Goal: Task Accomplishment & Management: Complete application form

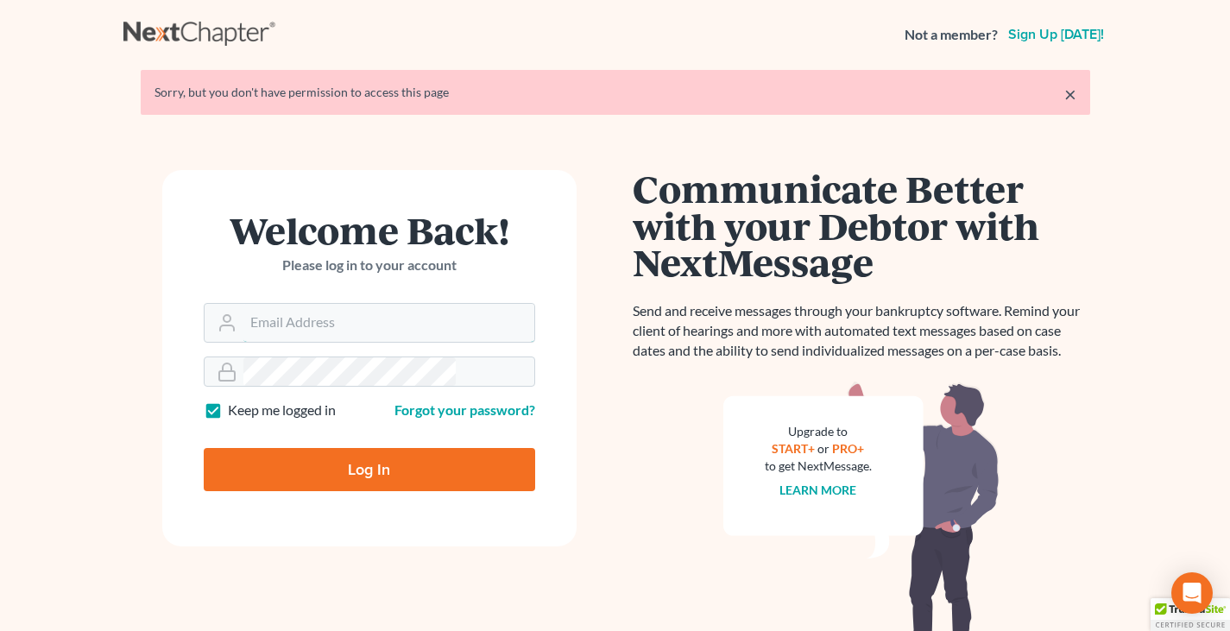
type input "Jenny@fieldjerger.com"
click at [421, 448] on input "Log In" at bounding box center [369, 469] width 331 height 43
type input "Thinking..."
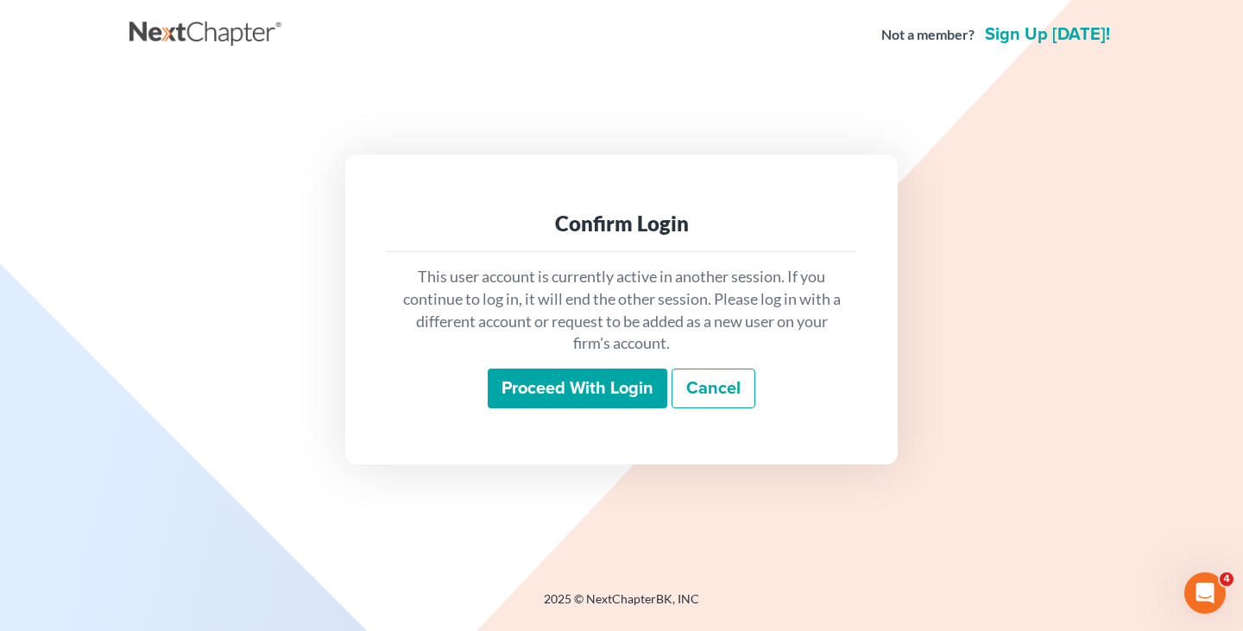
click at [594, 368] on input "Proceed with login" at bounding box center [577, 388] width 179 height 40
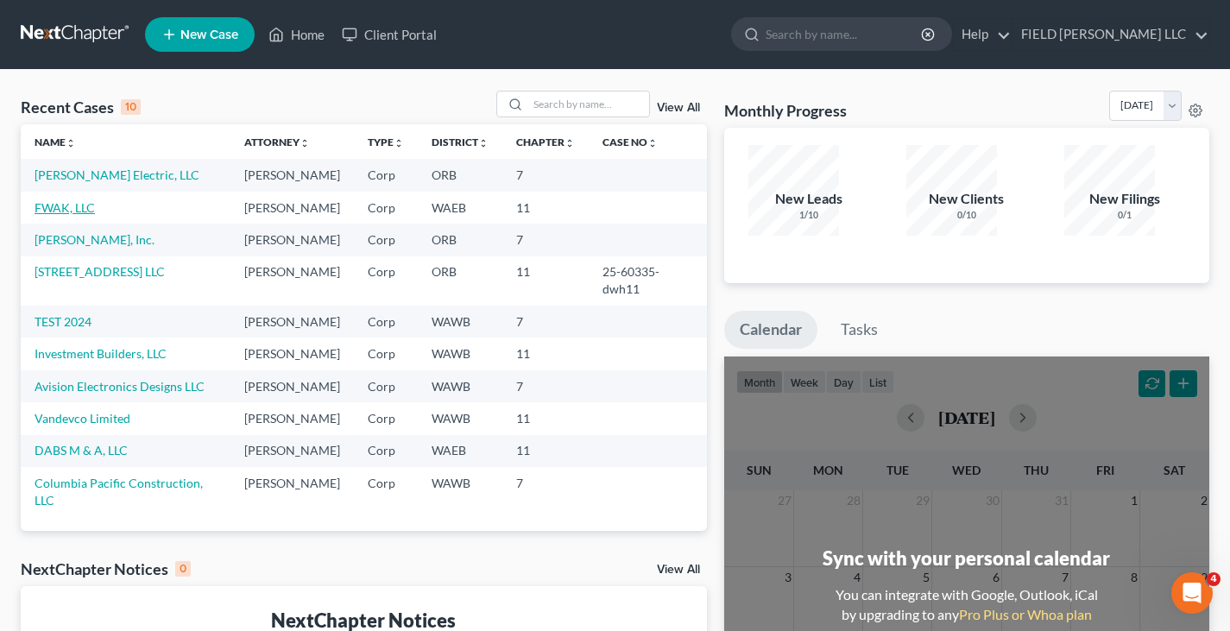
click at [52, 200] on link "FWAK, LLC" at bounding box center [65, 207] width 60 height 15
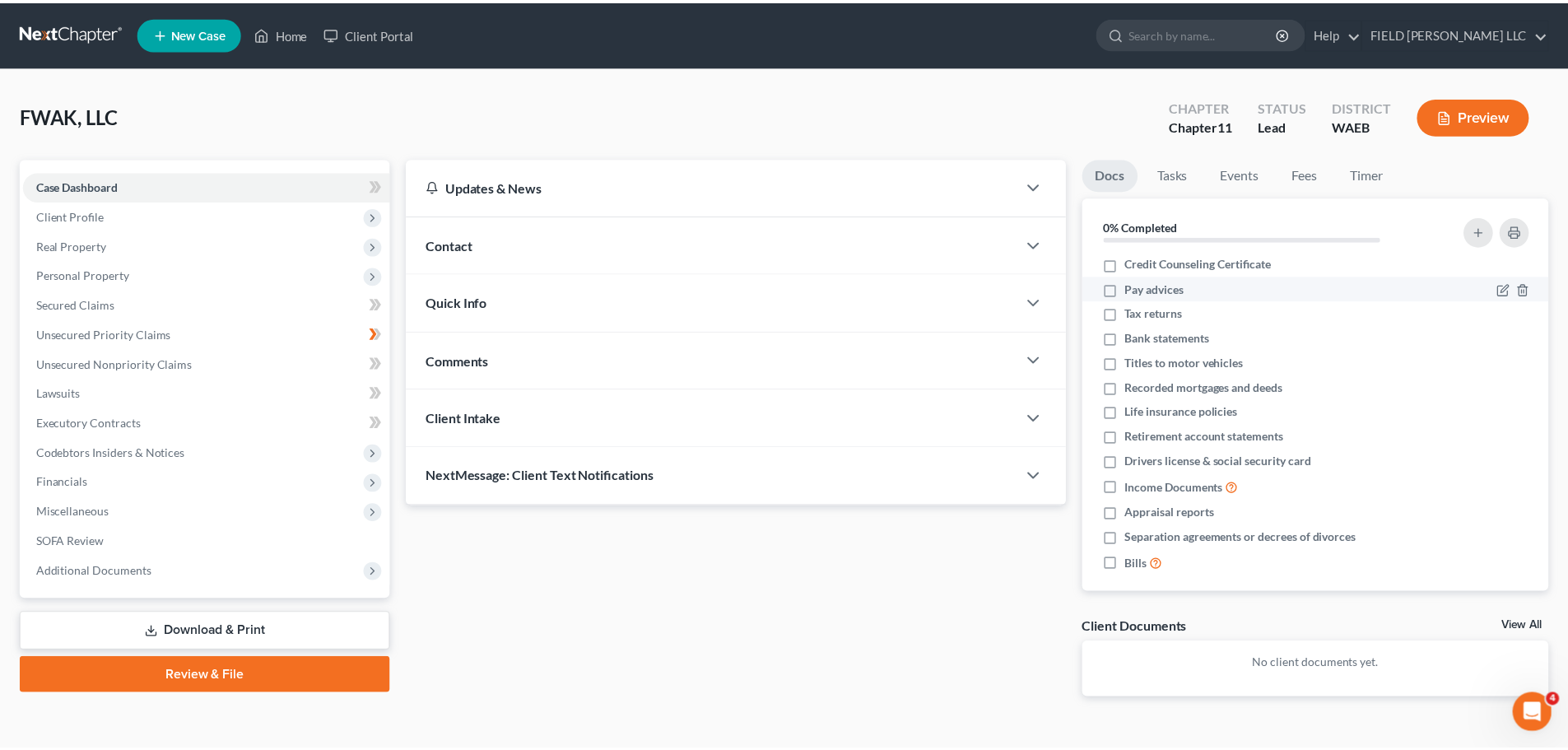
scroll to position [2, 0]
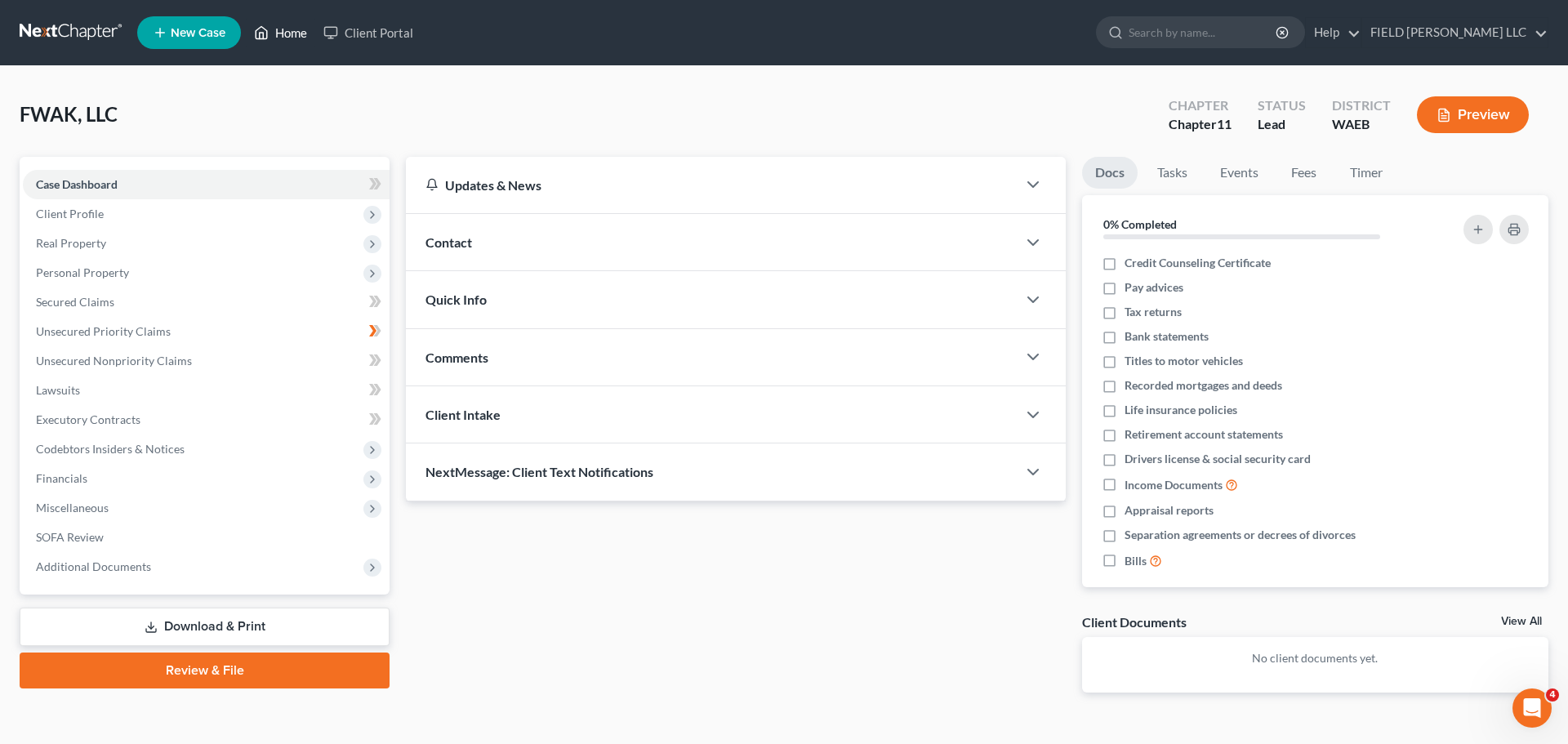
click at [246, 27] on link "Home" at bounding box center [280, 32] width 69 height 29
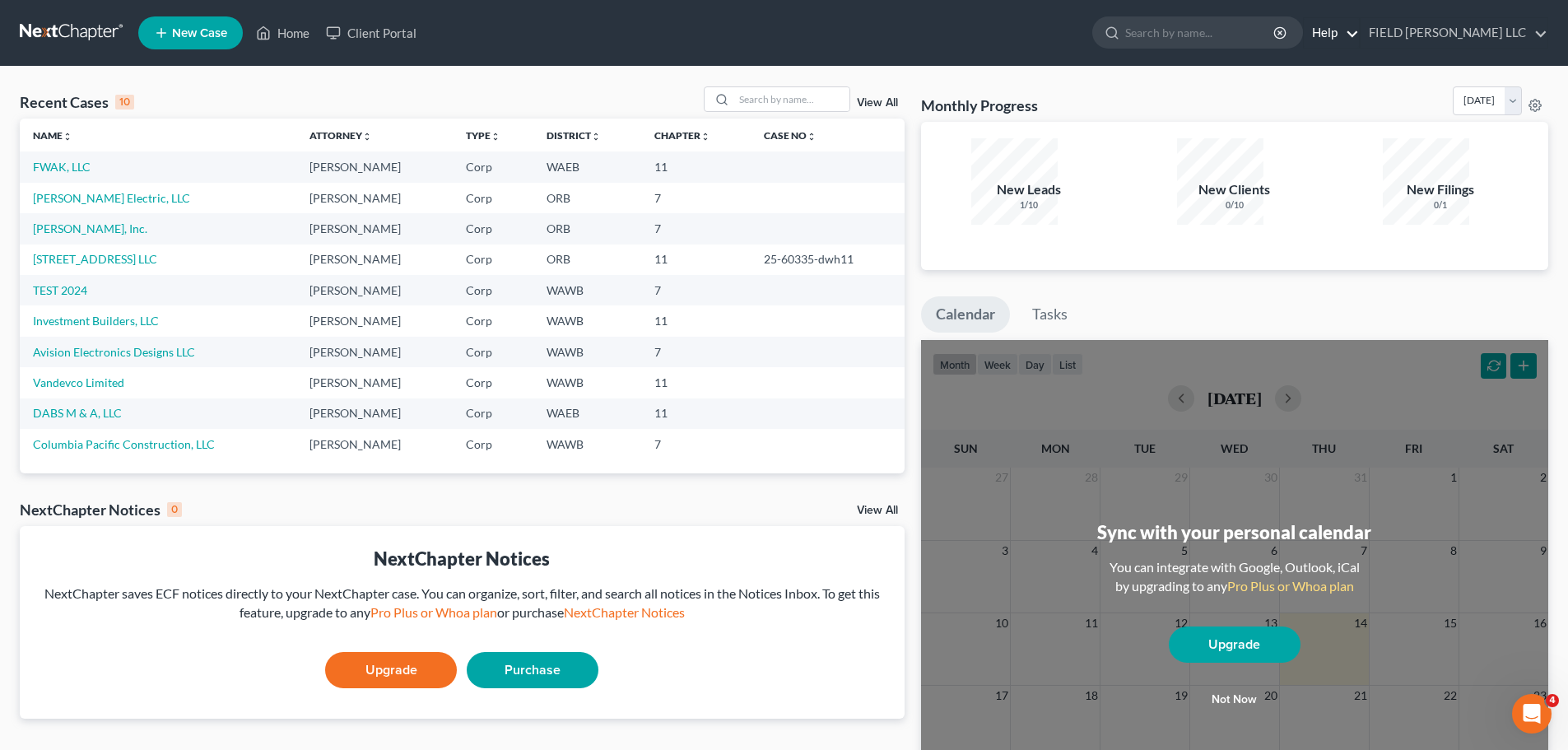
click at [1185, 31] on link "Help" at bounding box center [1331, 32] width 55 height 30
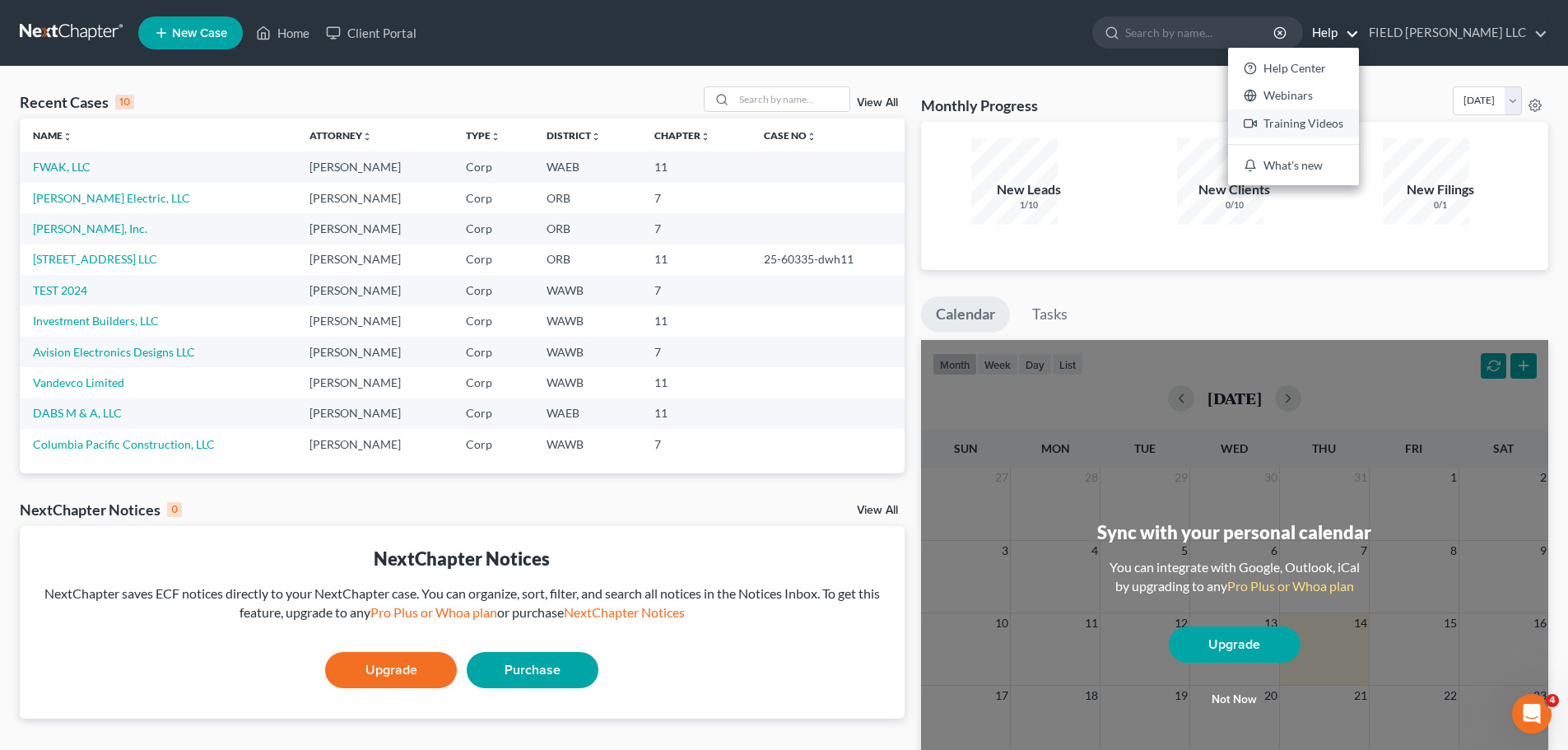
click at [1185, 110] on link "Training Videos" at bounding box center [1292, 123] width 131 height 28
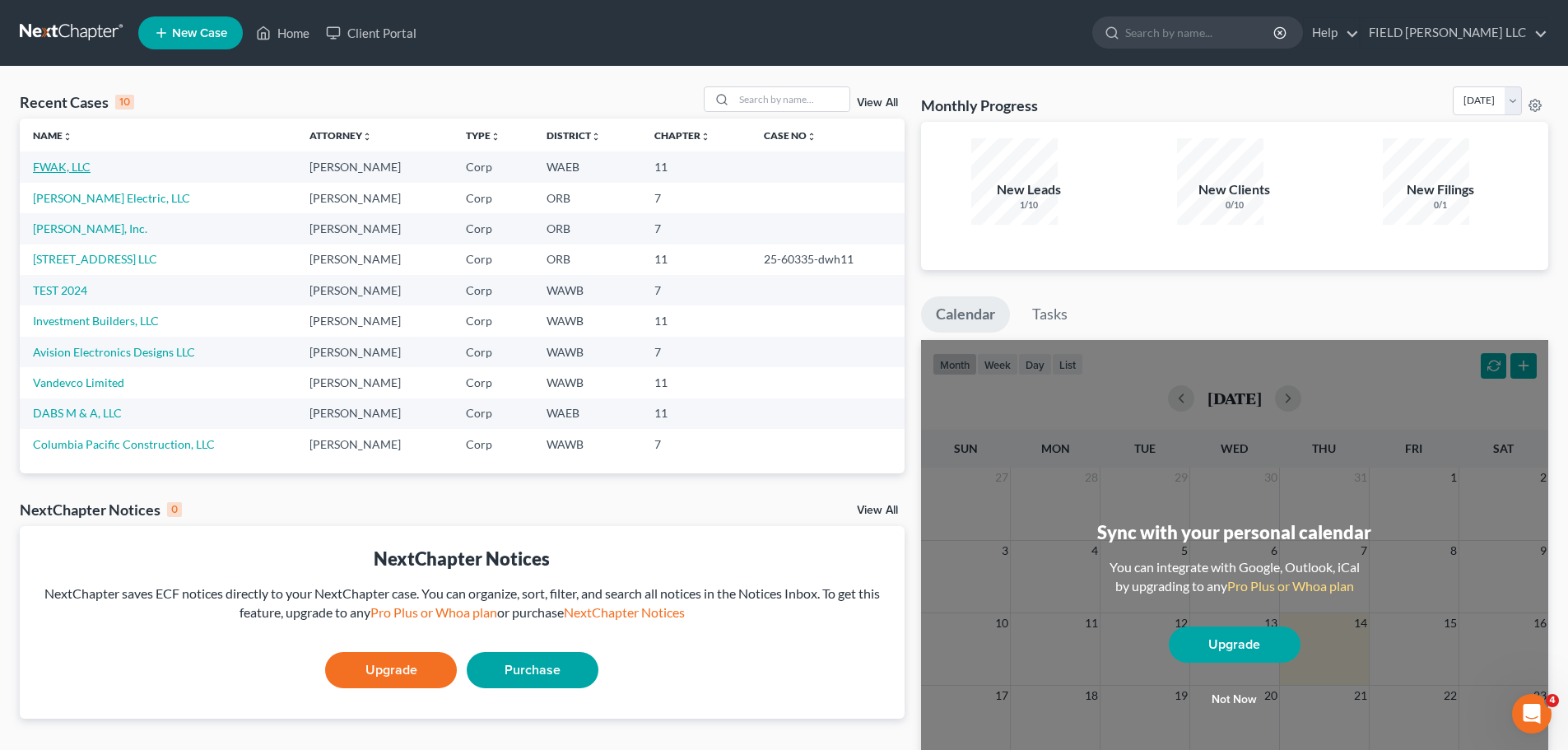
click at [38, 159] on link "FWAK, LLC" at bounding box center [62, 166] width 57 height 14
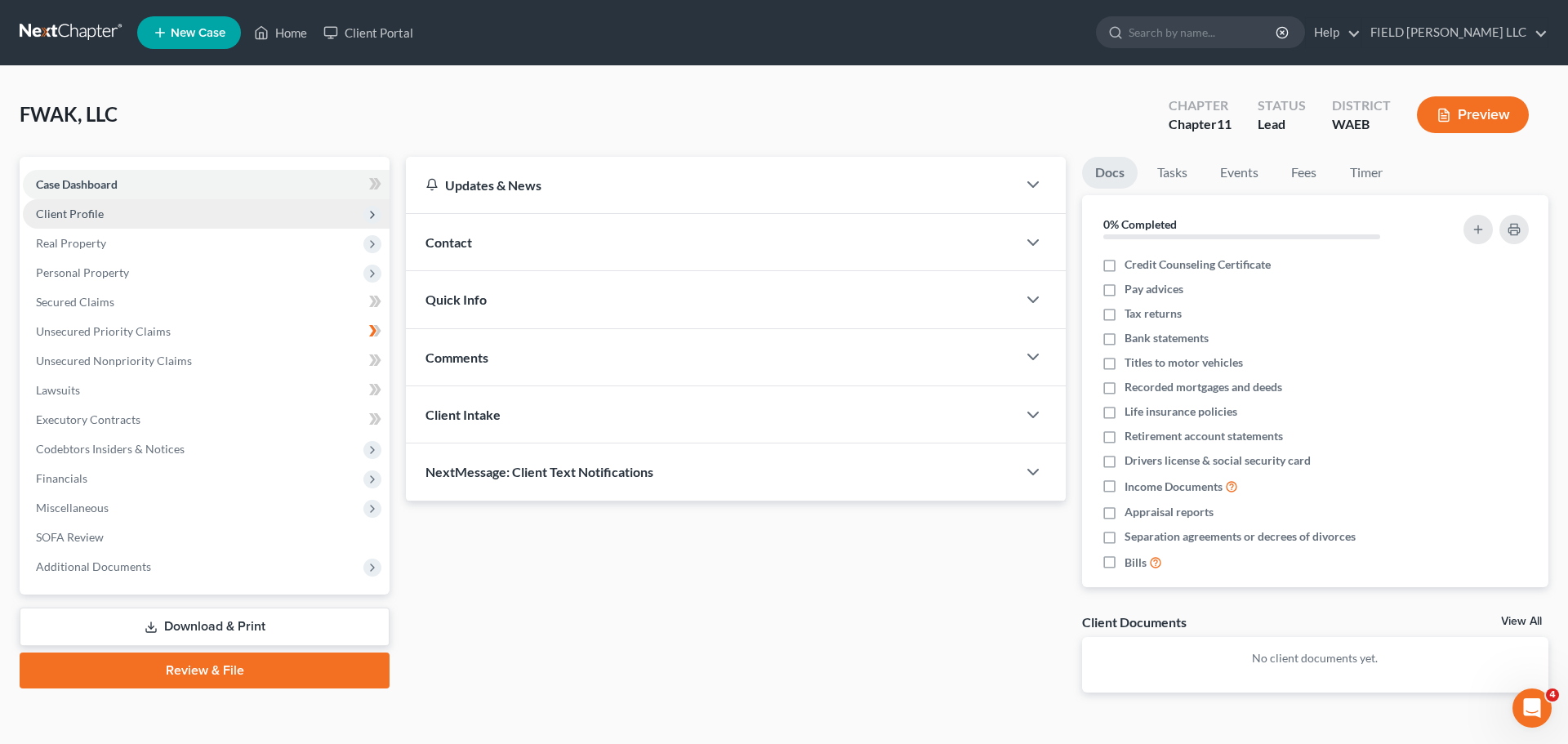
click at [72, 206] on span "Client Profile" at bounding box center [70, 213] width 68 height 14
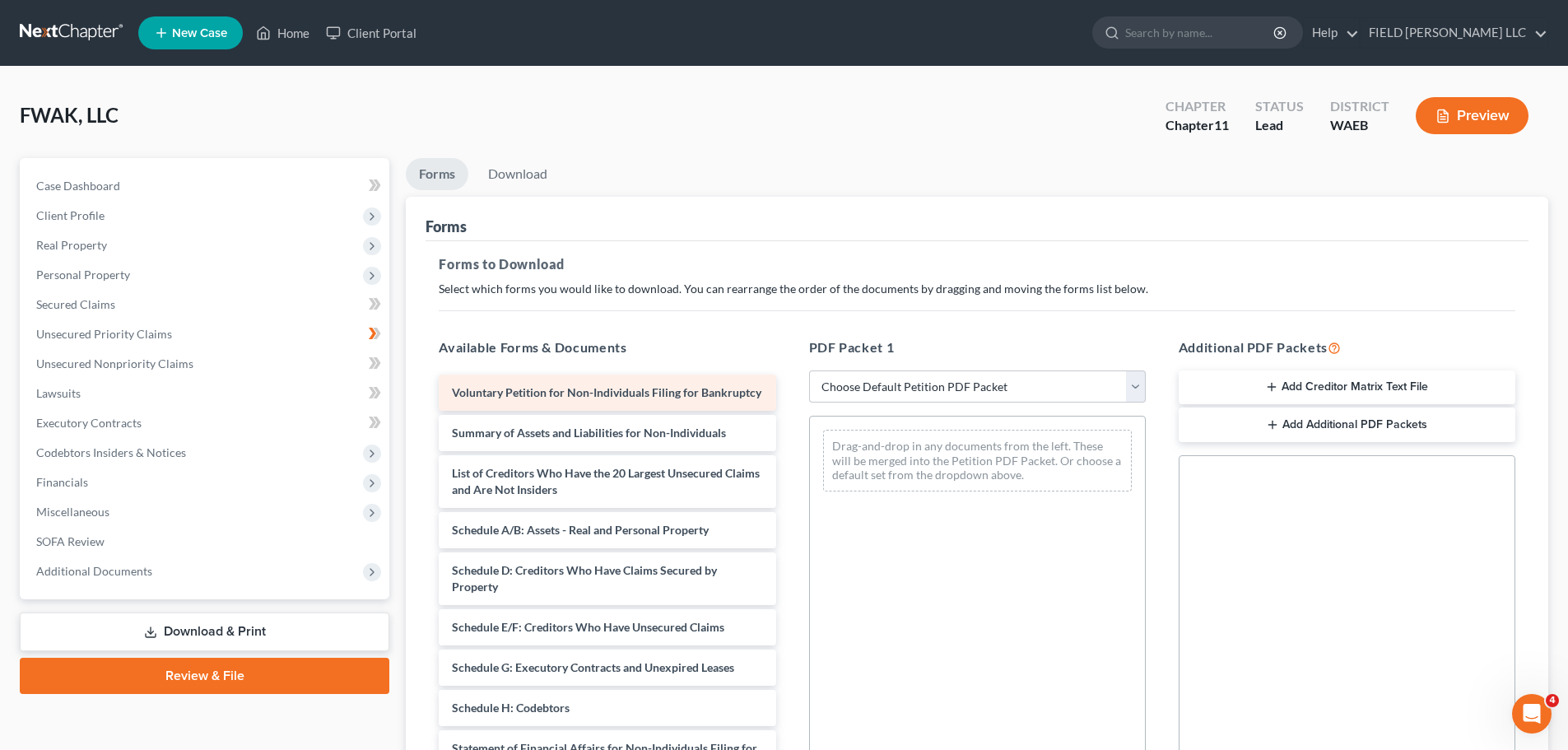
click at [492, 385] on span "Voluntary Petition for Non-Individuals Filing for Bankruptcy" at bounding box center [607, 392] width 309 height 14
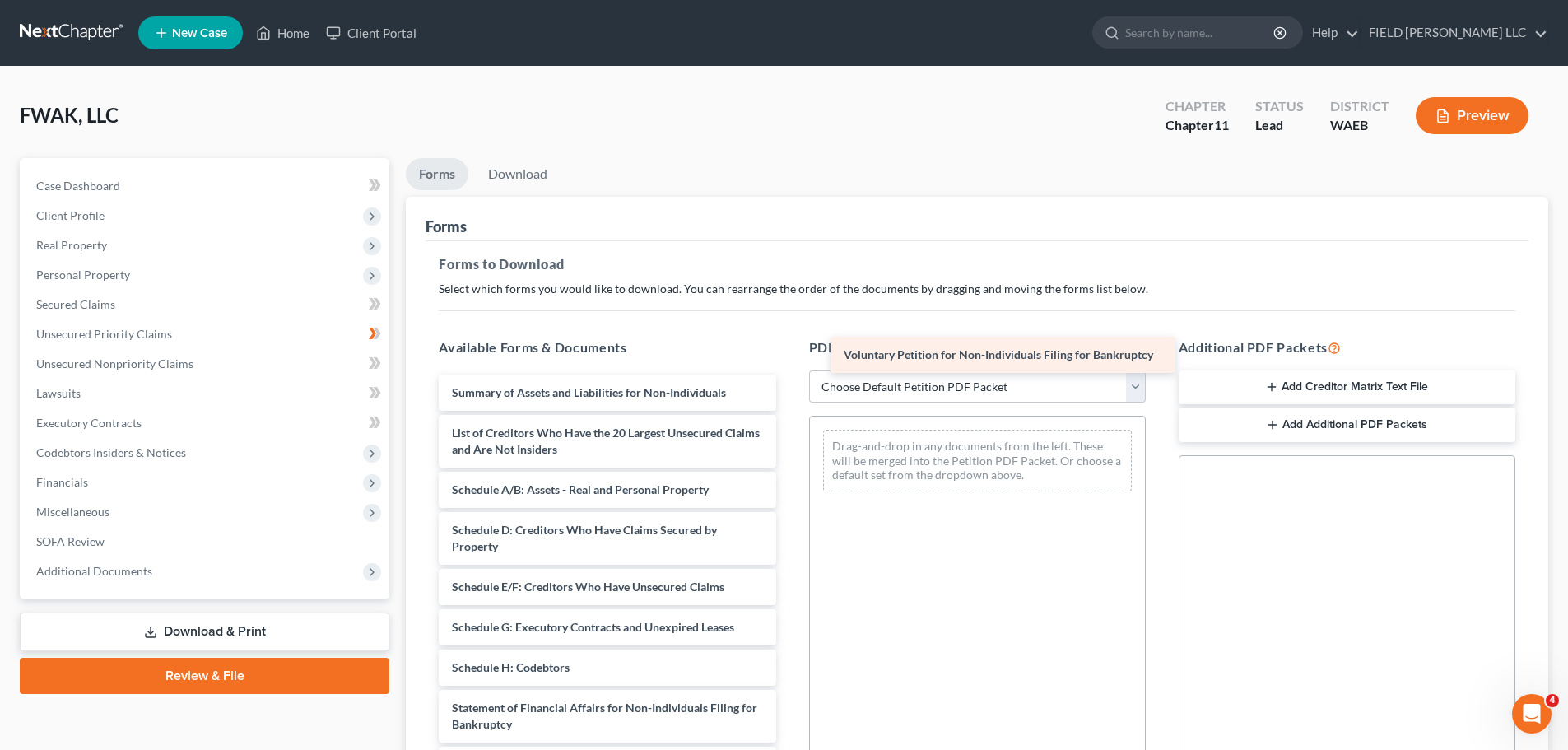
drag, startPoint x: 492, startPoint y: 307, endPoint x: 895, endPoint y: 353, distance: 405.6
click at [789, 375] on div "Voluntary Petition for Non-Individuals Filing for Bankruptcy Voluntary Petition…" at bounding box center [607, 668] width 363 height 586
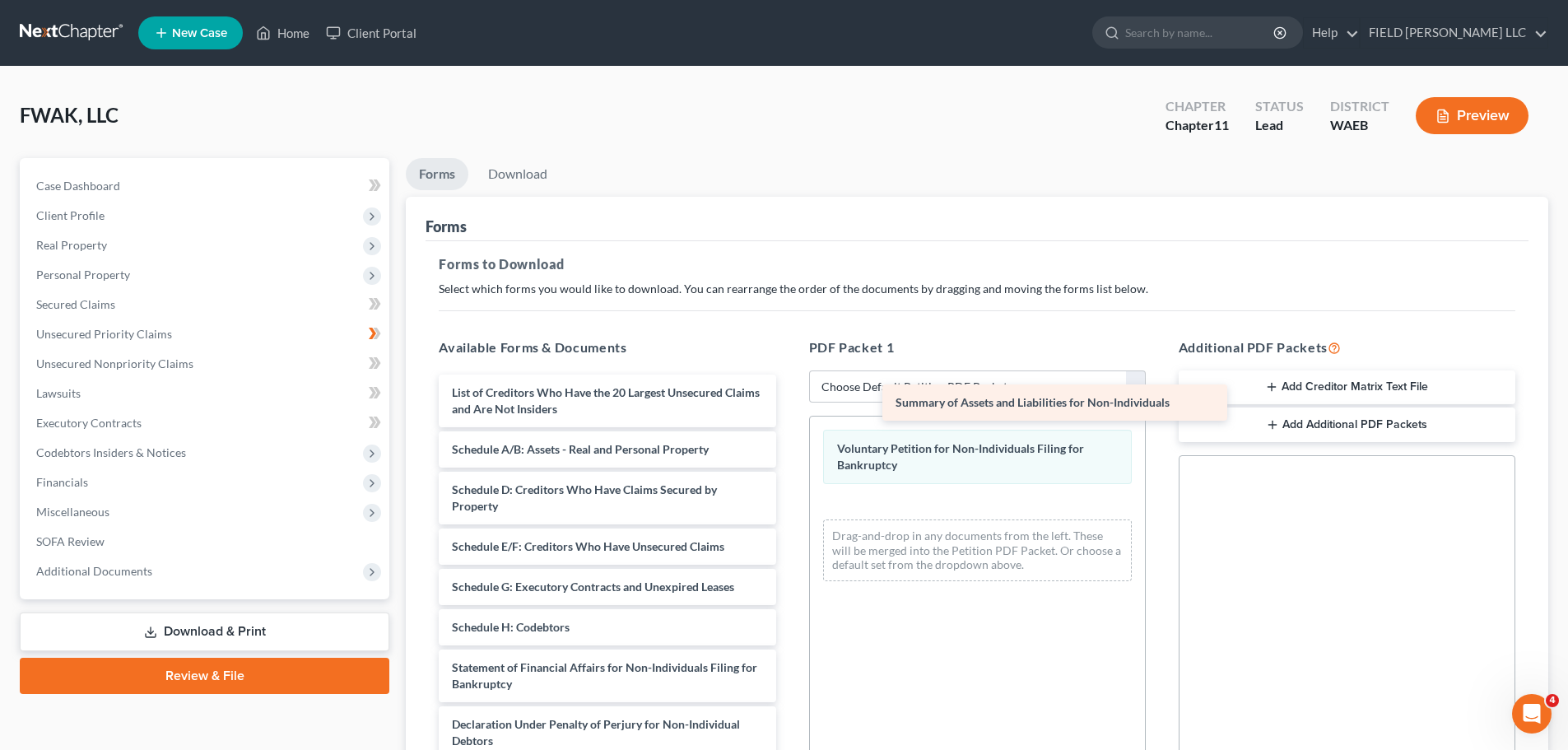
drag, startPoint x: 488, startPoint y: 303, endPoint x: 939, endPoint y: 397, distance: 460.7
click at [789, 398] on div "Summary of Assets and Liabilities for Non-Individuals Summary of Assets and Lia…" at bounding box center [607, 648] width 363 height 546
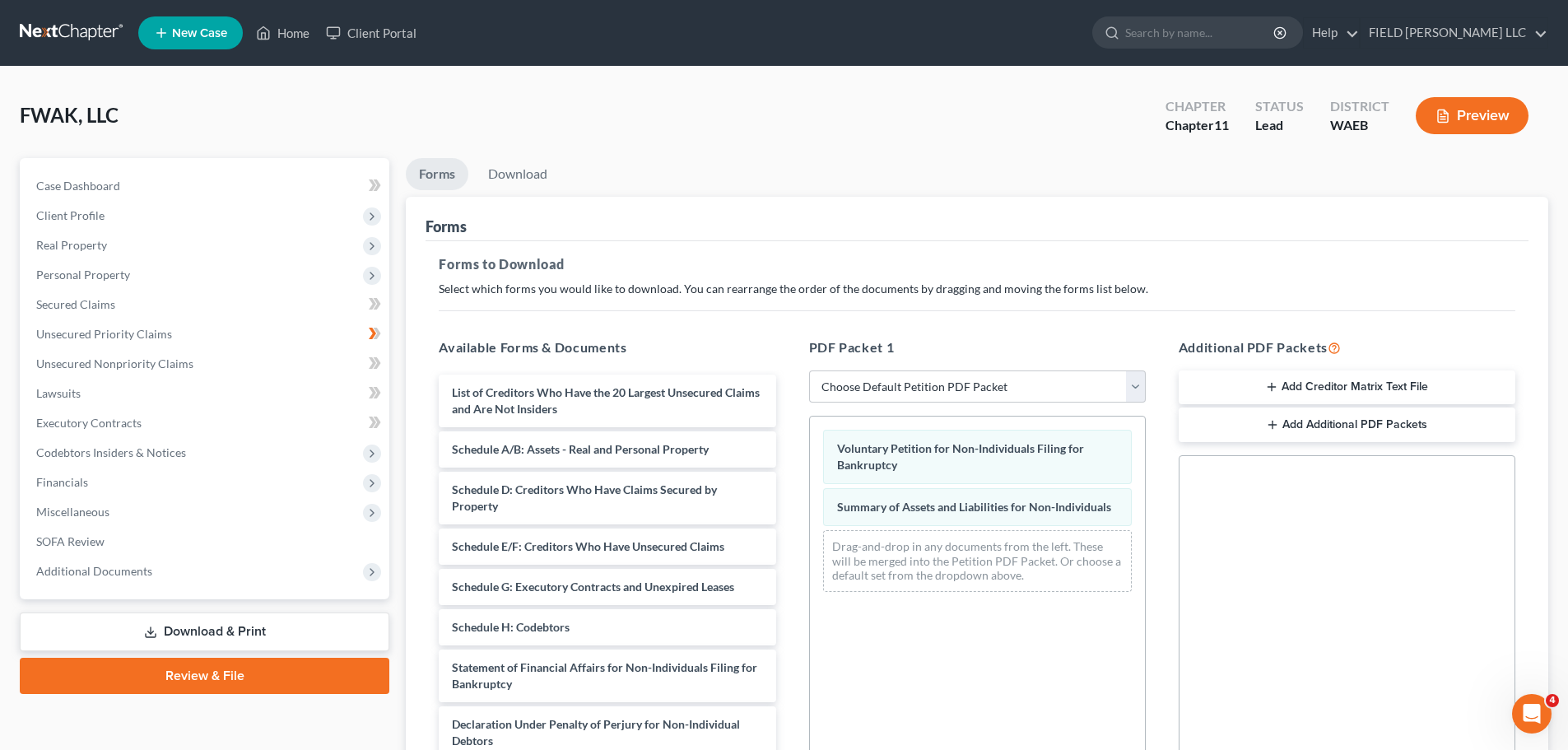
click at [155, 601] on icon at bounding box center [151, 635] width 10 height 3
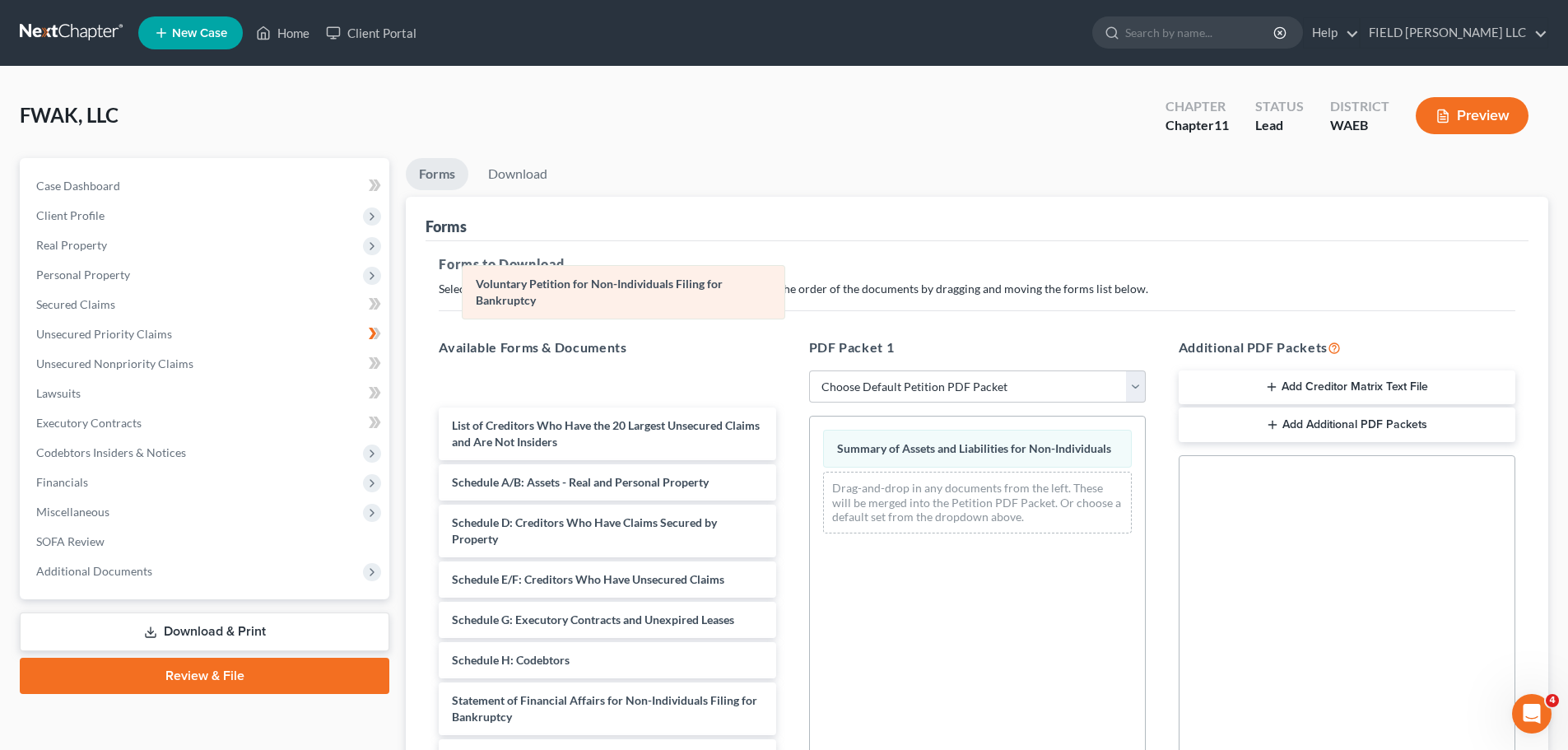
drag, startPoint x: 923, startPoint y: 345, endPoint x: 597, endPoint y: 292, distance: 330.3
click at [810, 417] on div "Voluntary Petition for Non-Individuals Filing for Bankruptcy Voluntary Petition…" at bounding box center [977, 482] width 335 height 130
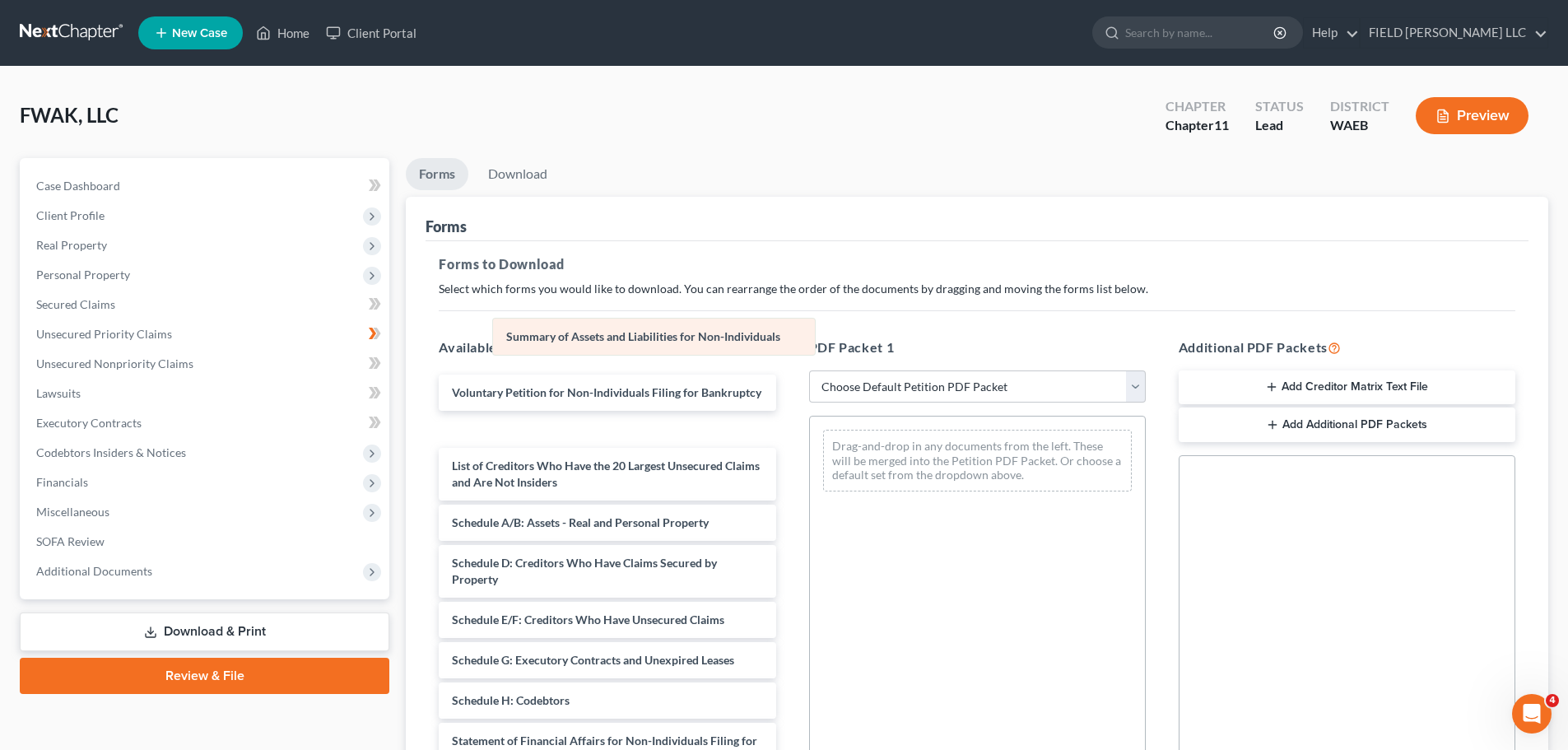
drag, startPoint x: 896, startPoint y: 347, endPoint x: 549, endPoint y: 331, distance: 347.4
click at [810, 417] on div "Summary of Assets and Liabilities for Non-Individuals Summary of Assets and Lia…" at bounding box center [977, 461] width 335 height 88
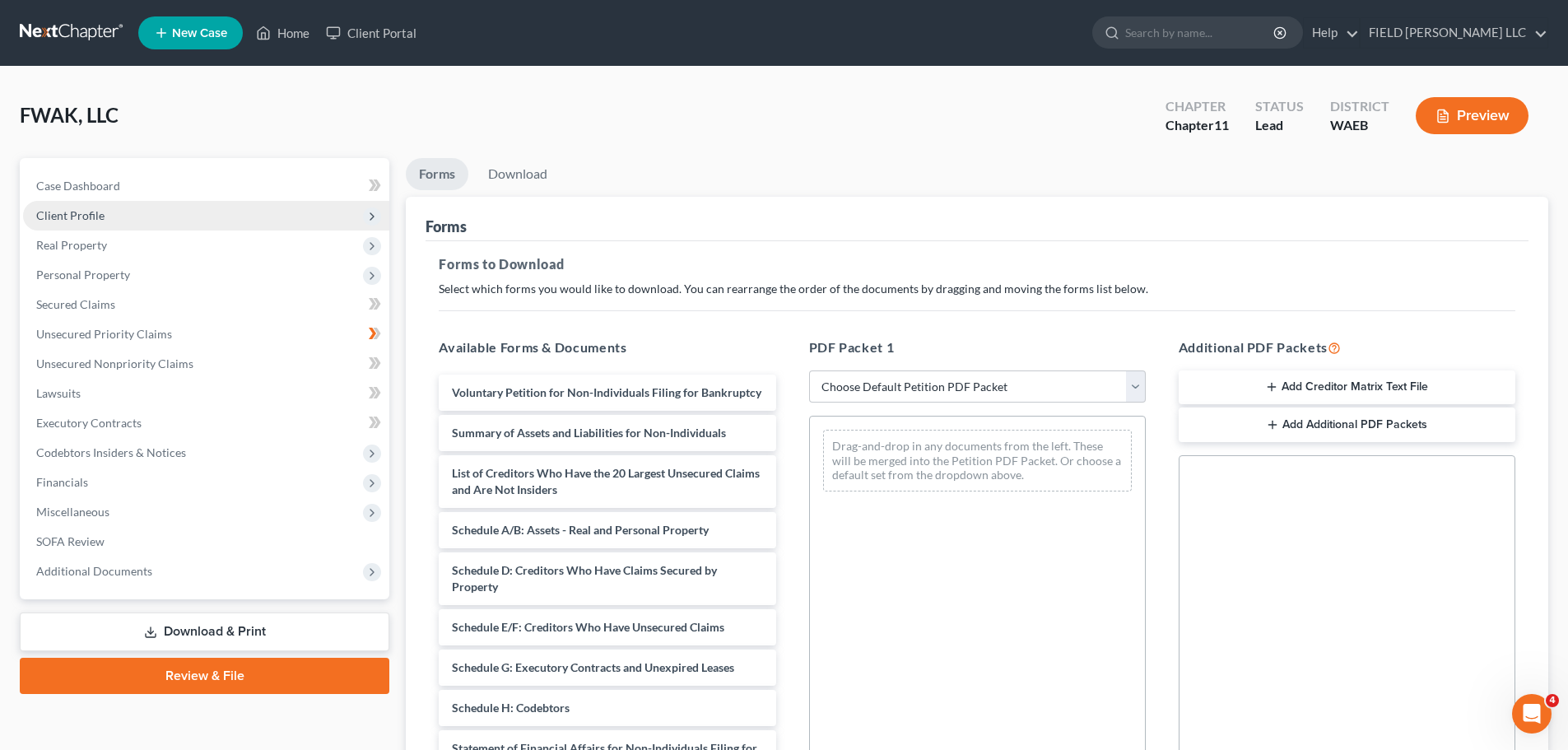
click at [46, 208] on span "Client Profile" at bounding box center [71, 215] width 69 height 14
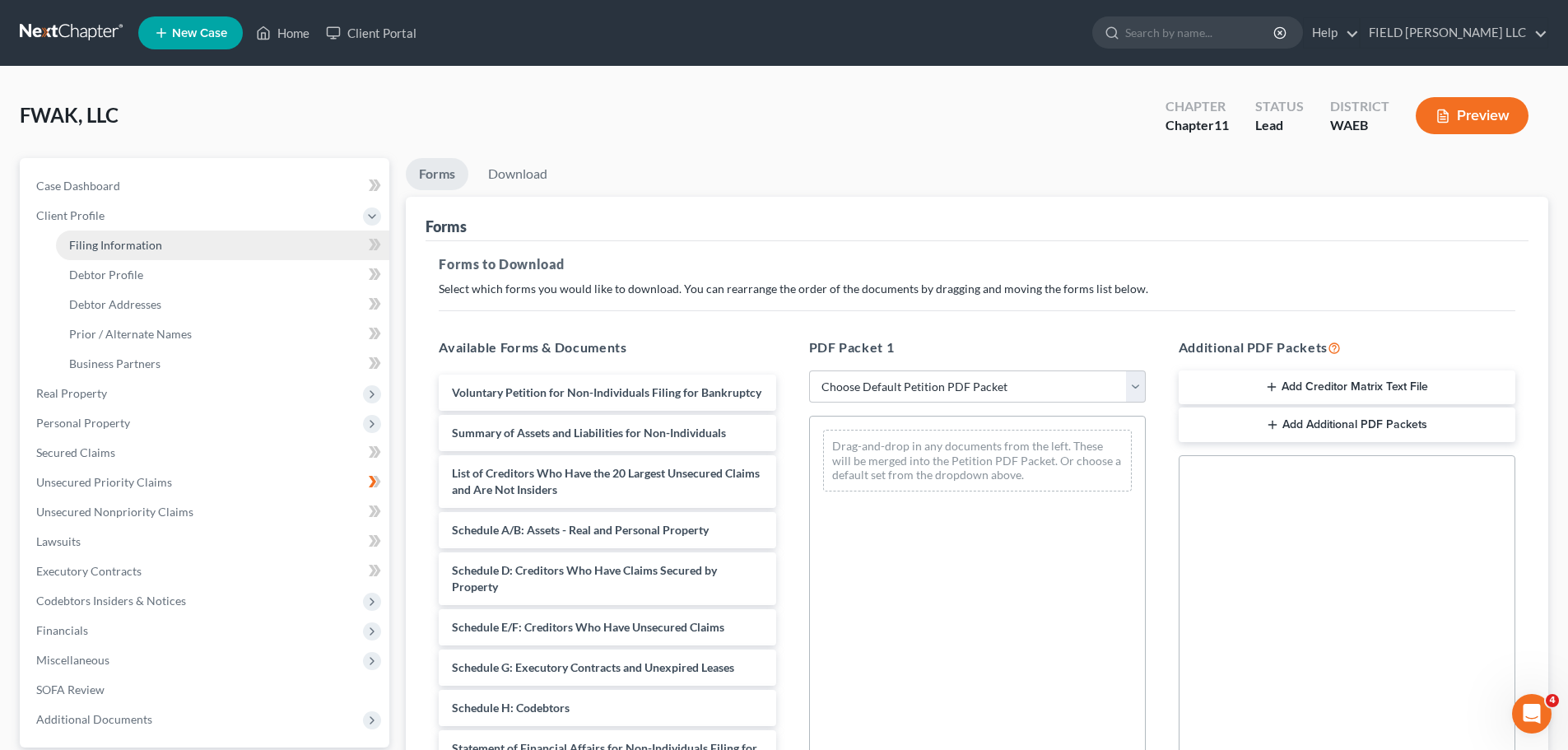
click at [83, 238] on span "Filing Information" at bounding box center [115, 244] width 93 height 14
select select "5"
select select "1"
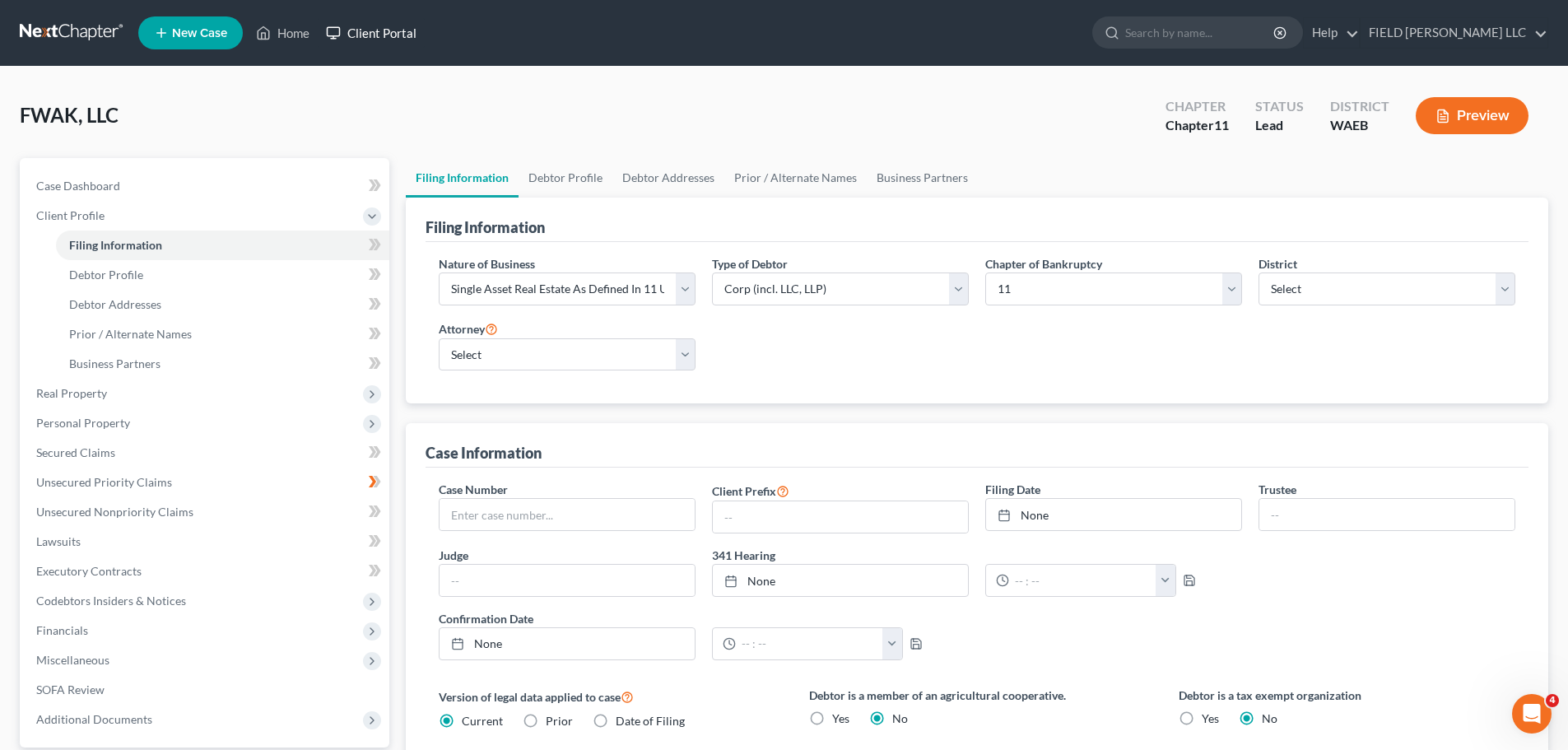
click at [344, 27] on link "Client Portal" at bounding box center [371, 32] width 107 height 30
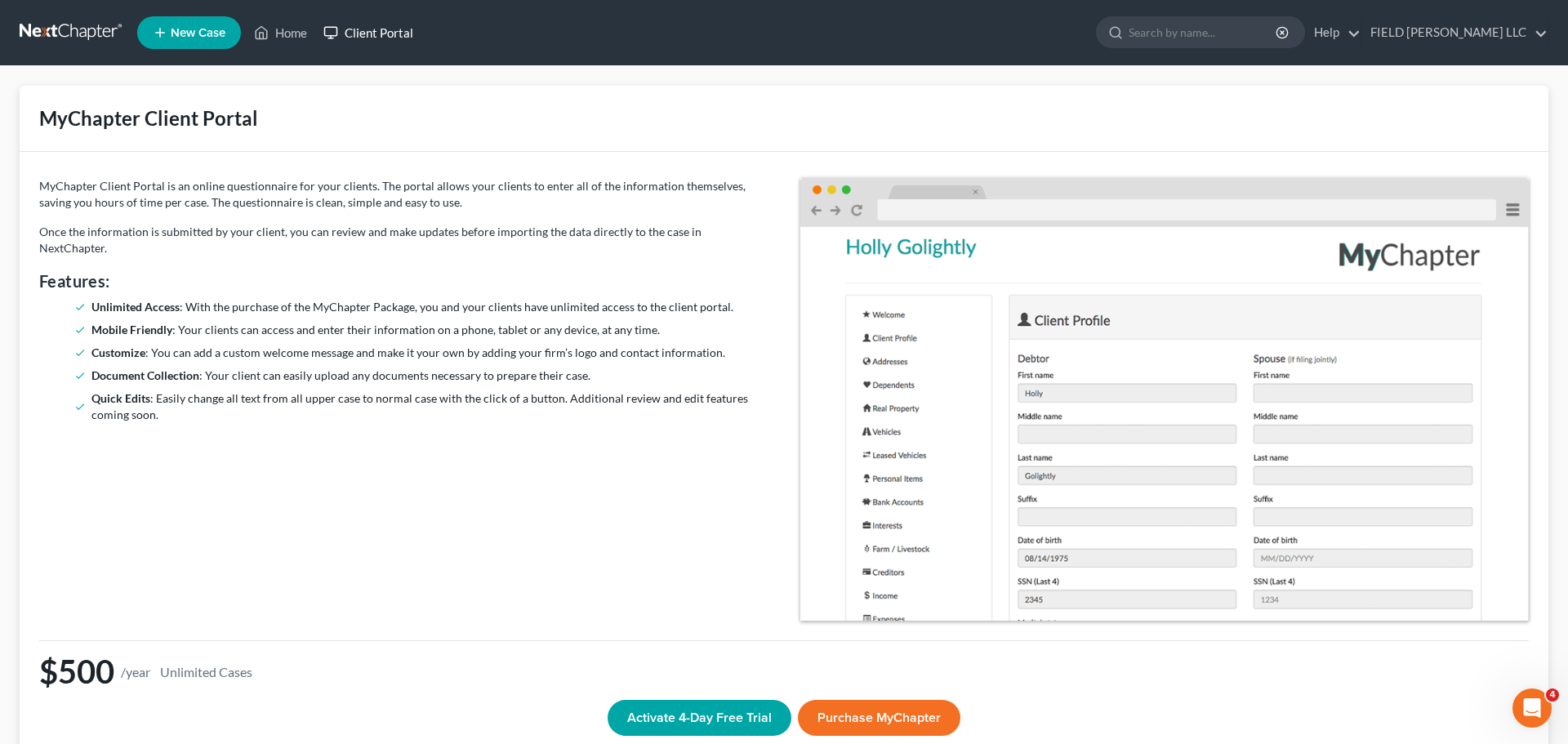
select select "5"
select select "1"
select select "86"
select select "0"
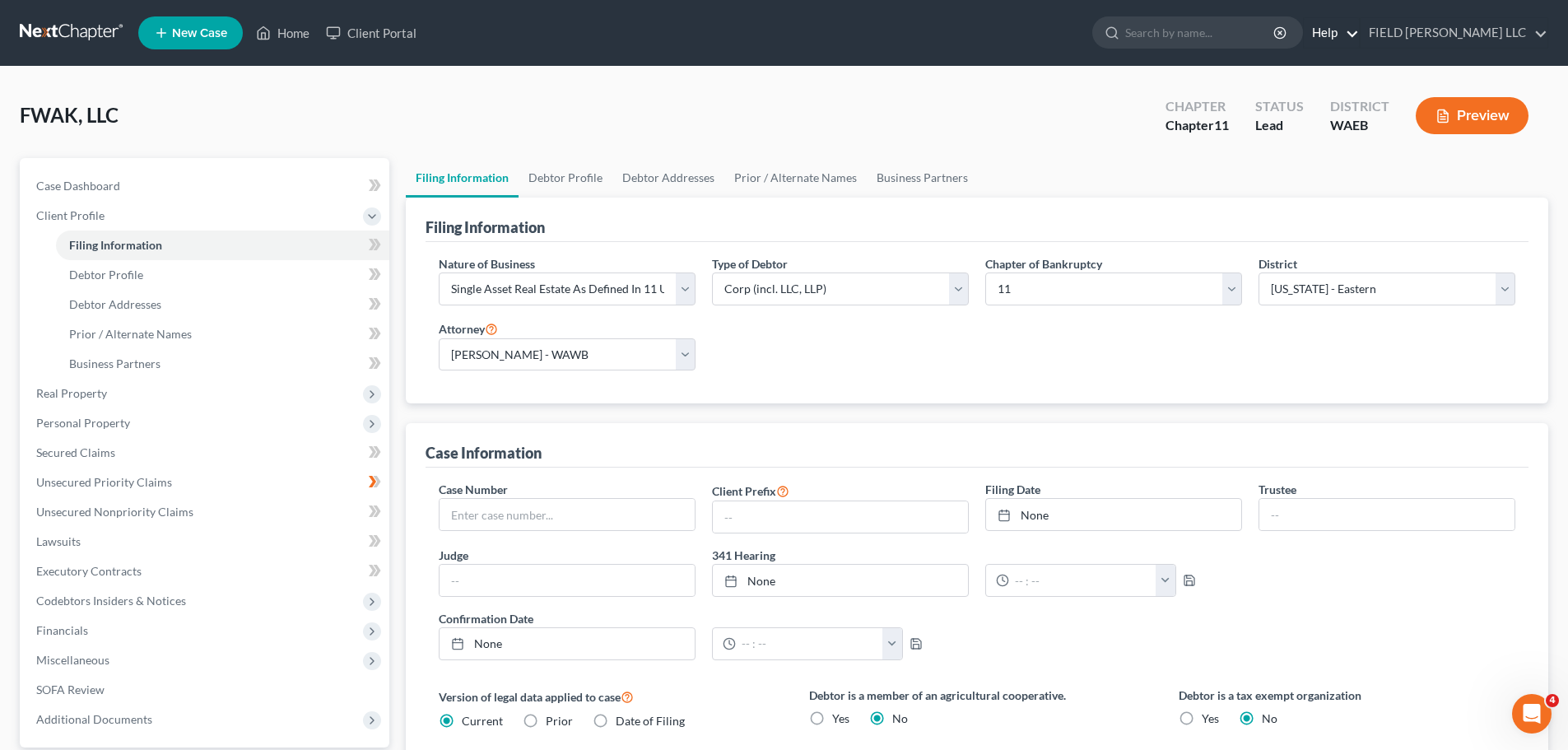
click at [1185, 29] on link "Help" at bounding box center [1331, 32] width 55 height 30
click at [1185, 82] on link "Webinars" at bounding box center [1292, 95] width 131 height 28
click at [1185, 27] on link "Help" at bounding box center [1331, 32] width 55 height 30
click at [1185, 110] on link "Training Videos" at bounding box center [1292, 123] width 131 height 28
click at [79, 178] on span "Case Dashboard" at bounding box center [78, 185] width 84 height 14
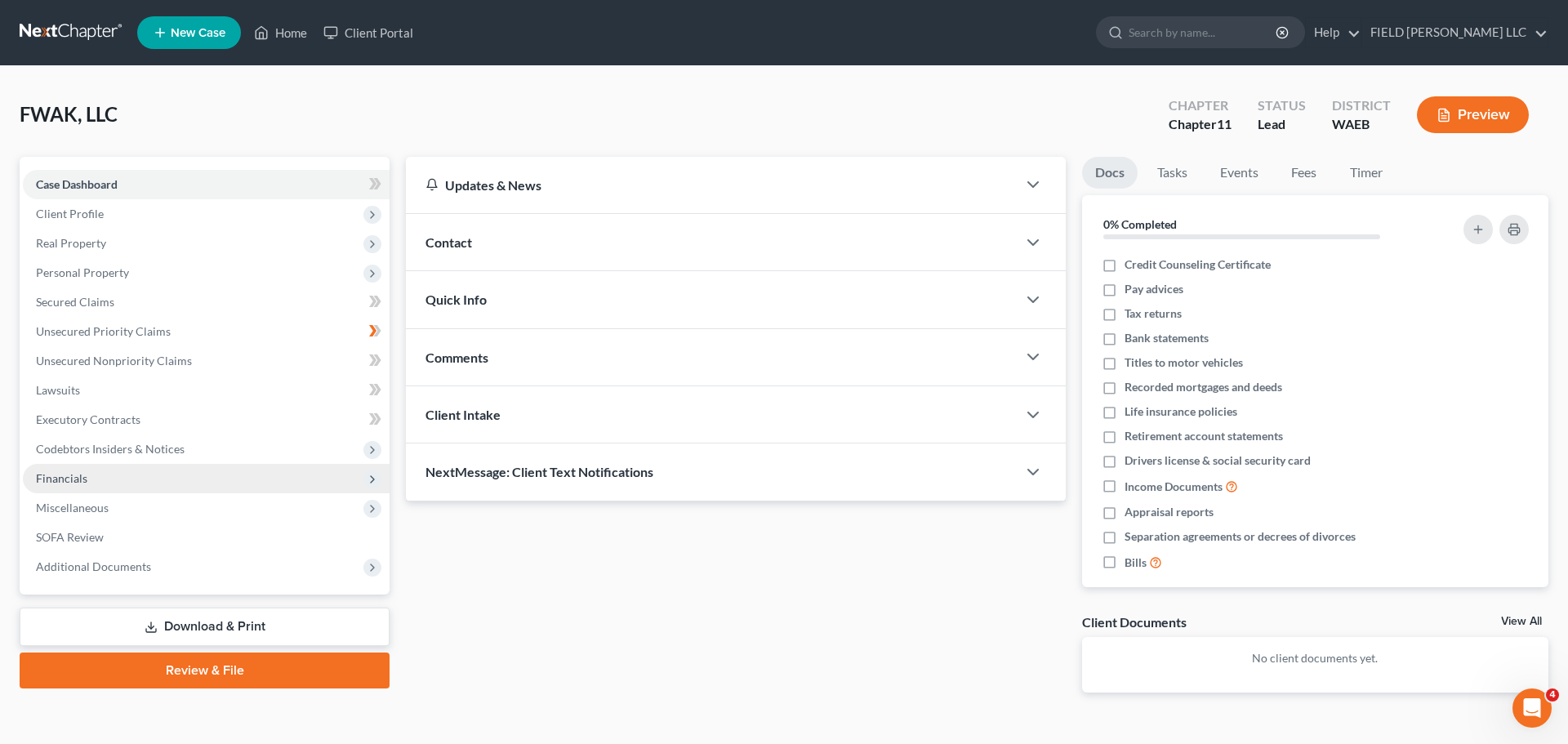
click at [39, 464] on span "Financials" at bounding box center [205, 478] width 366 height 29
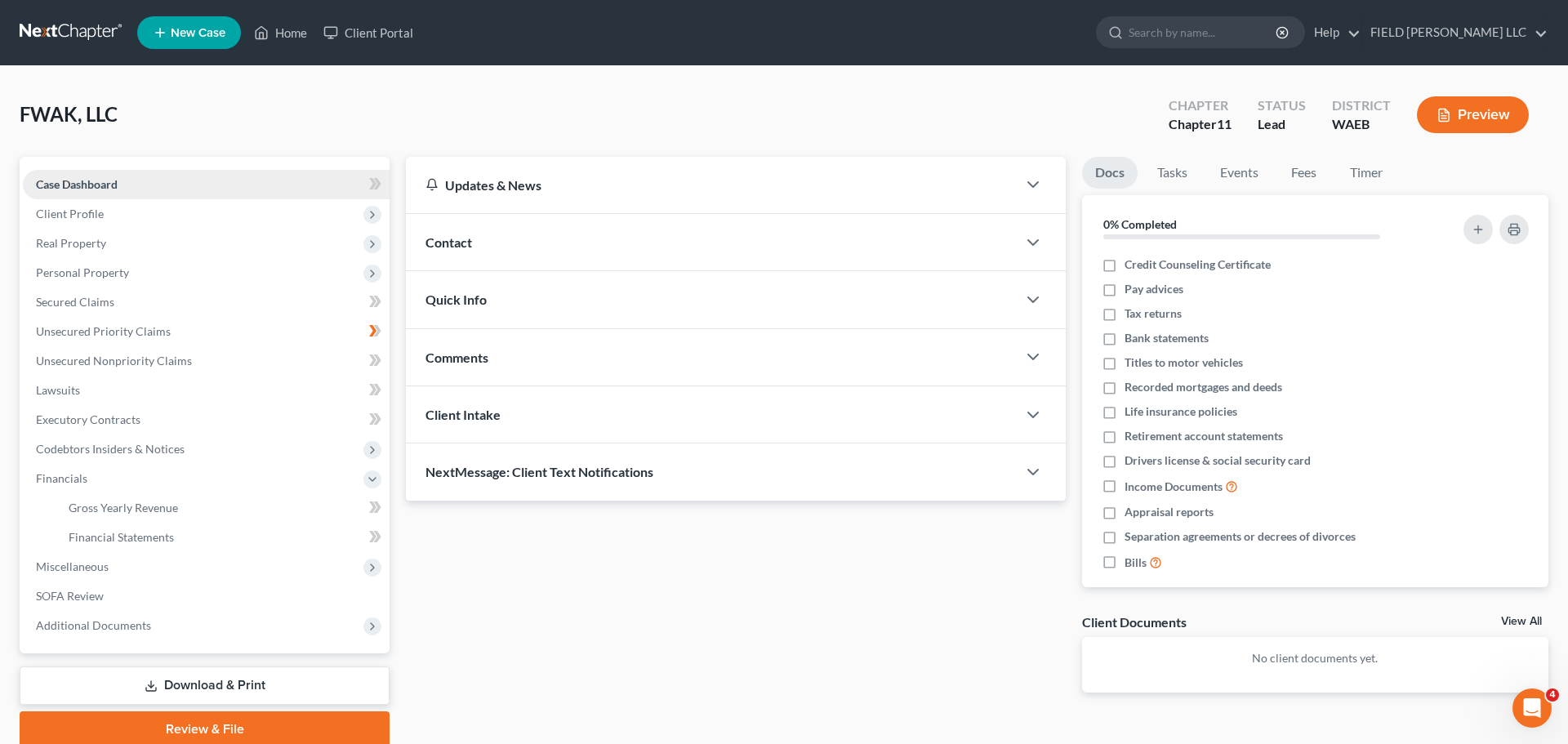
click at [68, 177] on span "Case Dashboard" at bounding box center [77, 184] width 81 height 14
click at [59, 206] on span "Client Profile" at bounding box center [70, 213] width 68 height 14
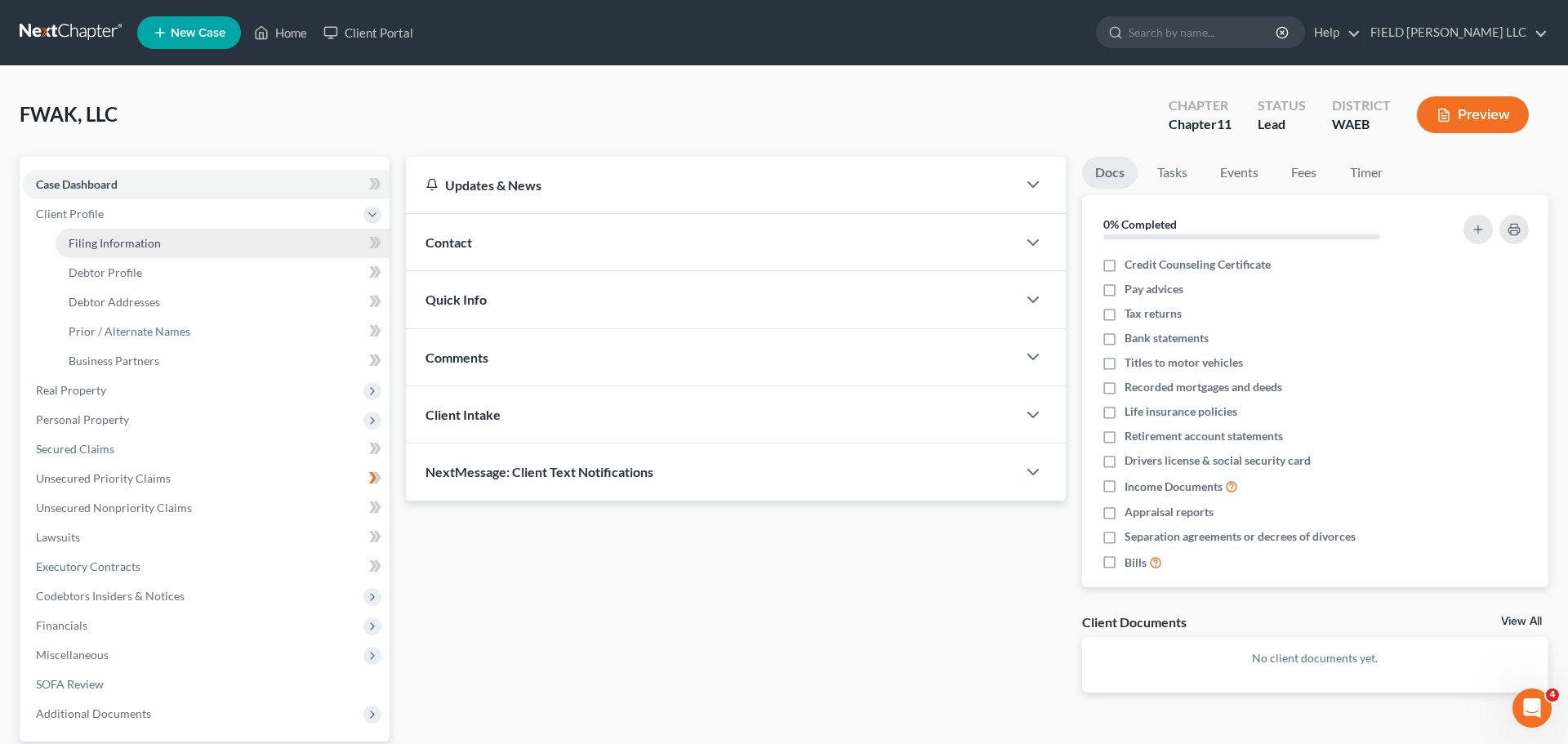
click at [78, 229] on link "Filing Information" at bounding box center [222, 243] width 334 height 29
select select "5"
select select "1"
select select "86"
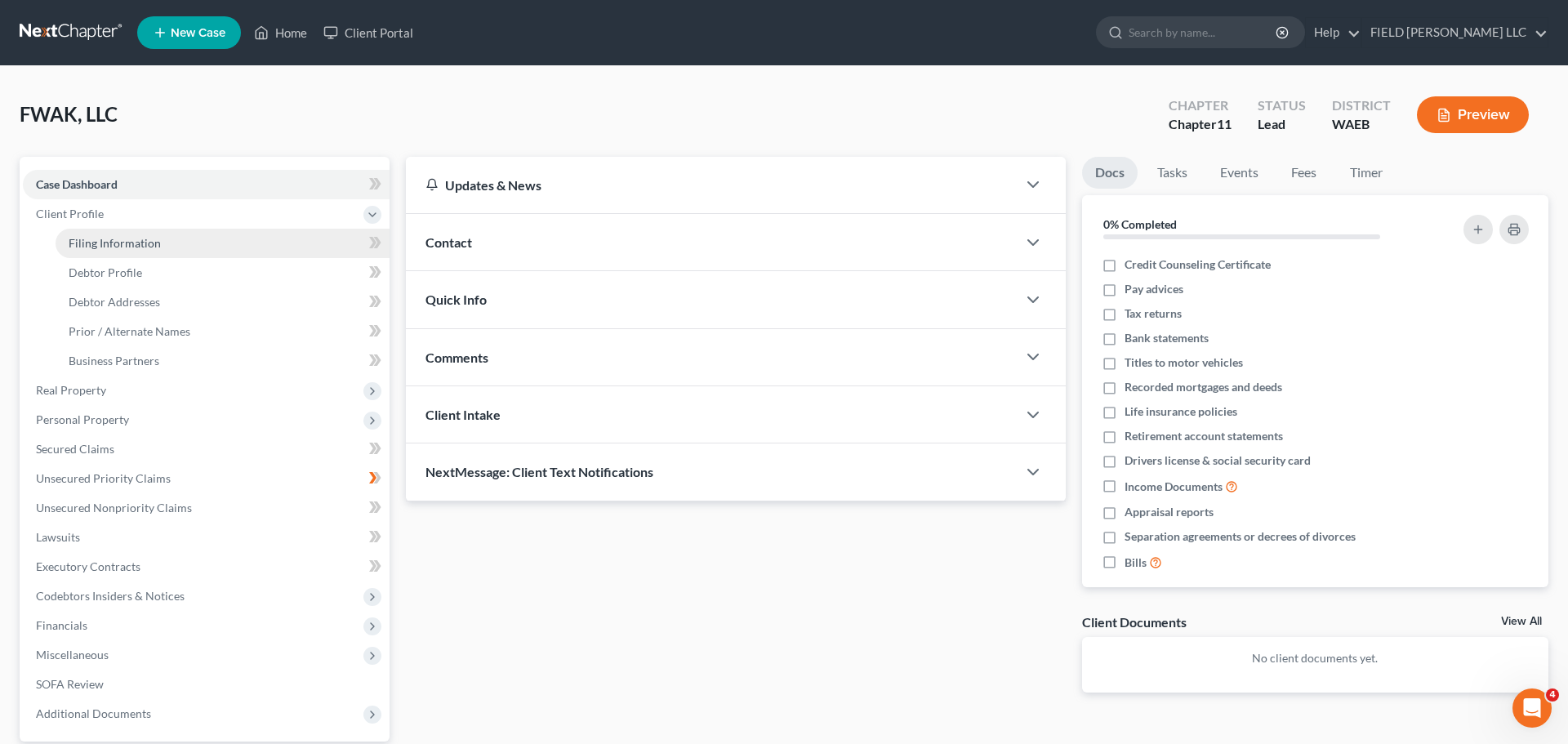
select select "0"
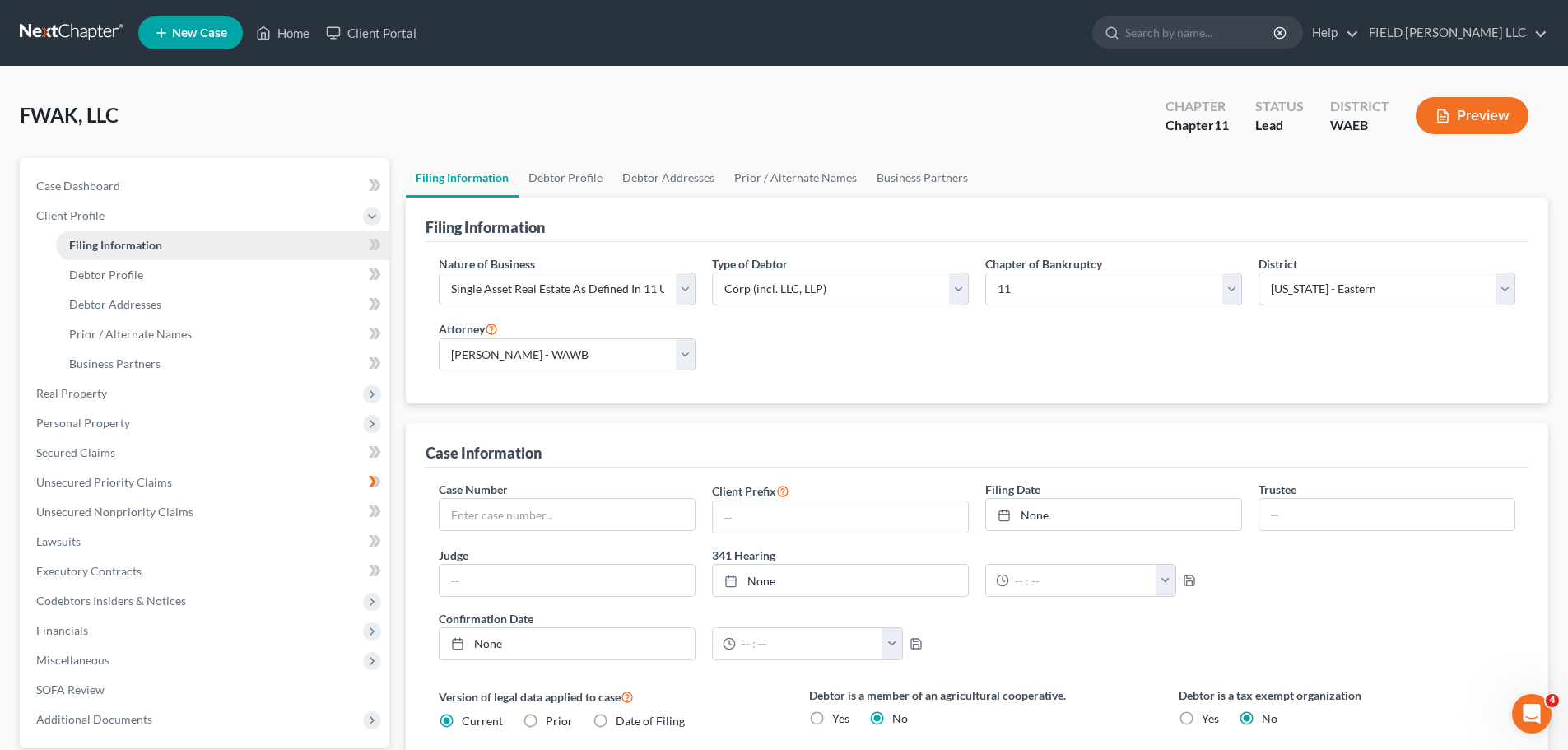
scroll to position [1, 0]
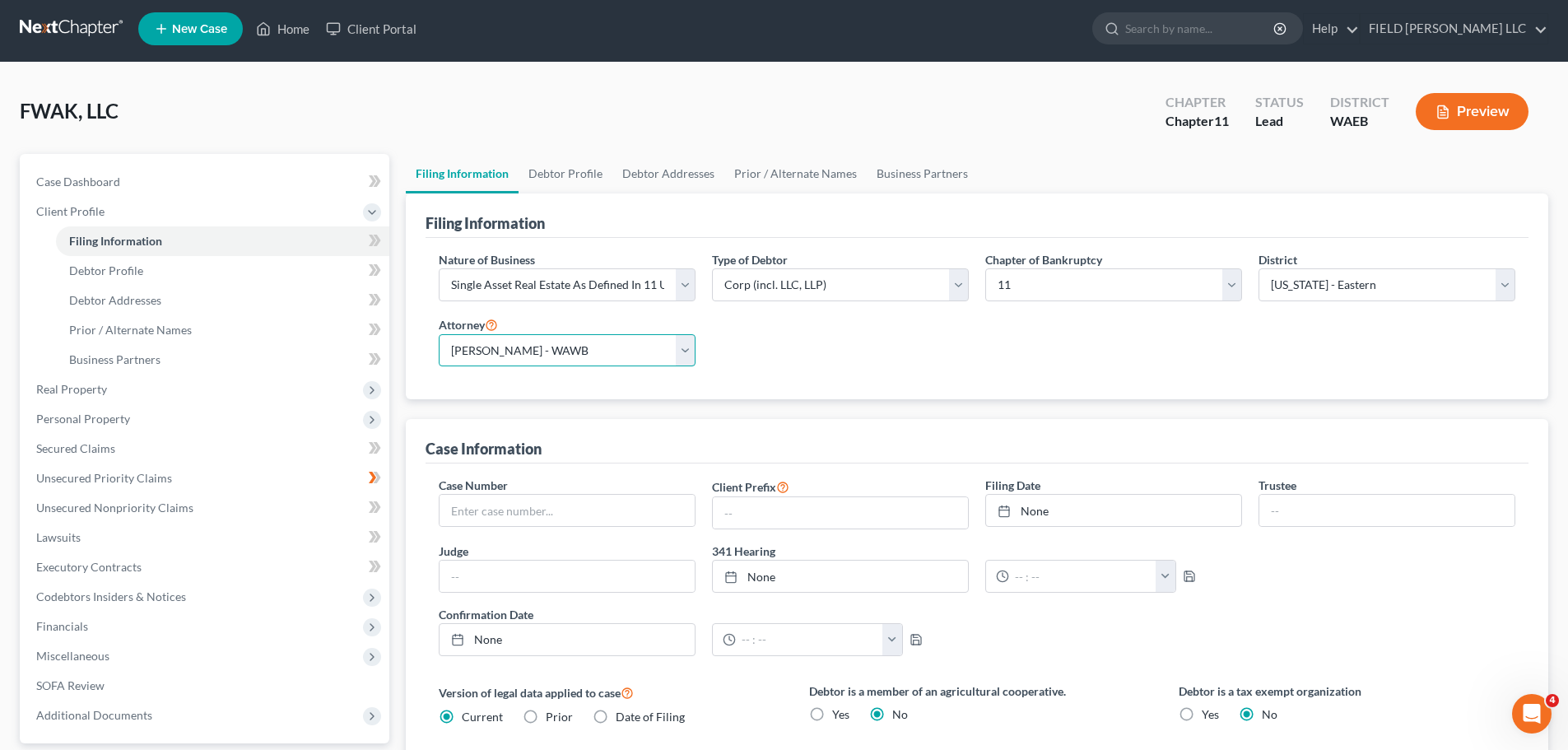
click at [687, 334] on select "Select Joseph Field - WAWB Joseph Field - ORB Jonathan Smale - OR" at bounding box center [567, 350] width 257 height 33
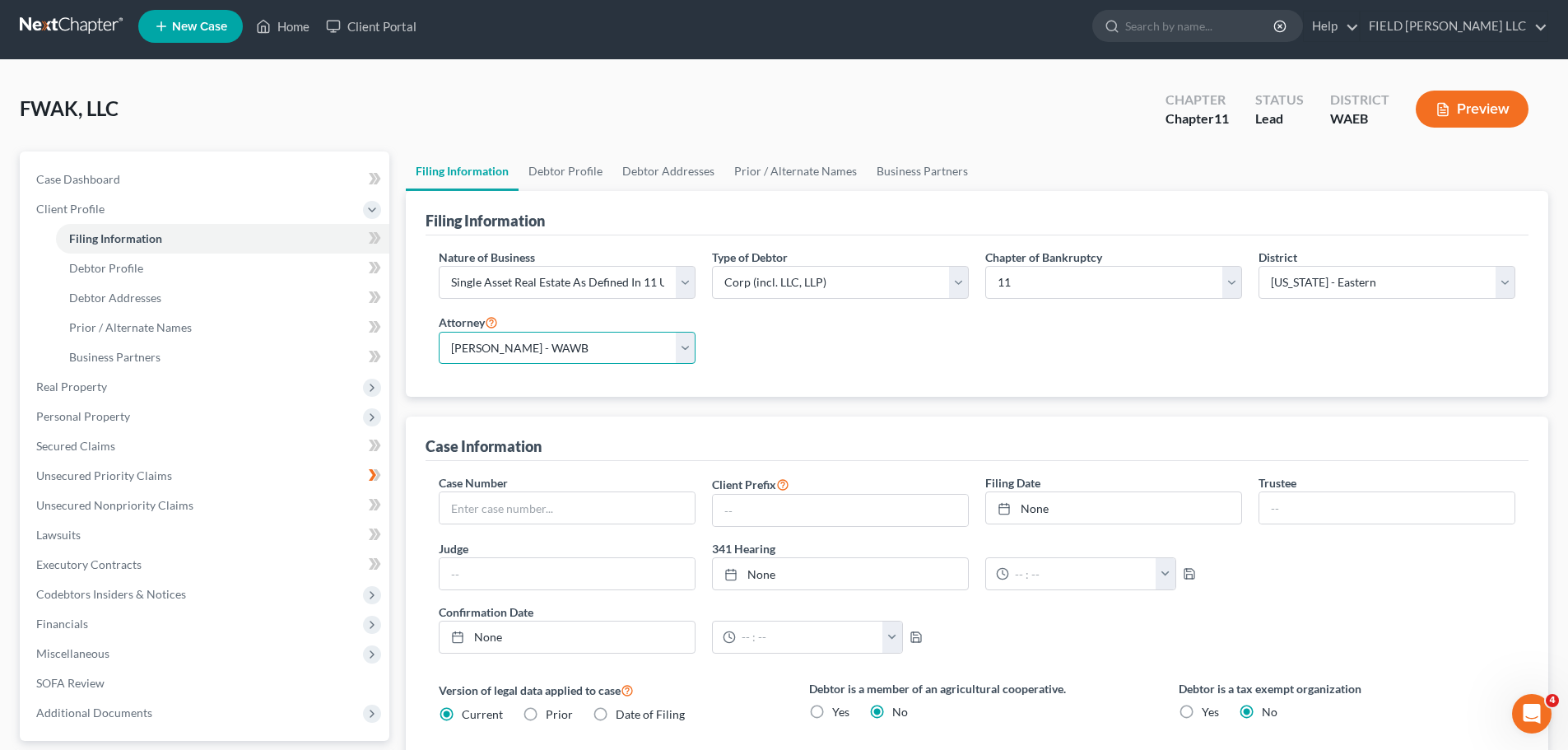
click at [687, 332] on select "Select Joseph Field - WAWB Joseph Field - ORB Jonathan Smale - OR" at bounding box center [567, 348] width 257 height 33
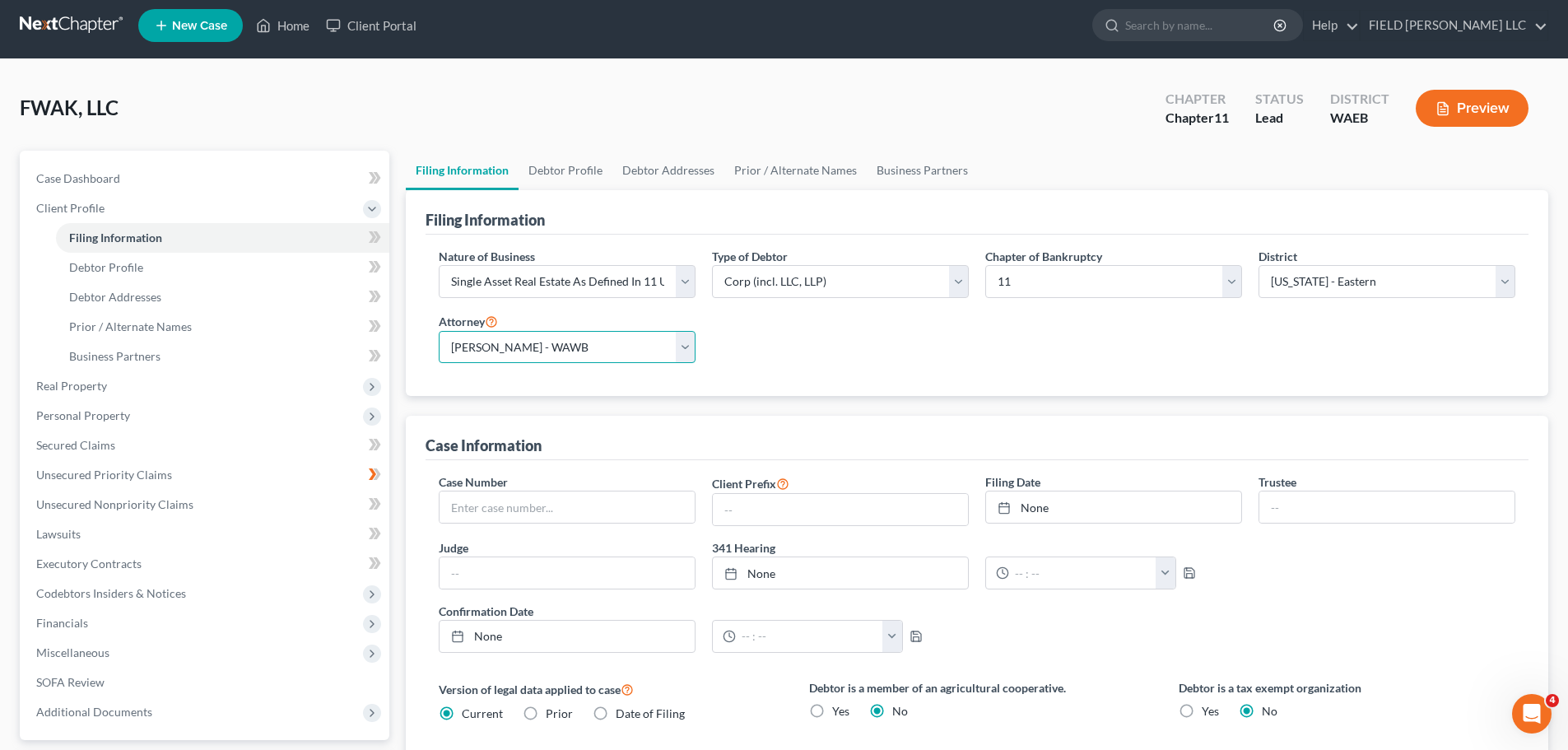
click at [687, 331] on select "Select Joseph Field - WAWB Joseph Field - ORB Jonathan Smale - OR" at bounding box center [567, 347] width 257 height 33
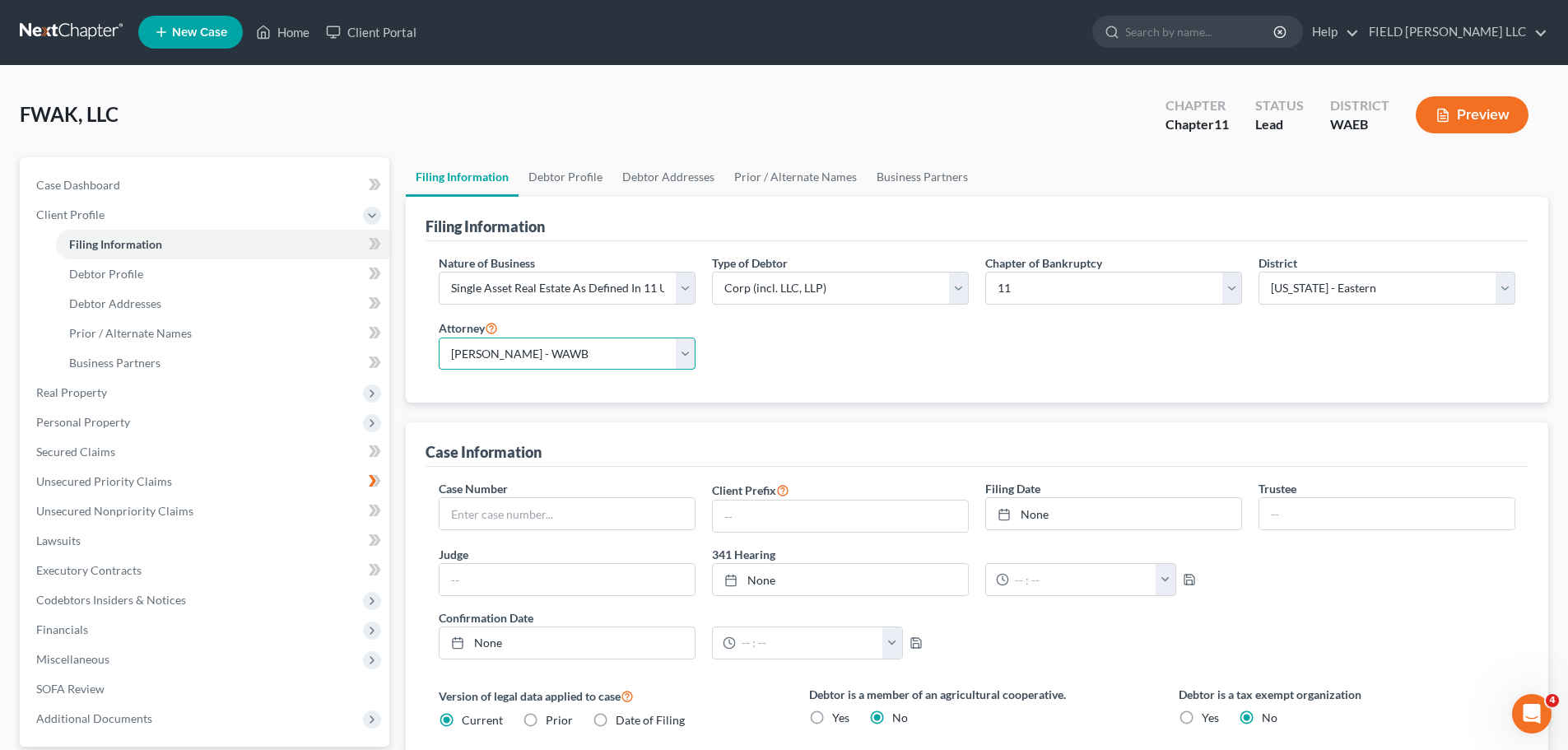
scroll to position [5, 0]
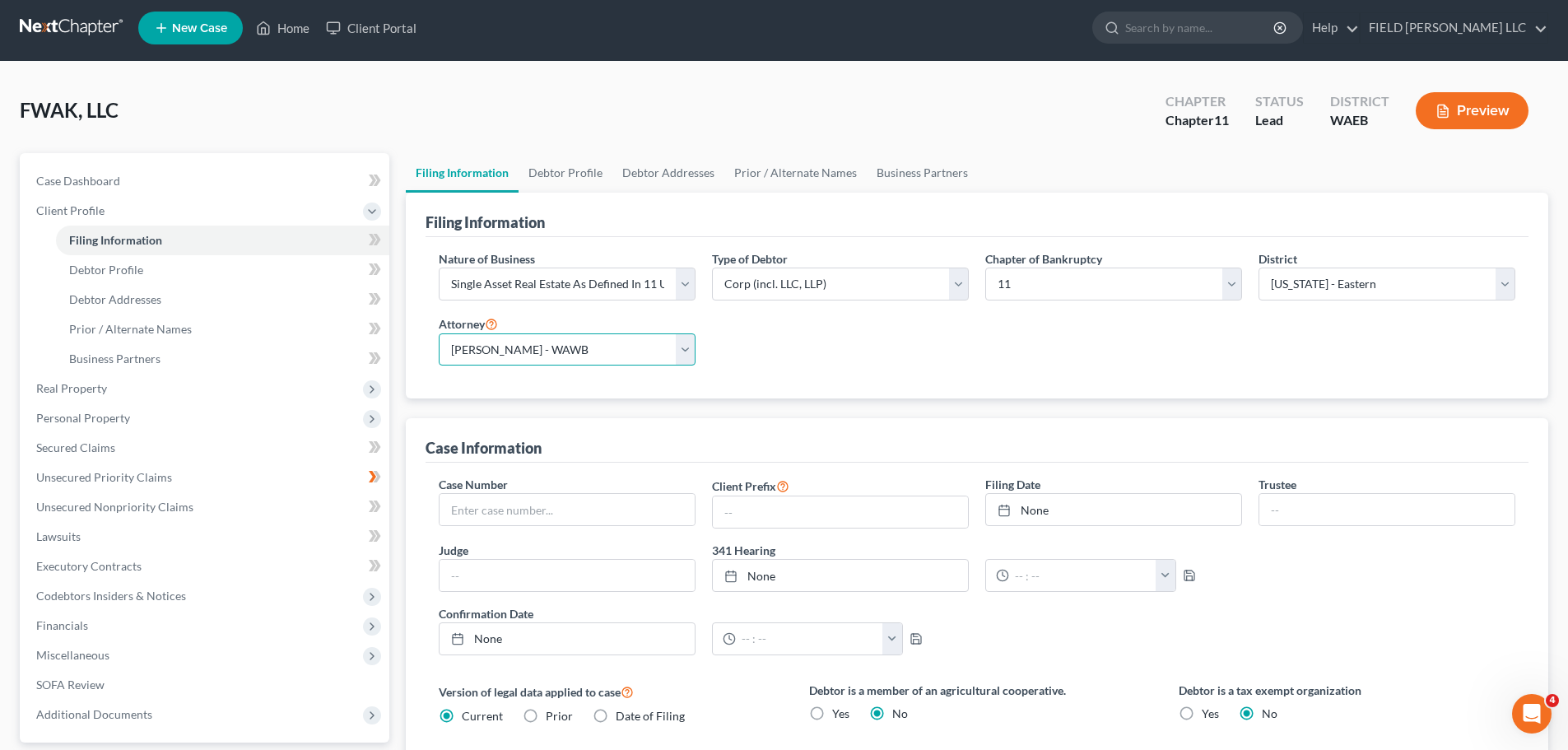
click at [685, 333] on select "Select Joseph Field - WAWB Joseph Field - ORB Jonathan Smale - OR" at bounding box center [567, 349] width 257 height 33
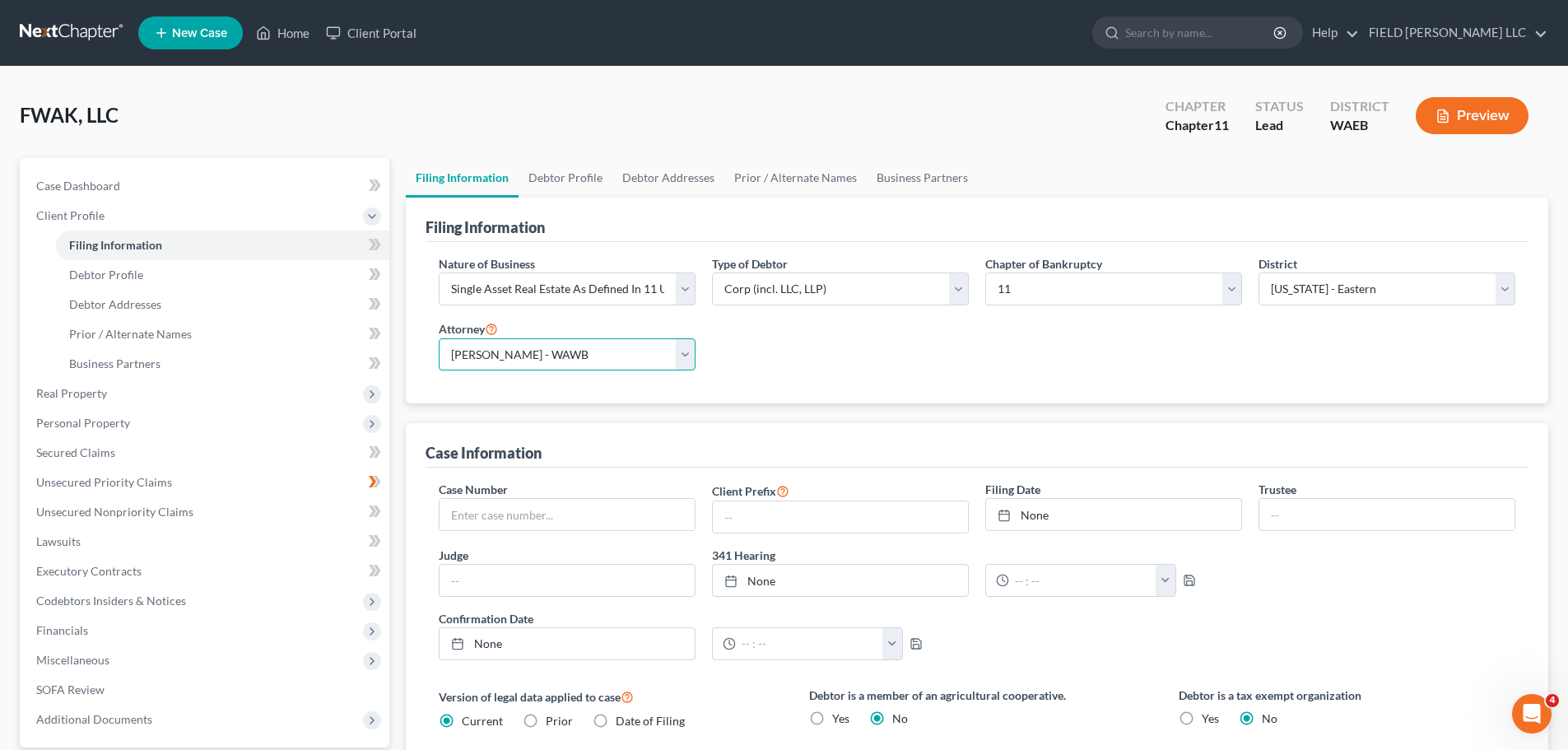
click at [685, 339] on select "Select Joseph Field - WAWB Joseph Field - ORB Jonathan Smale - OR" at bounding box center [567, 355] width 257 height 33
select select
click at [439, 339] on select "Select Joseph Field - WAWB Joseph Field - ORB Jonathan Smale - OR" at bounding box center [567, 355] width 257 height 33
click at [735, 291] on div "Nature of Business Select Clearing Bank Commodity Broker Health Care Business O…" at bounding box center [977, 320] width 1093 height 129
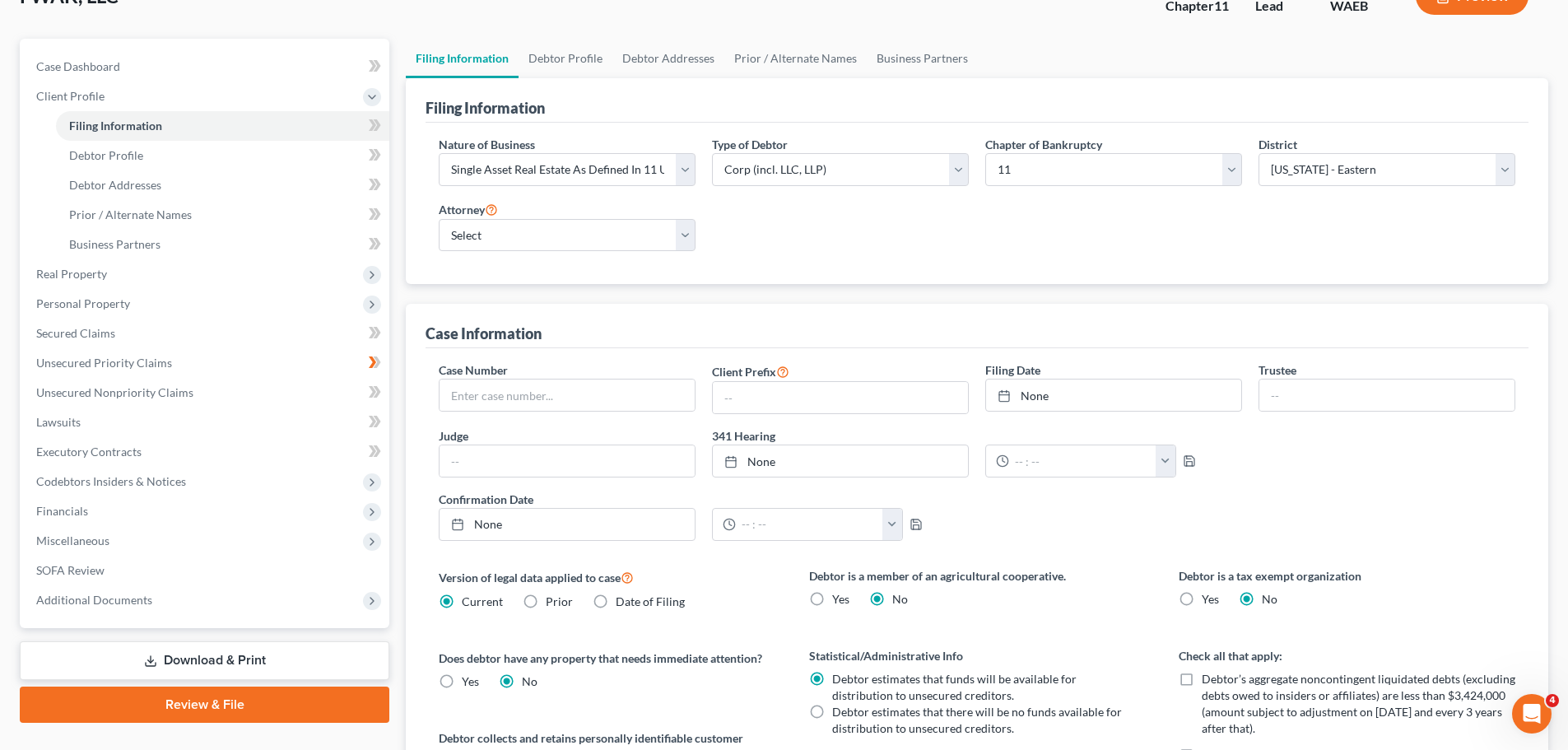
scroll to position [127, 0]
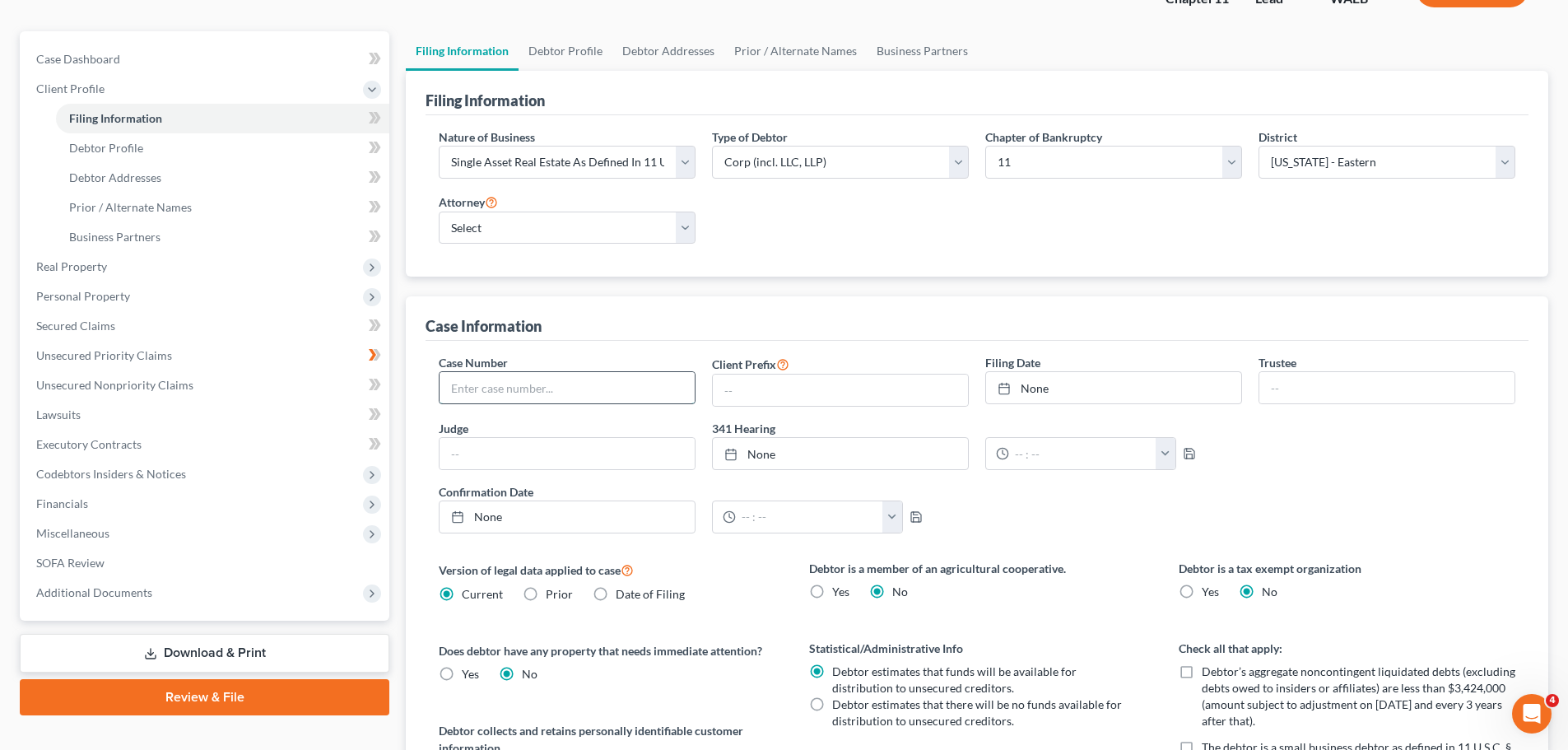
click at [514, 372] on input "text" at bounding box center [567, 387] width 256 height 31
click at [522, 372] on input "text" at bounding box center [567, 387] width 256 height 31
paste input "25-01396-WLH11"
type input "25-01396-WLH11"
type input "8/14/2025"
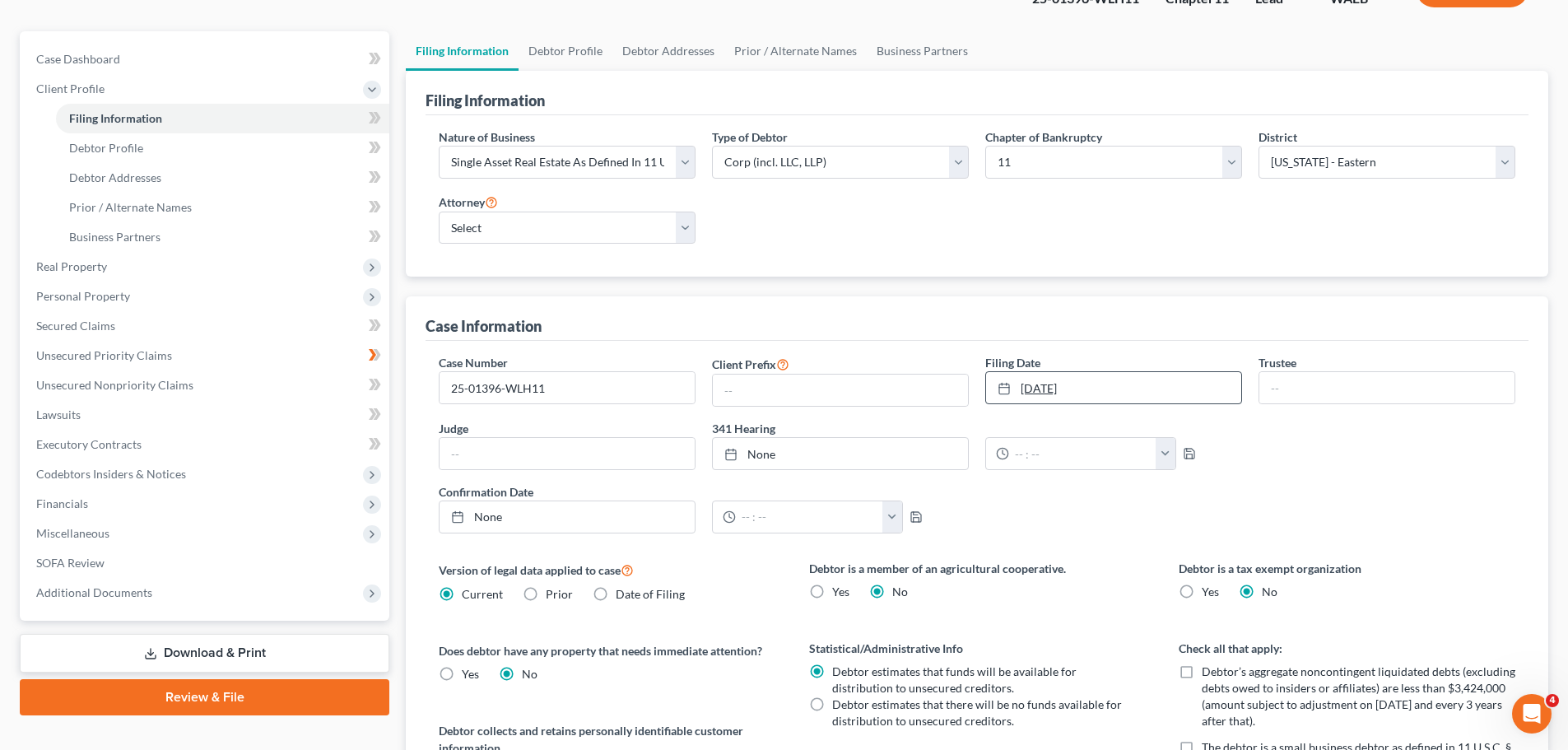
click at [1023, 372] on link "8/14/2025" at bounding box center [1114, 387] width 256 height 31
click at [79, 319] on span "Secured Claims" at bounding box center [75, 325] width 79 height 14
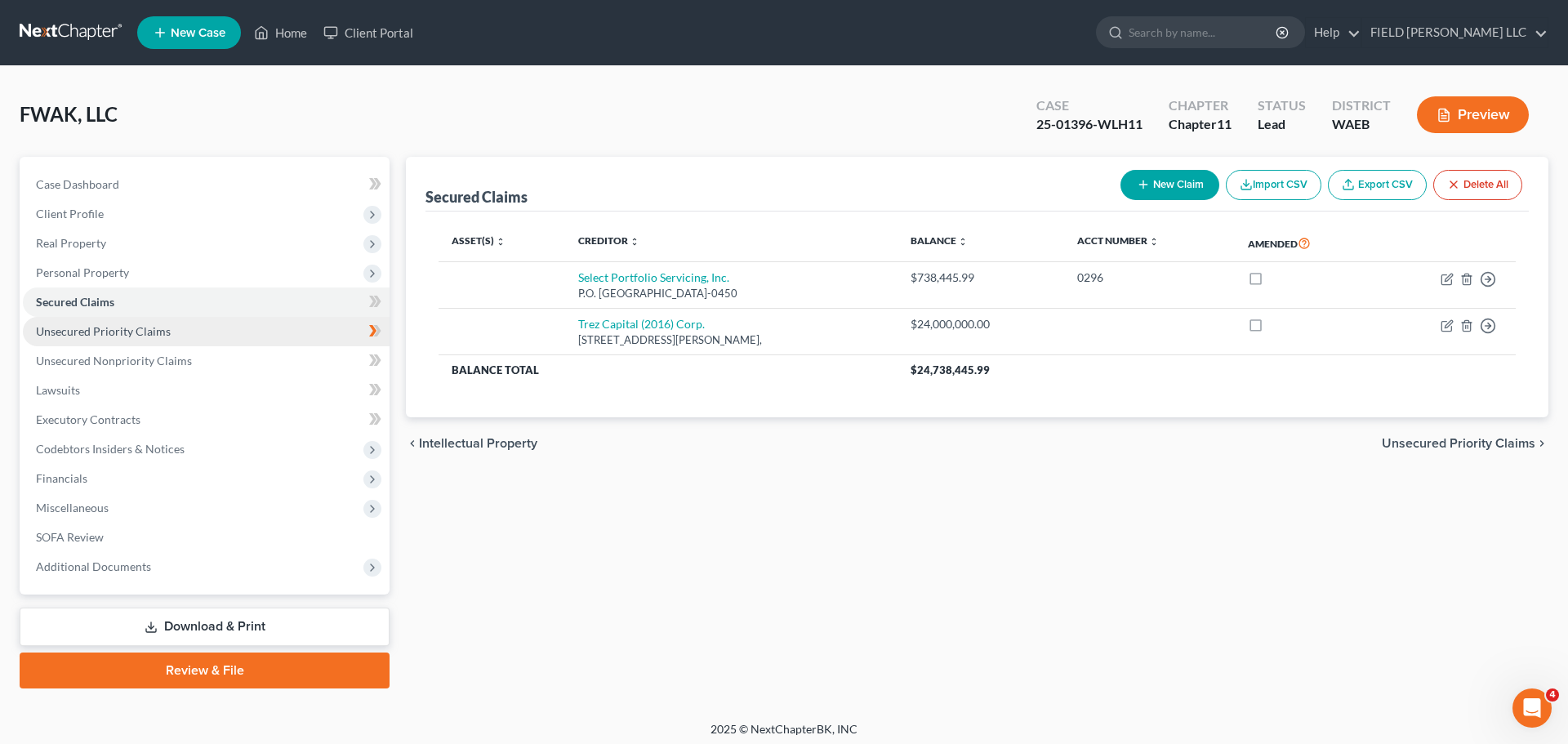
click at [106, 325] on span "Unsecured Priority Claims" at bounding box center [103, 331] width 134 height 14
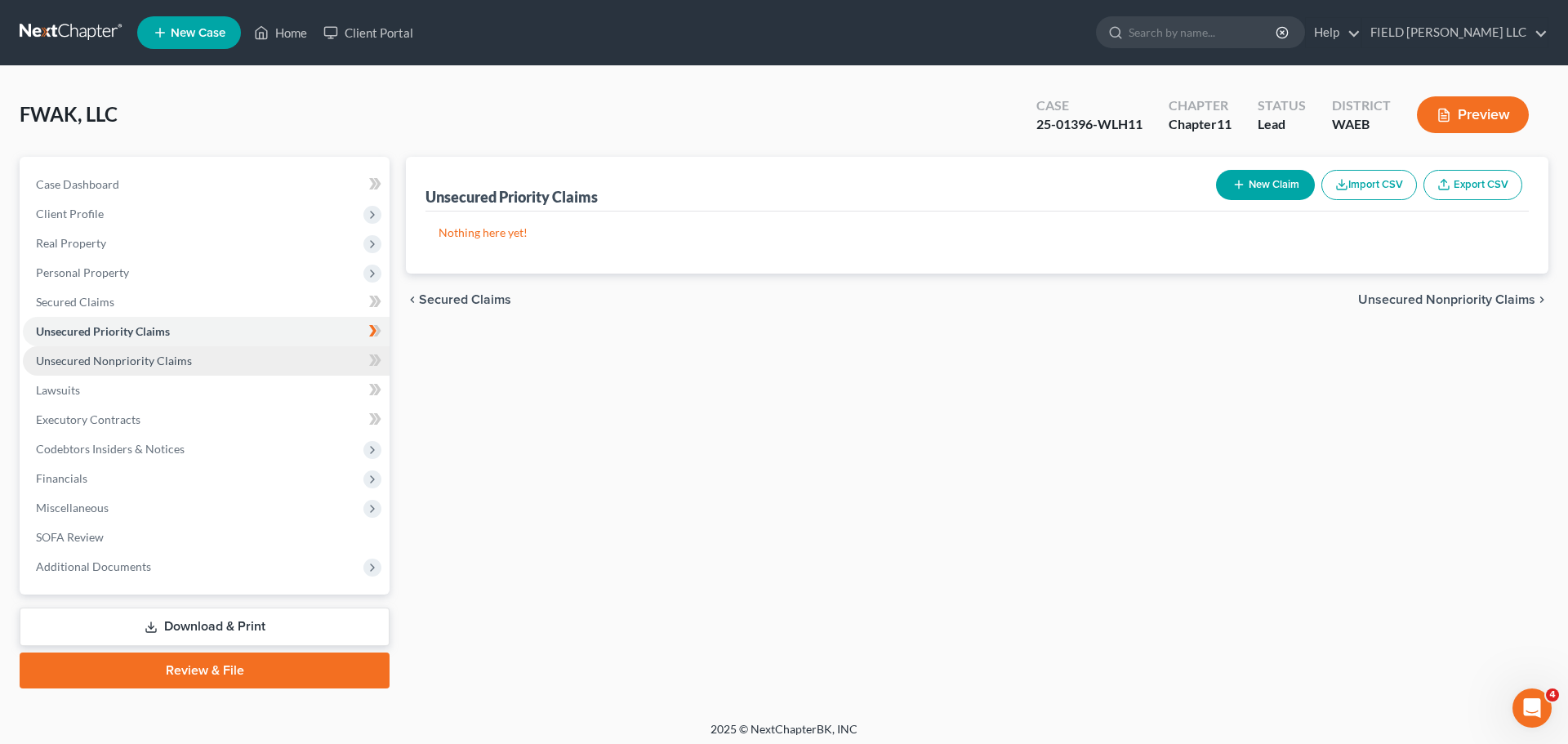
click at [104, 346] on link "Unsecured Nonpriority Claims" at bounding box center [205, 361] width 366 height 29
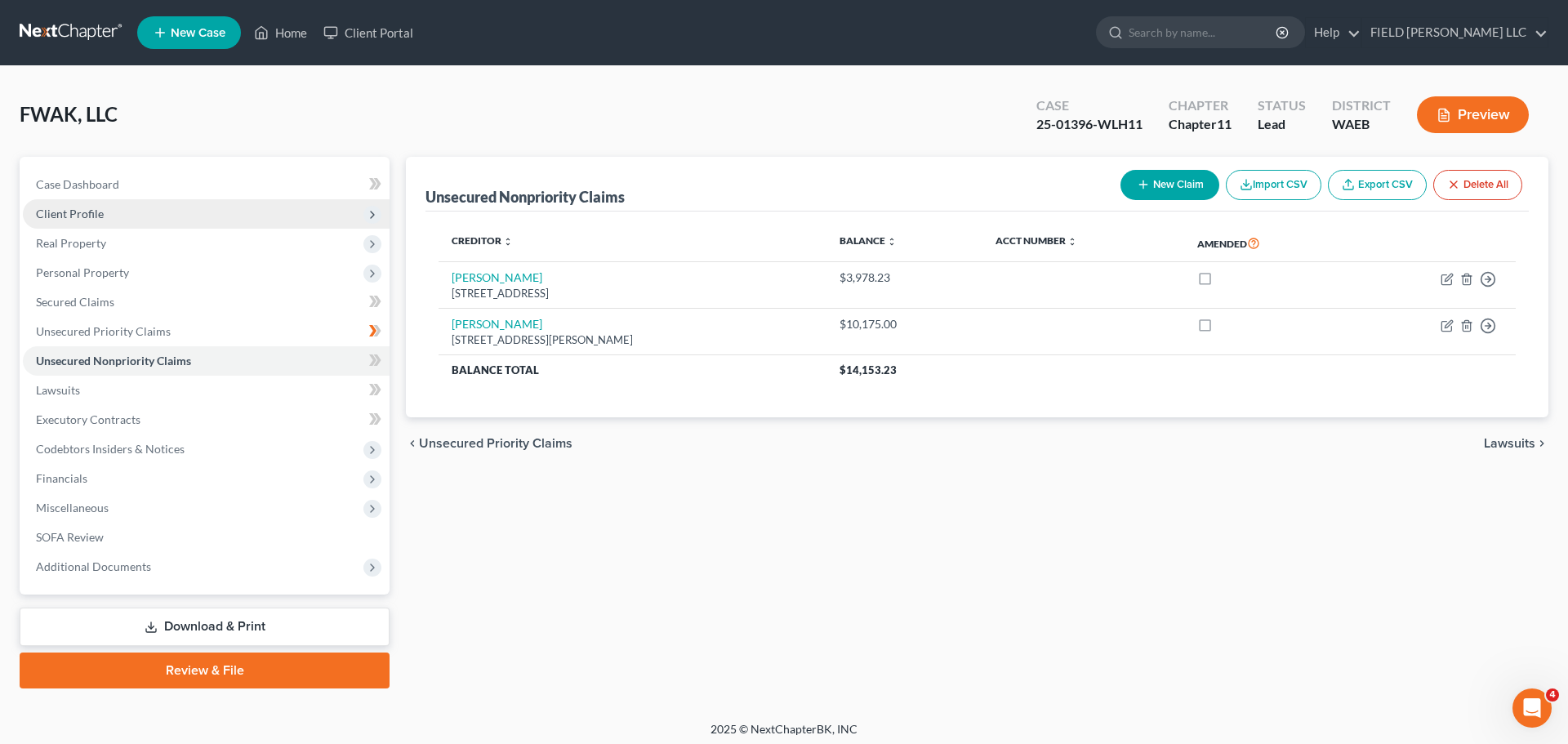
click at [52, 206] on span "Client Profile" at bounding box center [70, 213] width 68 height 14
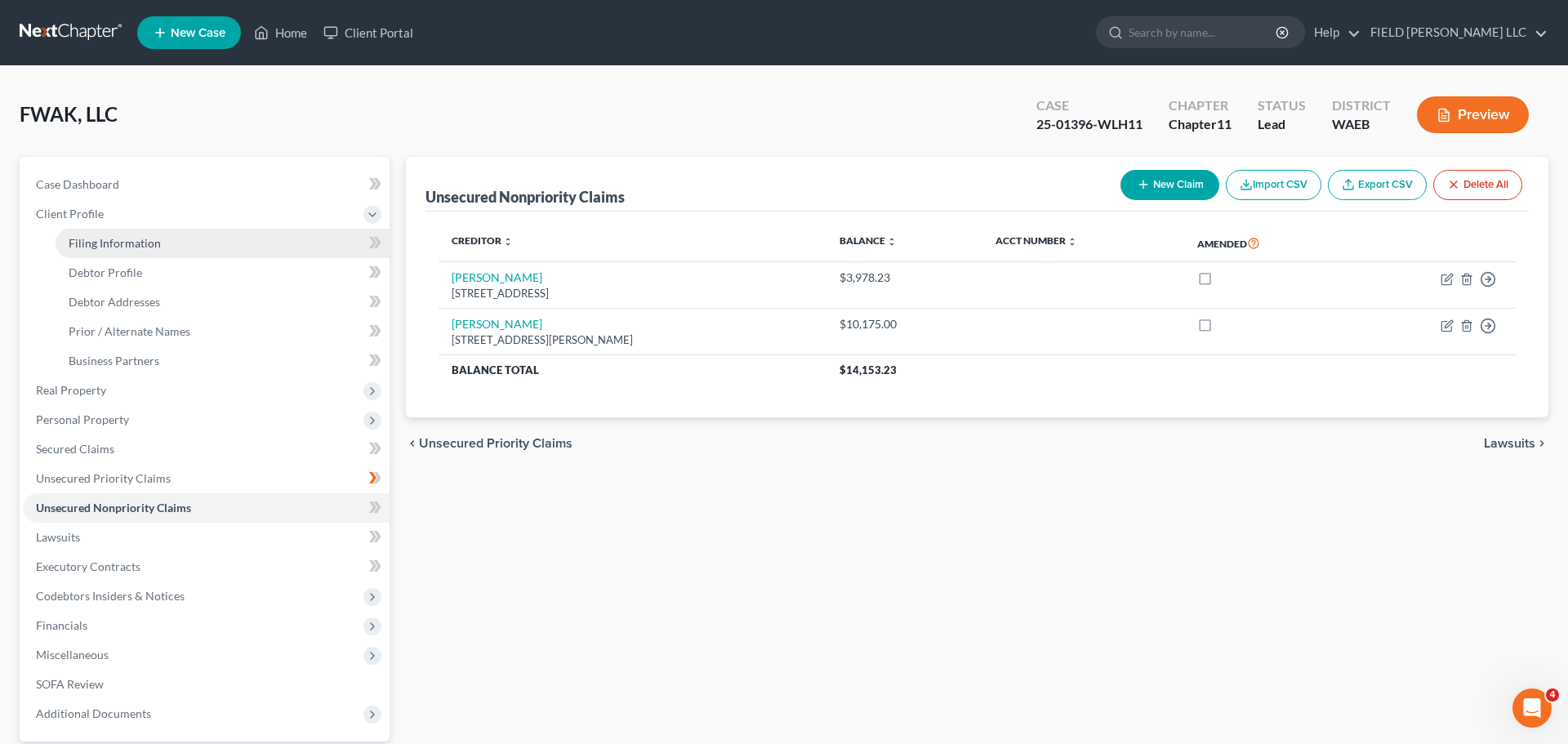
click at [85, 236] on span "Filing Information" at bounding box center [115, 242] width 93 height 14
select select "5"
select select "1"
select select "86"
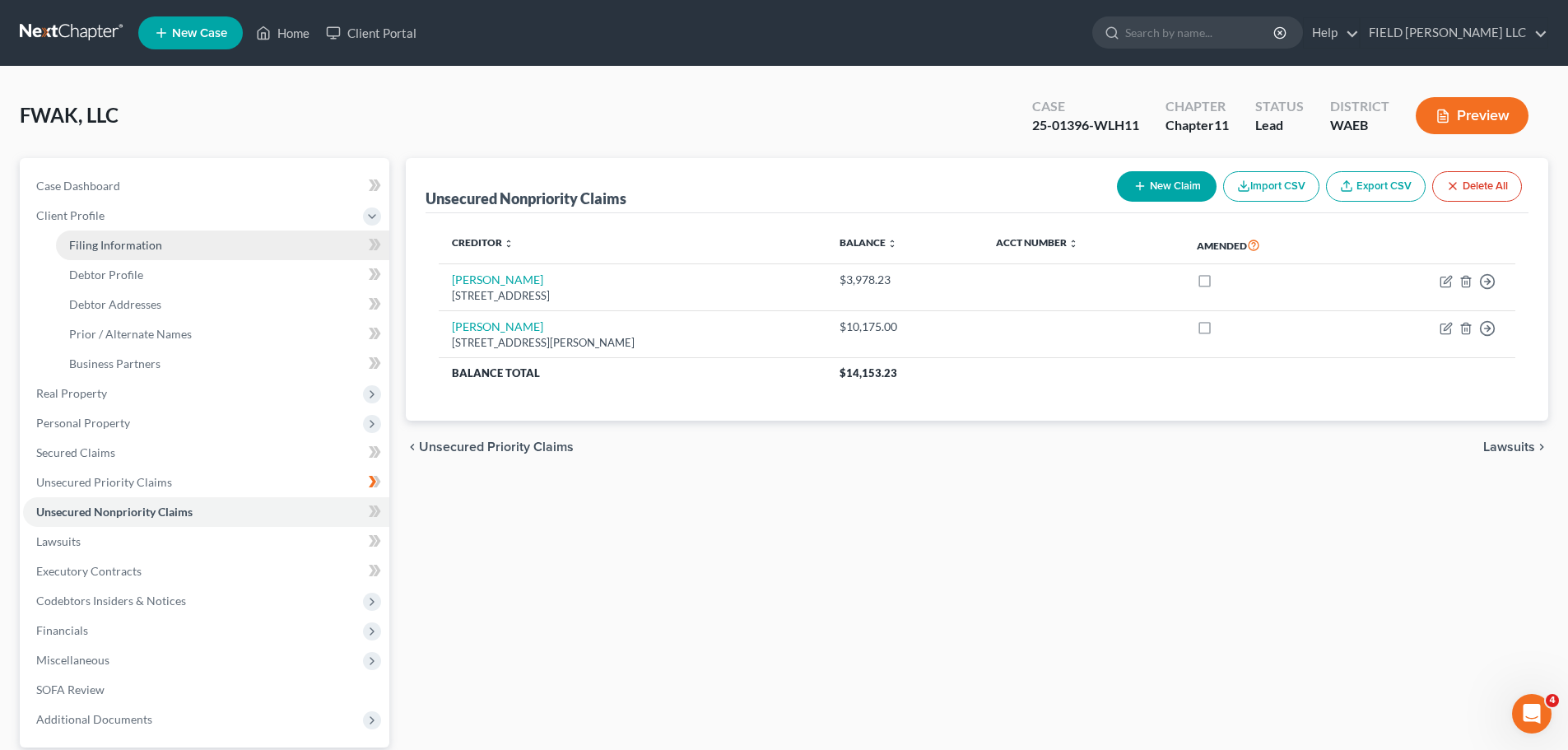
select select "0"
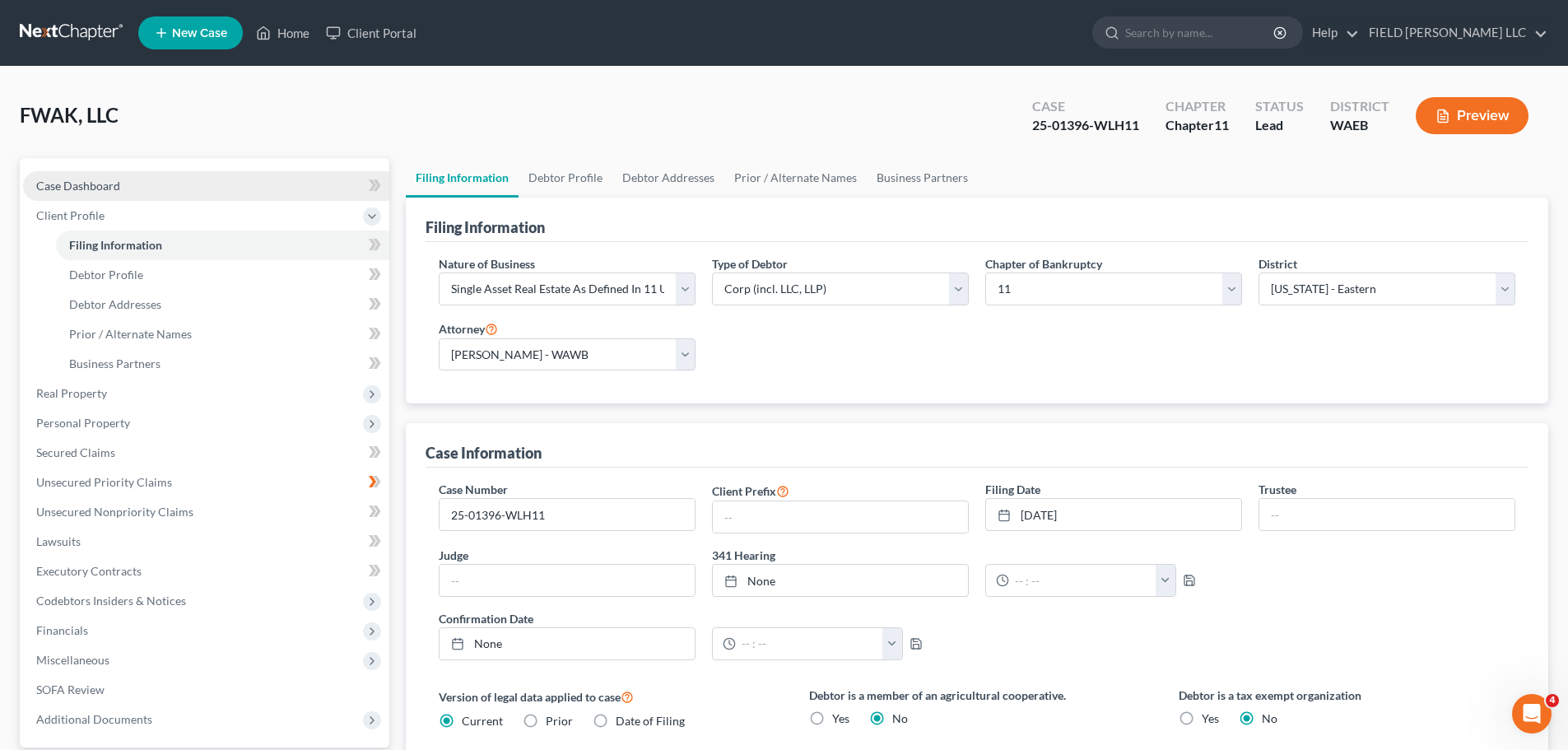
click at [77, 178] on span "Case Dashboard" at bounding box center [78, 185] width 84 height 14
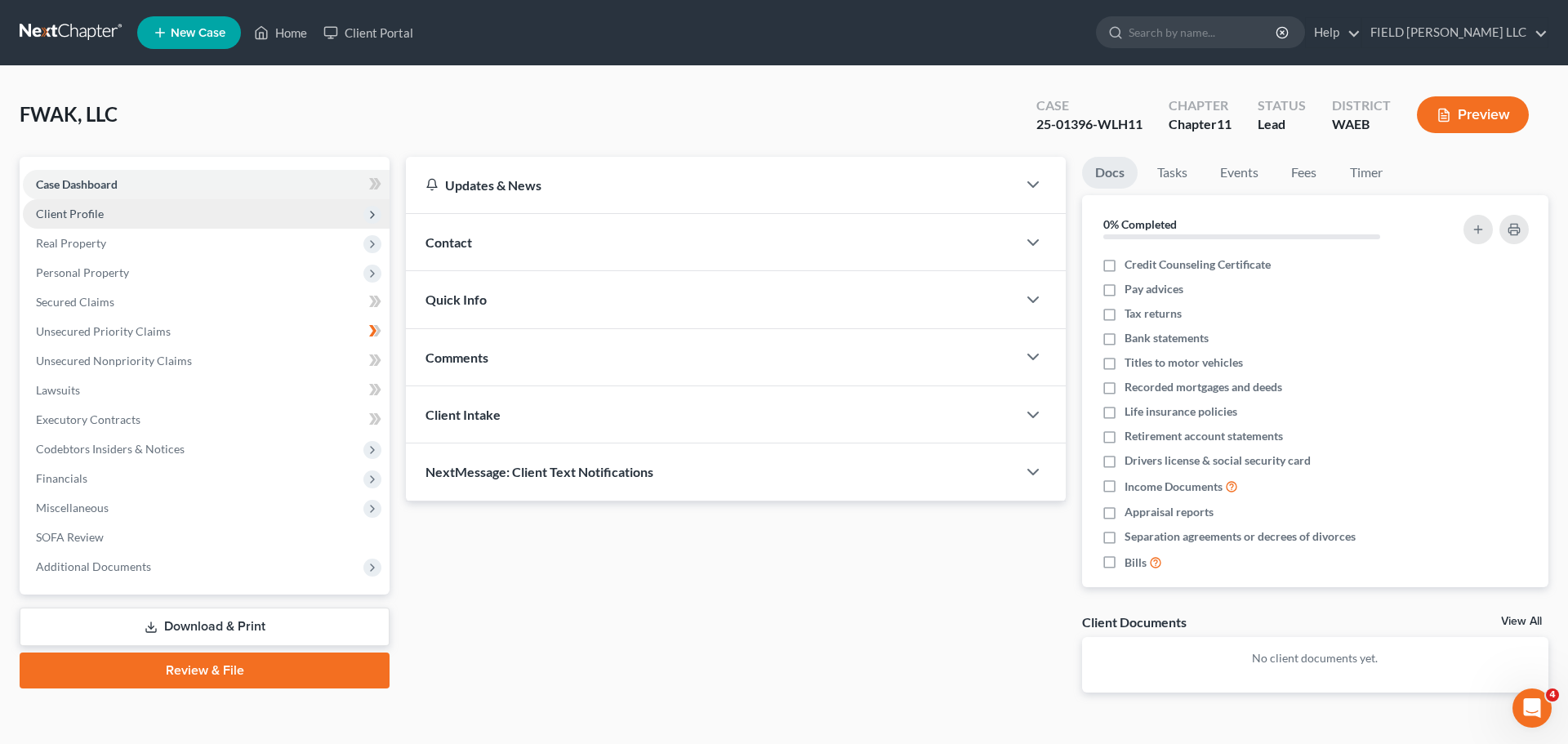
click at [75, 206] on span "Client Profile" at bounding box center [70, 213] width 68 height 14
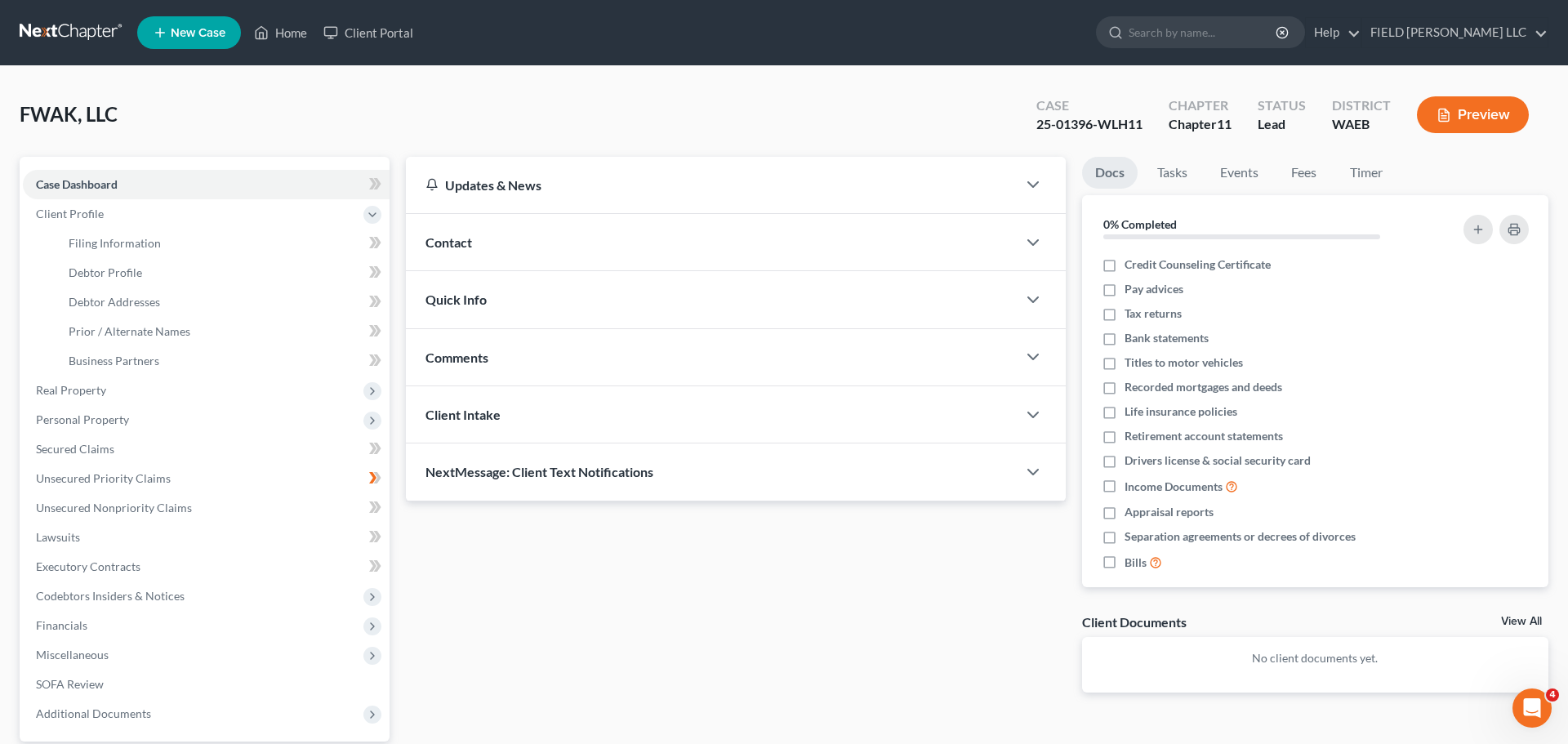
click at [446, 292] on span "Quick Info" at bounding box center [456, 299] width 62 height 15
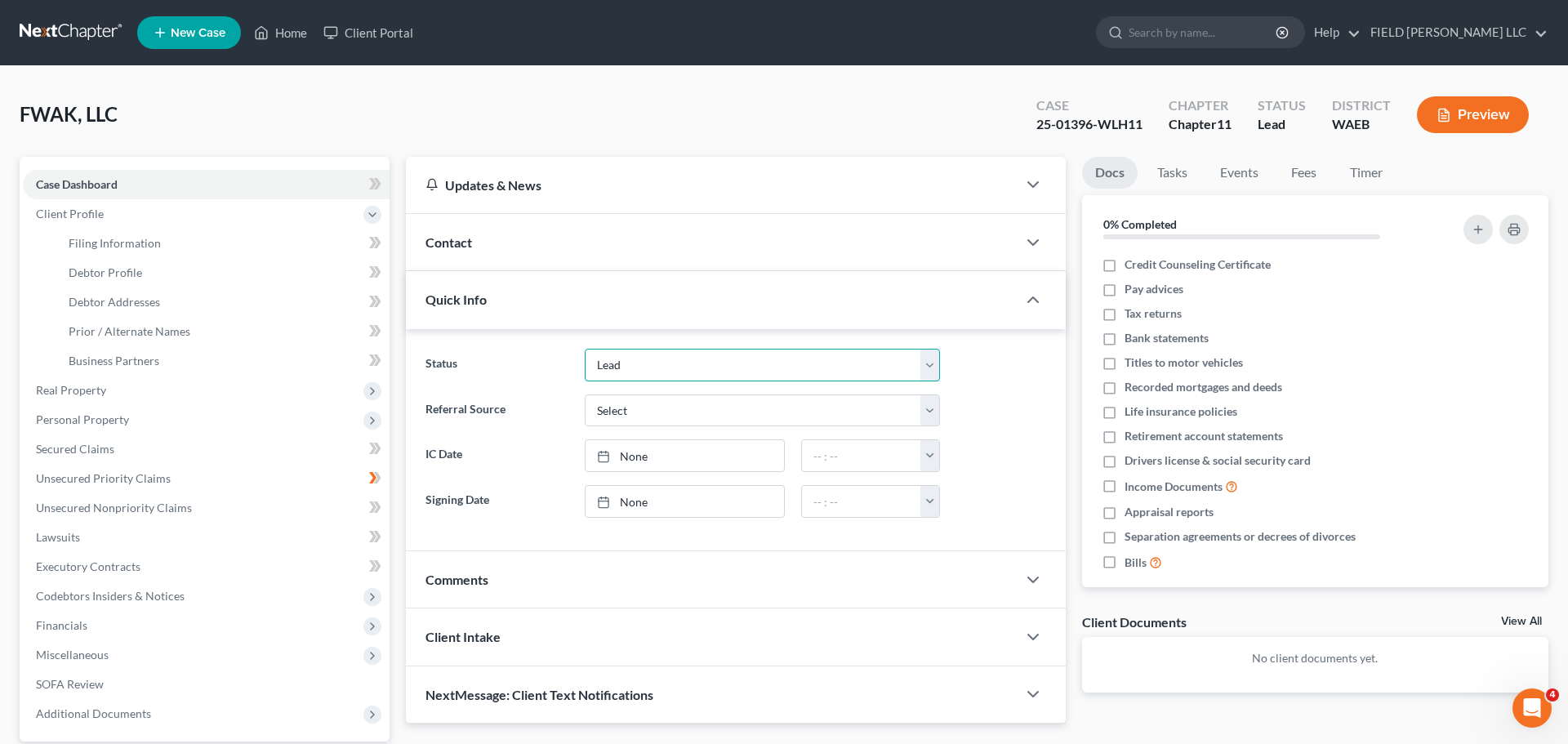
click at [940, 348] on select "Discharged Discharged & Reported Discharge Litigation Dismissal Notice Dismisse…" at bounding box center [762, 364] width 355 height 33
select select "9"
click at [585, 348] on select "Discharged Discharged & Reported Discharge Litigation Dismissal Notice Dismisse…" at bounding box center [762, 364] width 355 height 33
click at [1038, 297] on polyline "button" at bounding box center [1032, 299] width 9 height 5
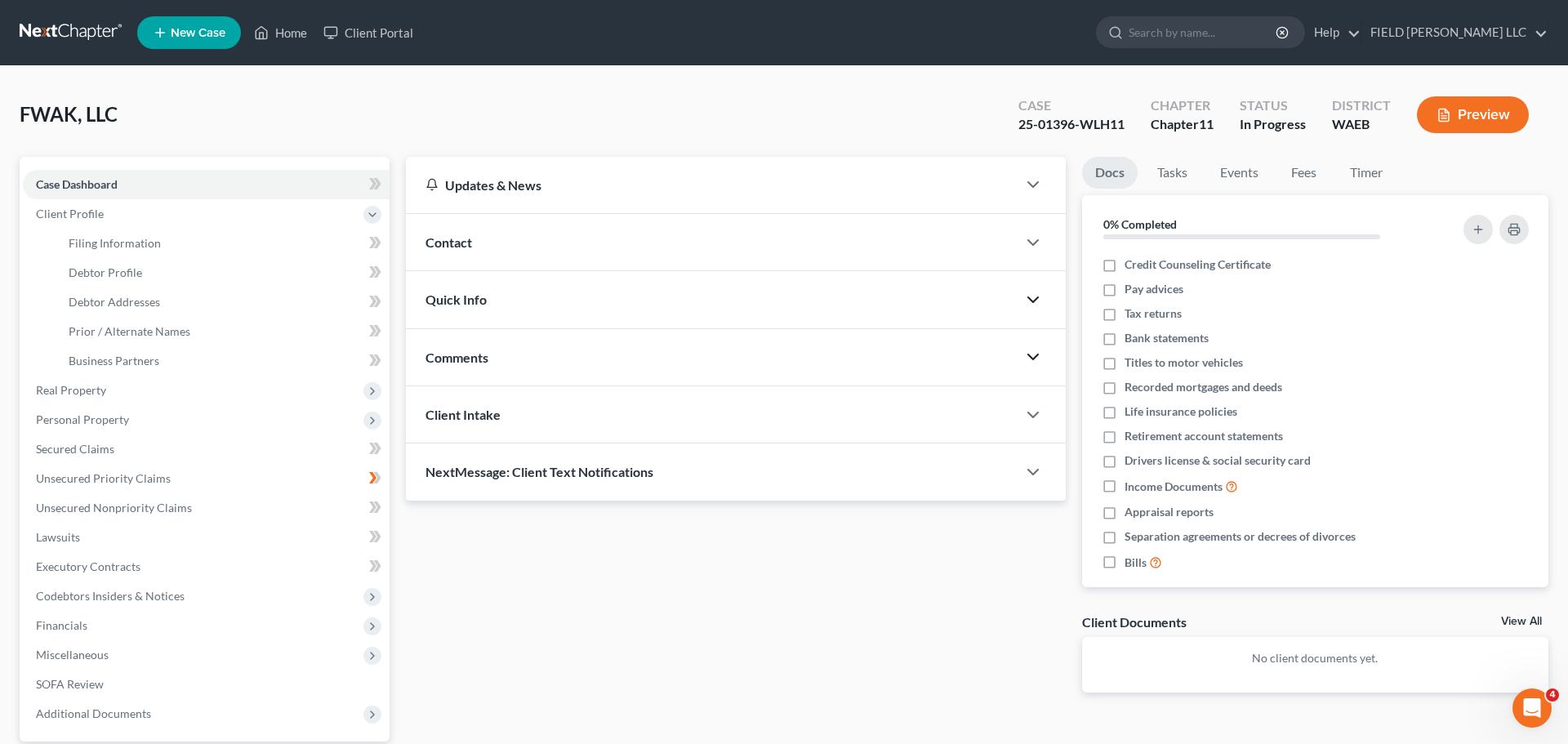
click at [1043, 347] on icon "button" at bounding box center [1032, 357] width 20 height 20
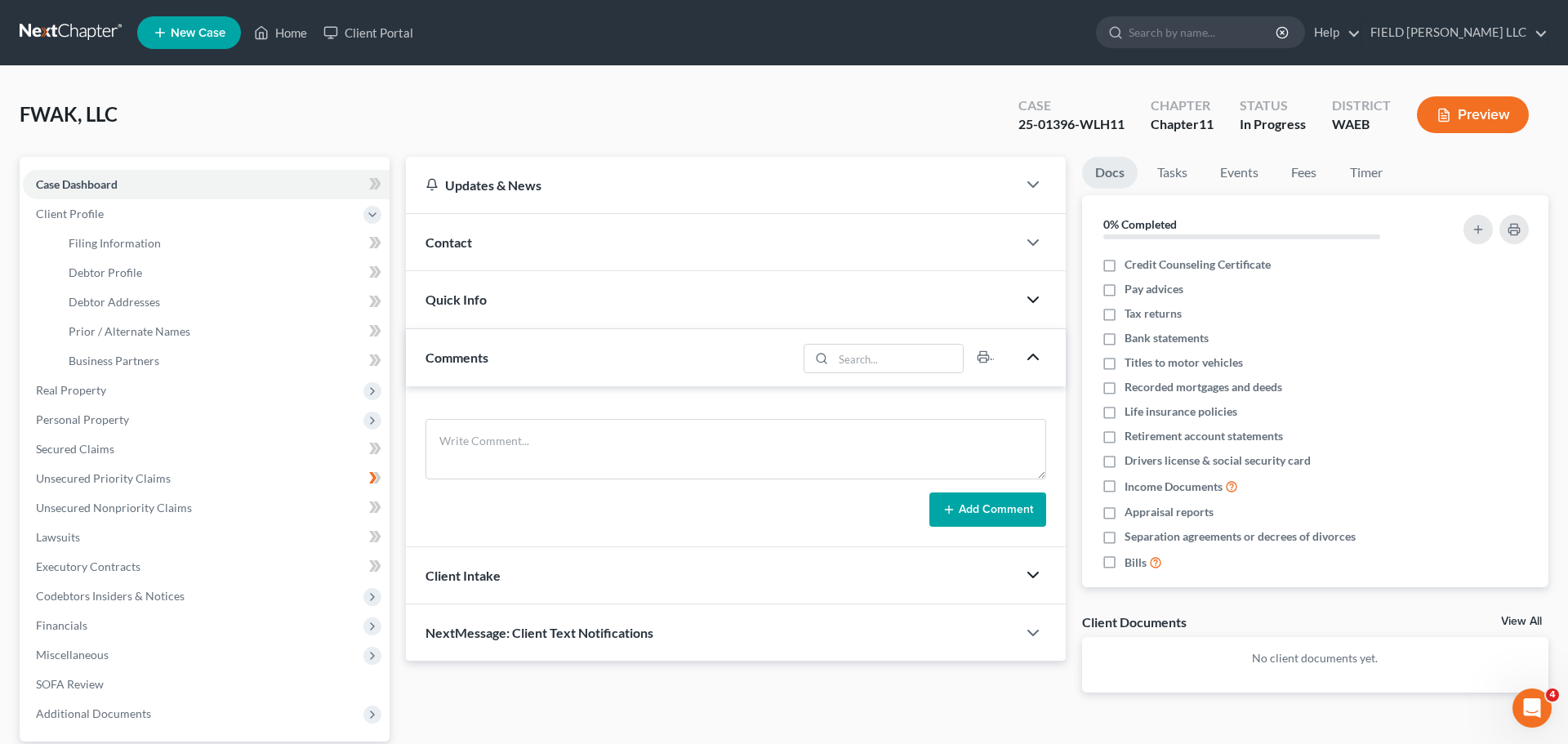
click at [1039, 565] on icon "button" at bounding box center [1032, 575] width 20 height 20
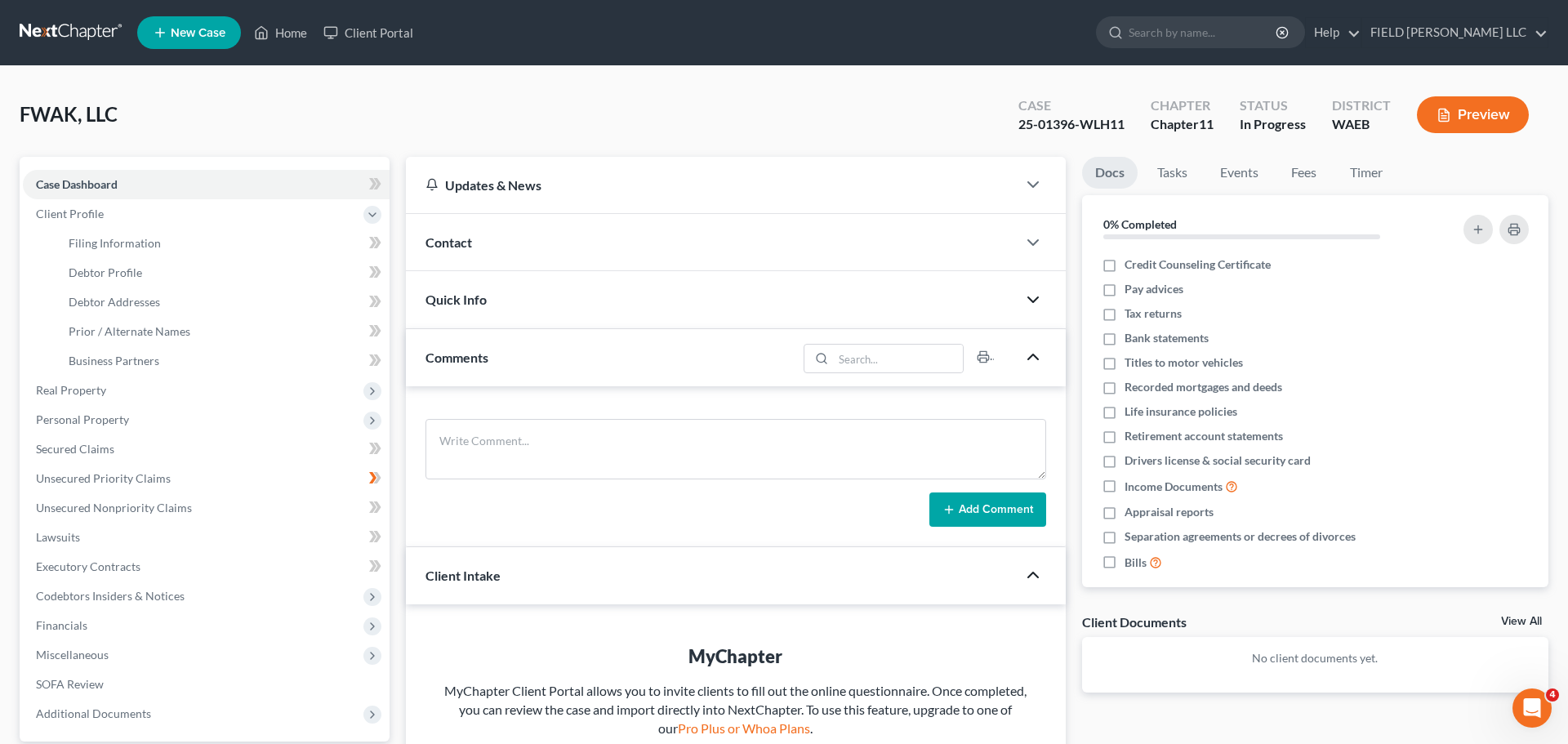
click at [1039, 565] on icon "button" at bounding box center [1032, 575] width 20 height 20
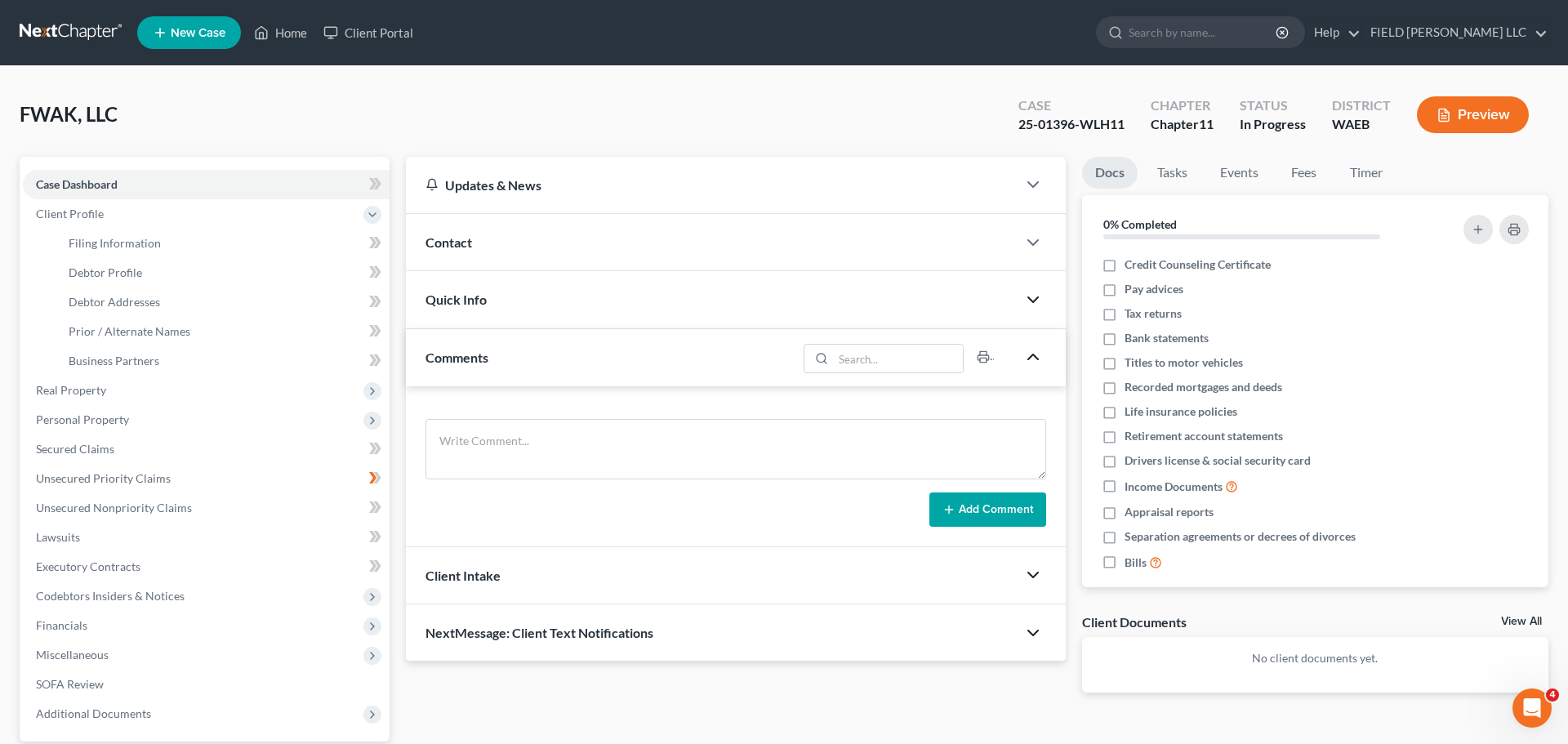
click at [1043, 596] on icon "button" at bounding box center [1032, 632] width 20 height 20
click at [1038, 596] on polyline "button" at bounding box center [1032, 632] width 9 height 5
click at [1038, 347] on icon "button" at bounding box center [1032, 357] width 20 height 20
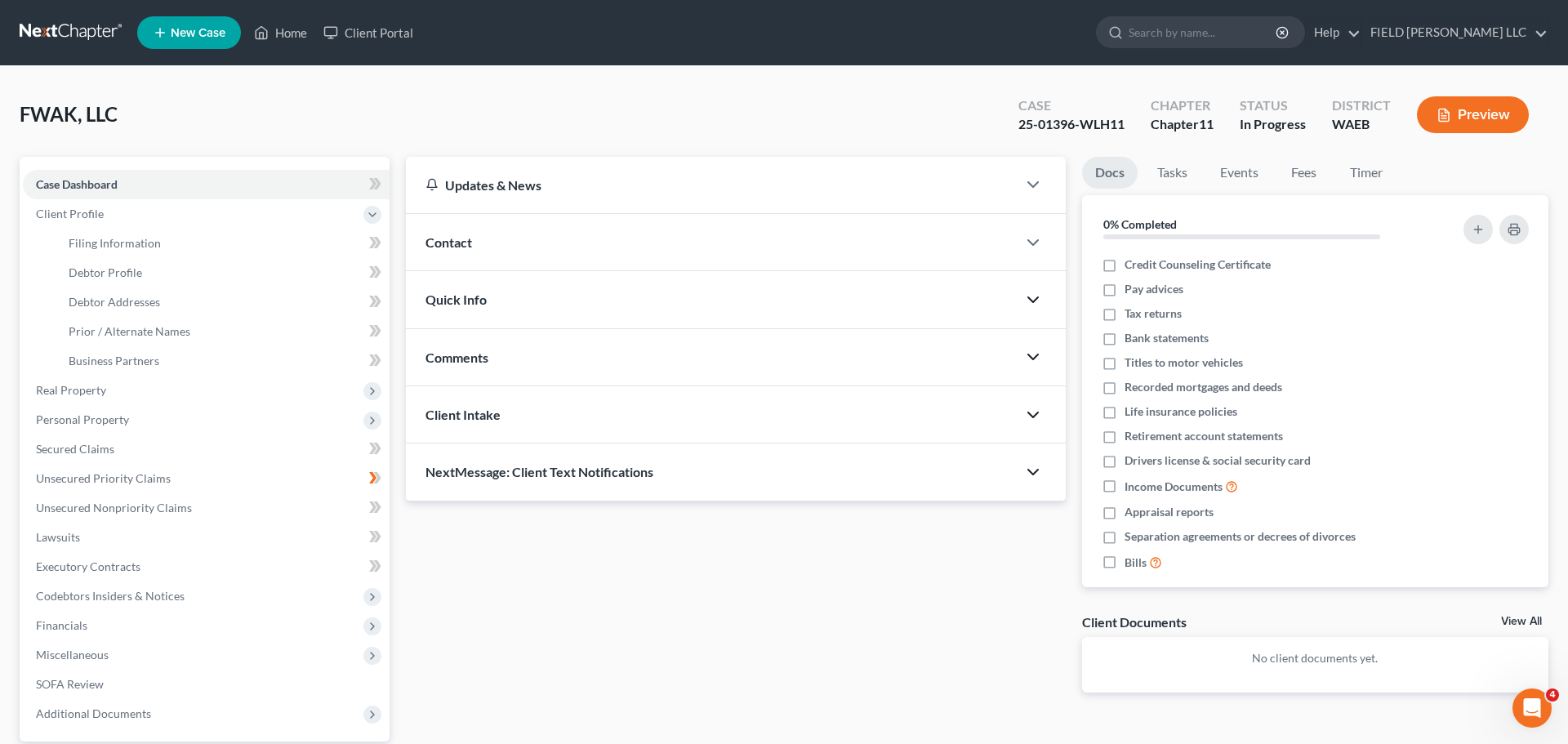
click at [1039, 290] on icon "button" at bounding box center [1032, 299] width 20 height 20
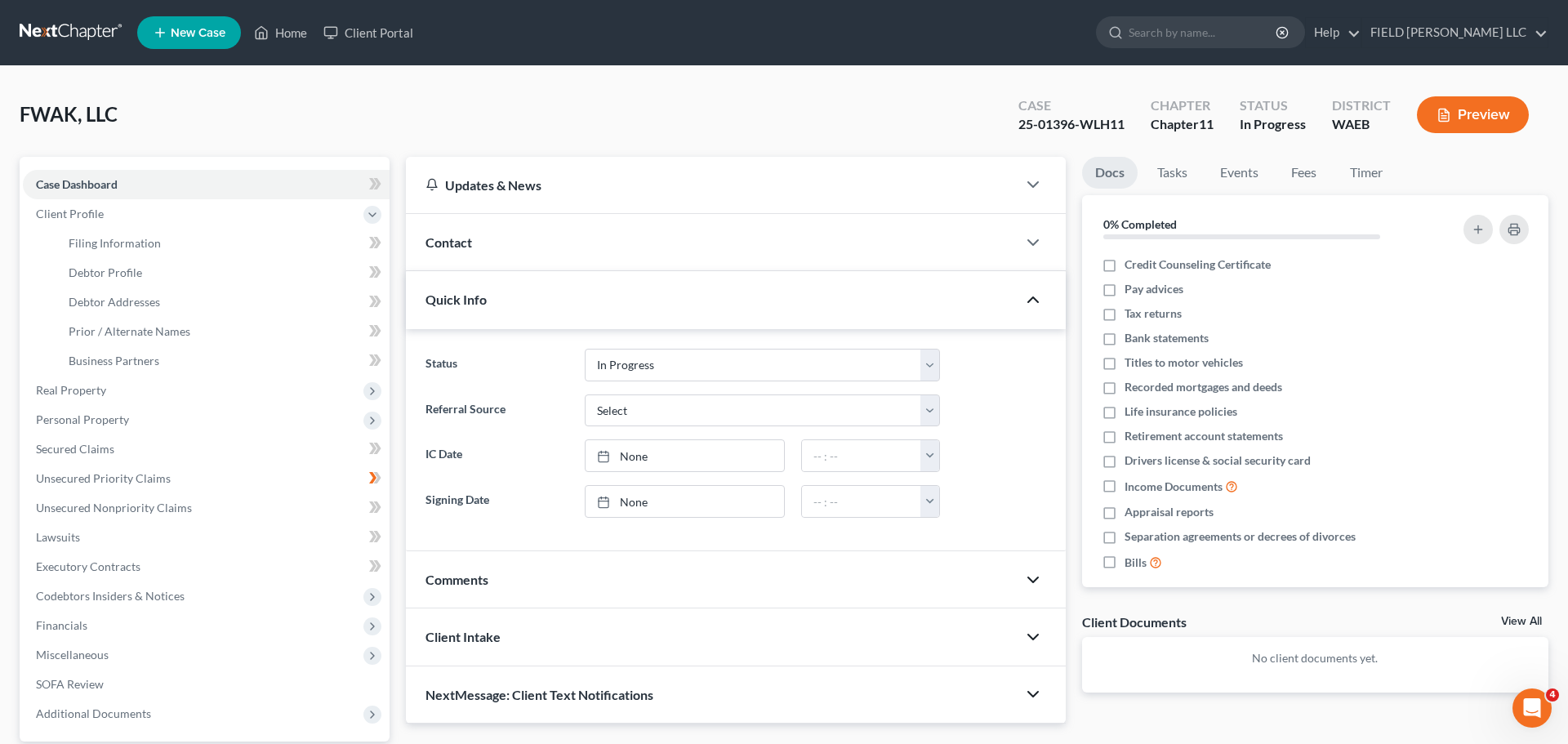
click at [1039, 290] on icon "button" at bounding box center [1032, 299] width 20 height 20
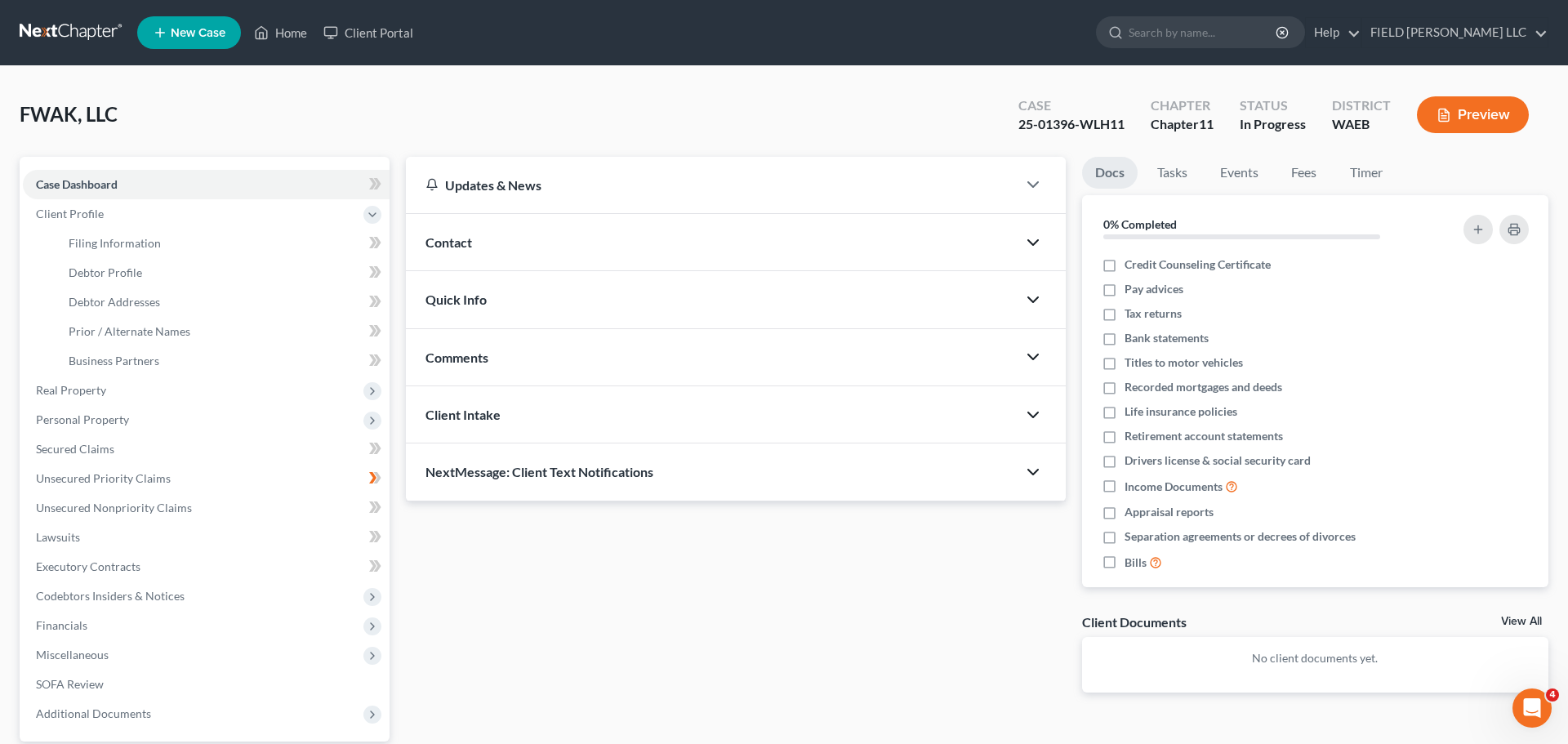
click at [1038, 233] on icon "button" at bounding box center [1032, 242] width 20 height 20
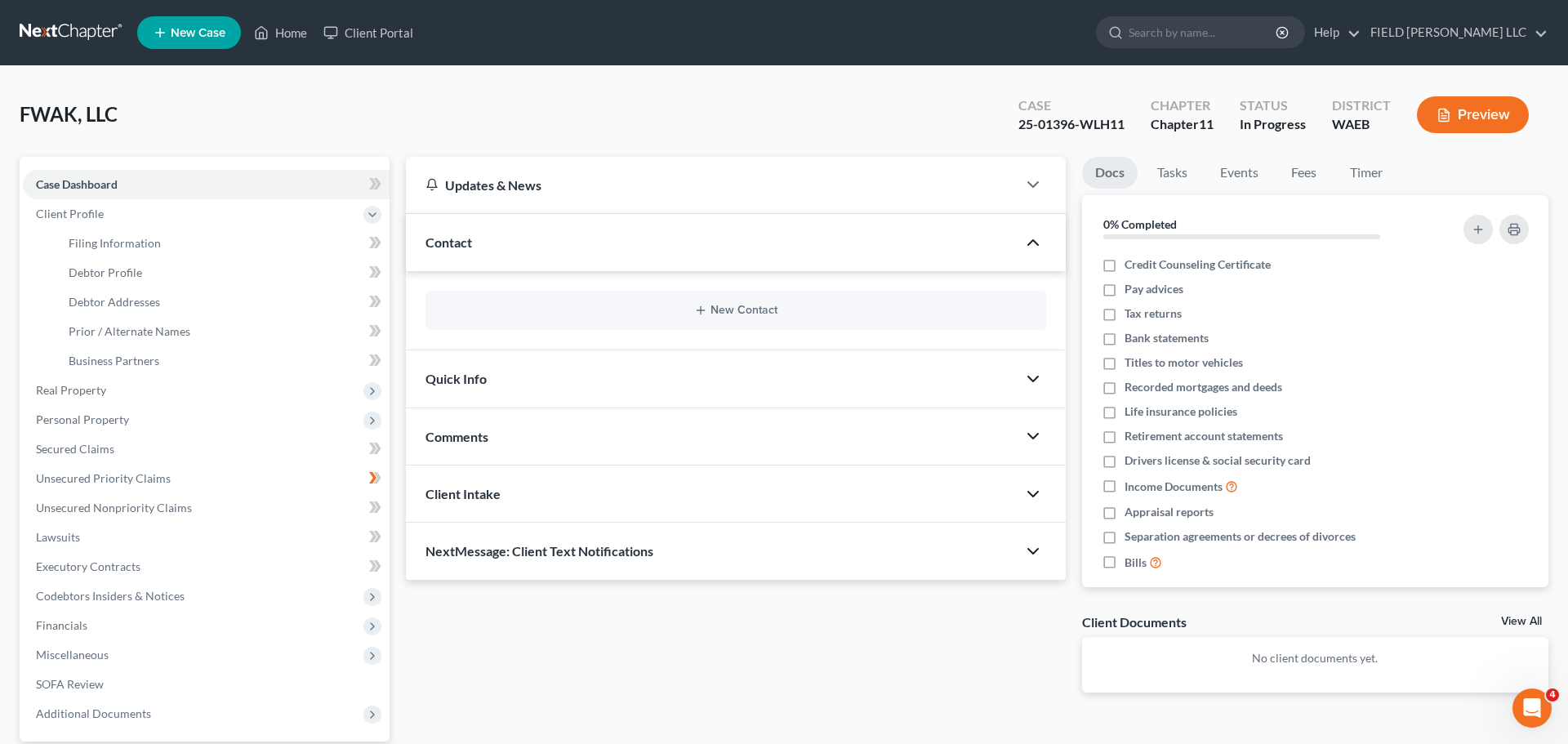
click at [1038, 233] on icon "button" at bounding box center [1032, 242] width 20 height 20
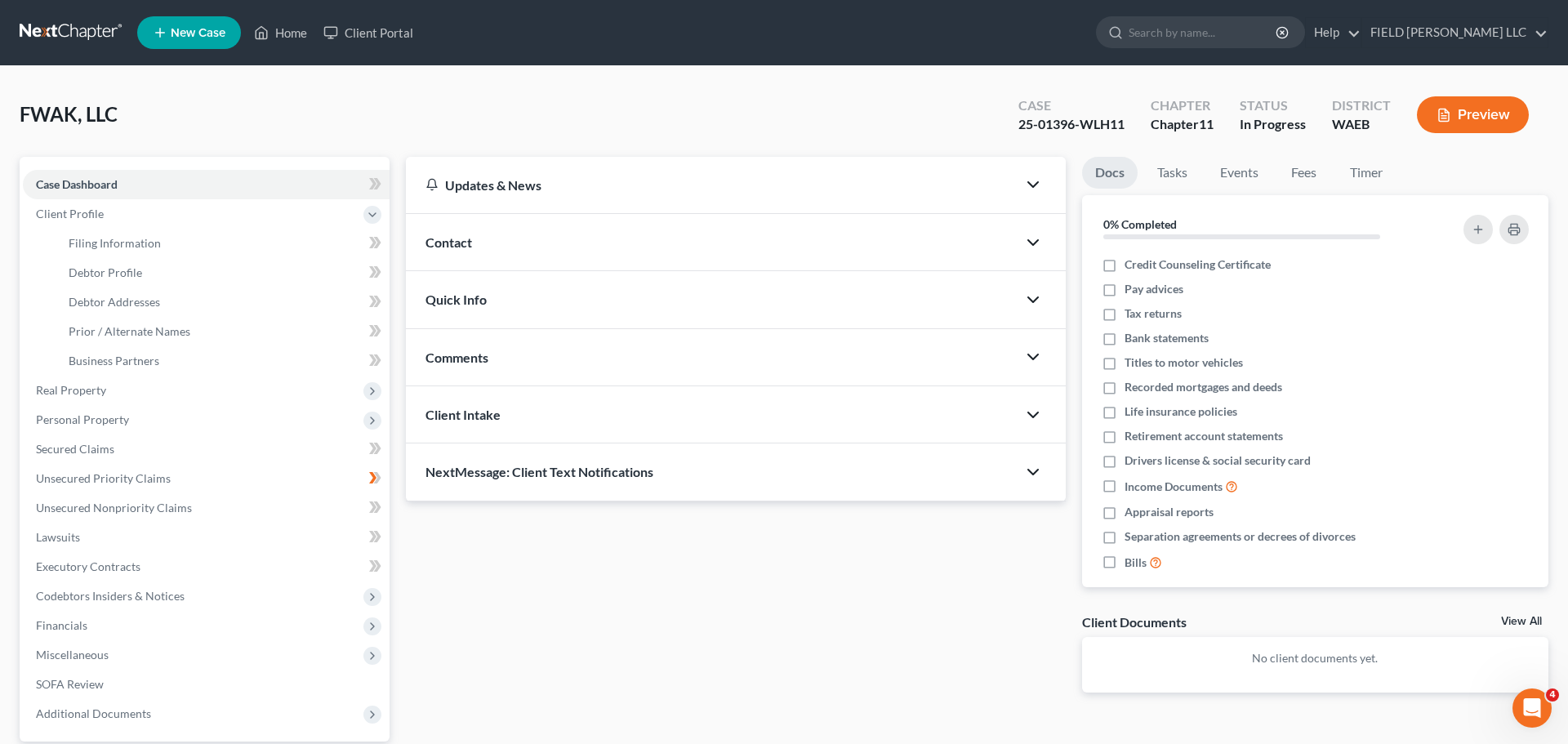
click at [1037, 175] on icon "button" at bounding box center [1032, 185] width 20 height 20
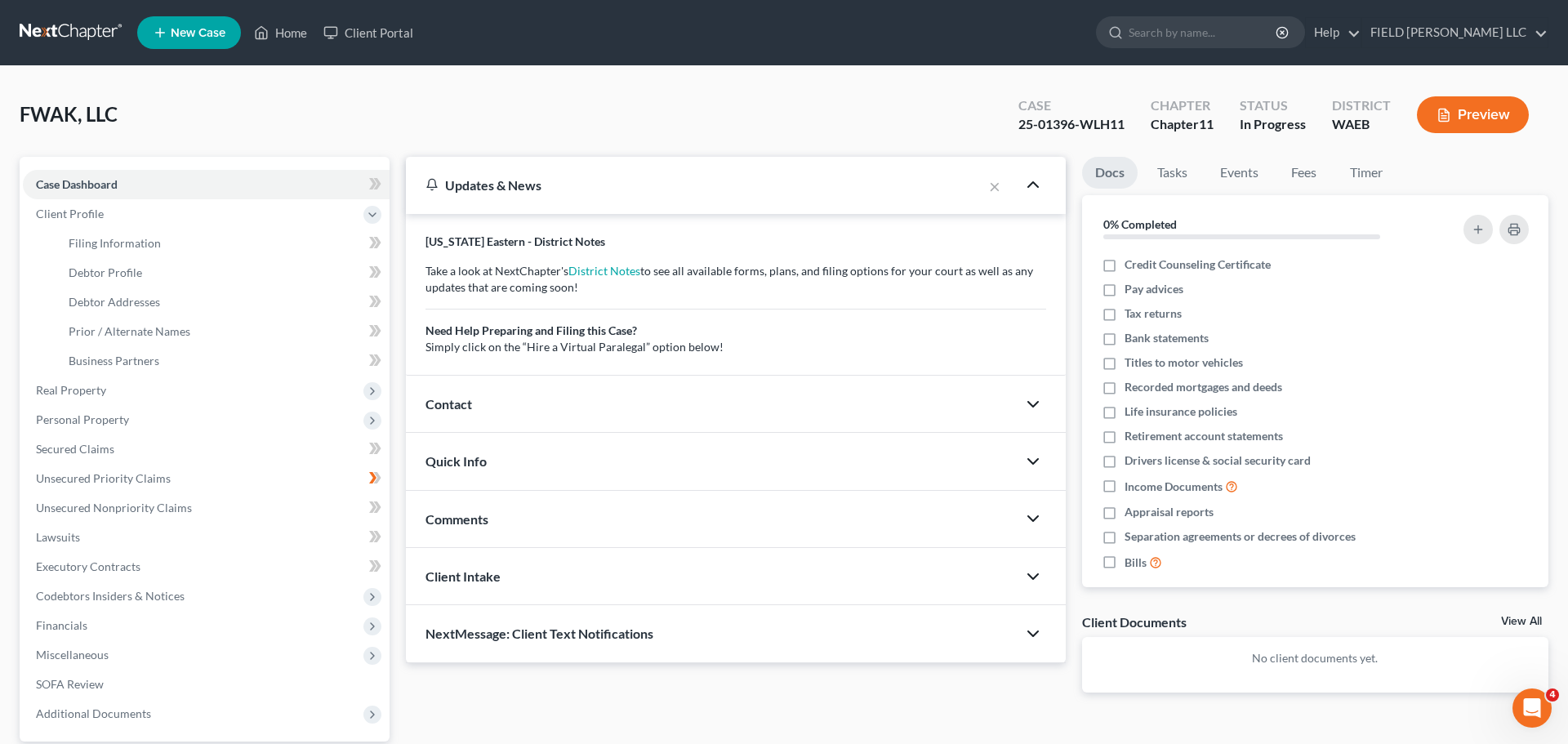
click at [1037, 175] on icon "button" at bounding box center [1032, 185] width 20 height 20
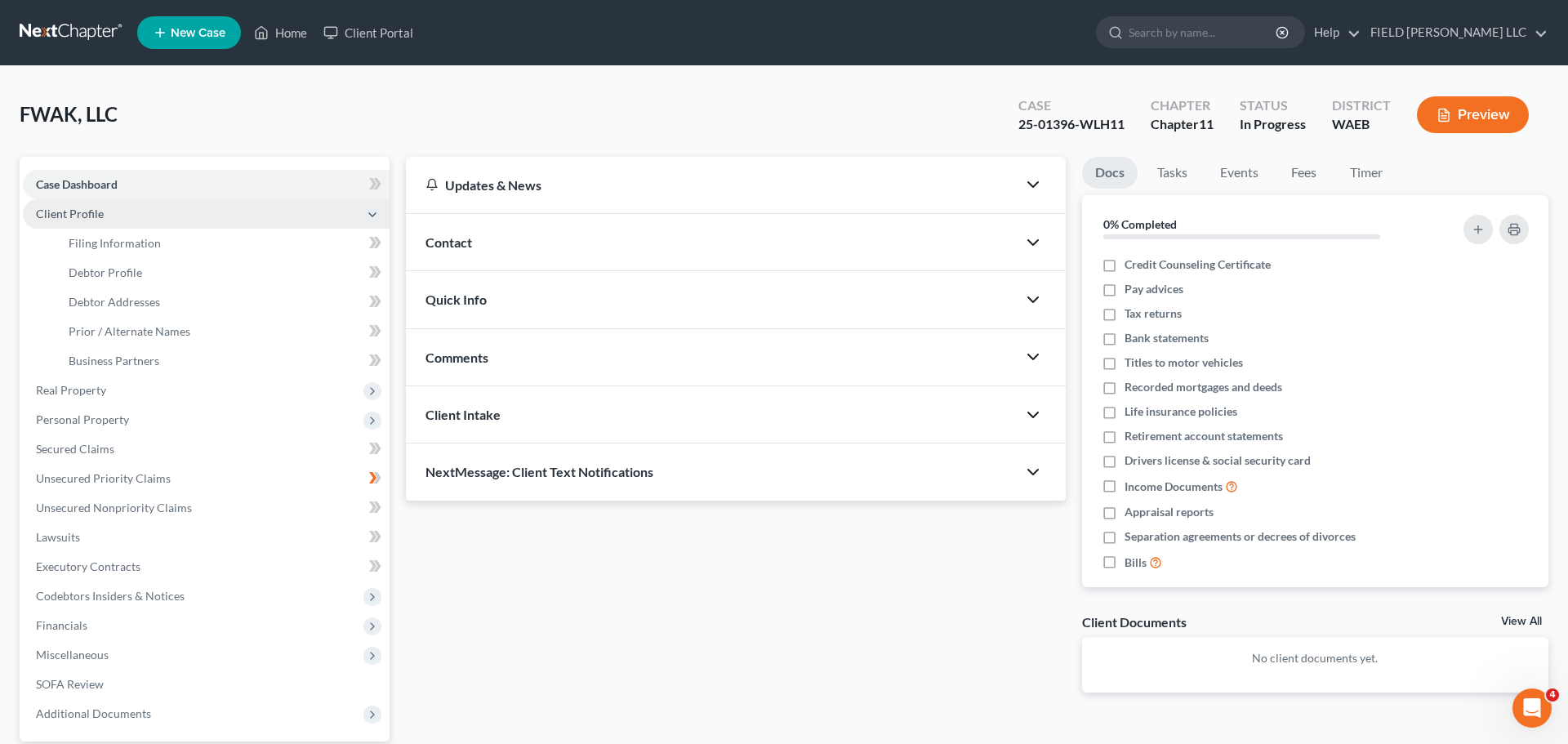
click at [45, 206] on span "Client Profile" at bounding box center [70, 213] width 68 height 14
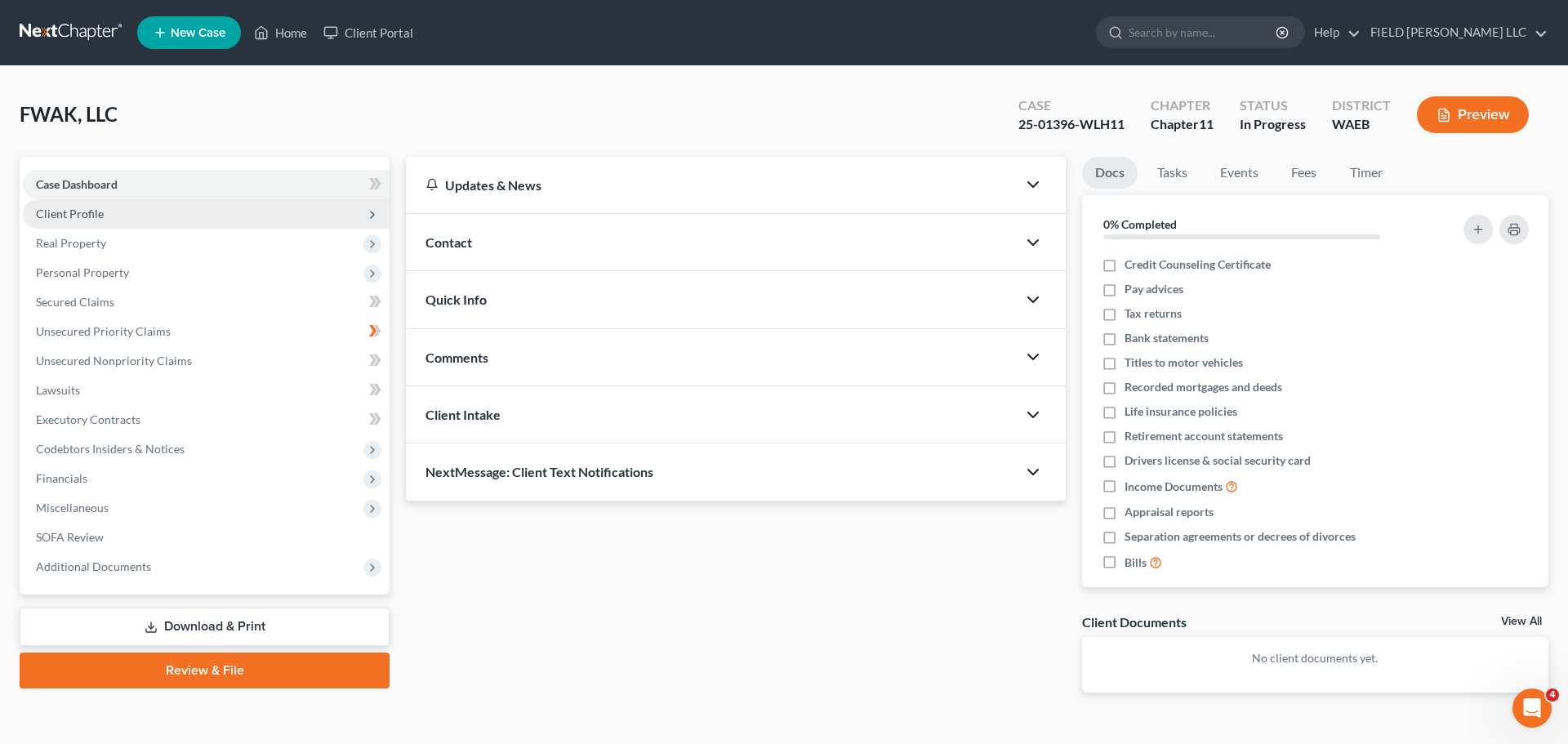
click at [63, 200] on span "Client Profile" at bounding box center [205, 214] width 366 height 29
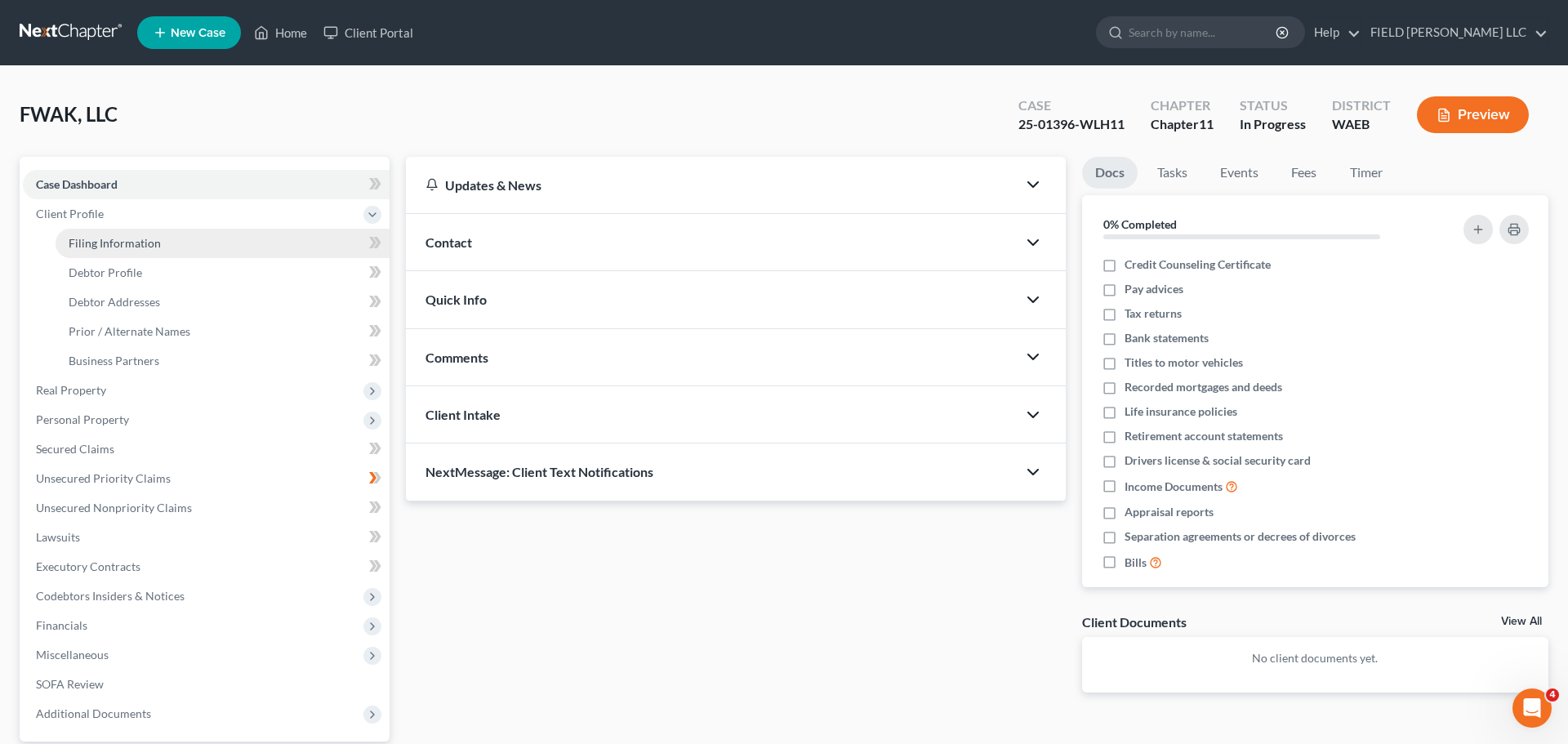
click at [81, 236] on span "Filing Information" at bounding box center [115, 242] width 93 height 14
select select "5"
select select "1"
select select "86"
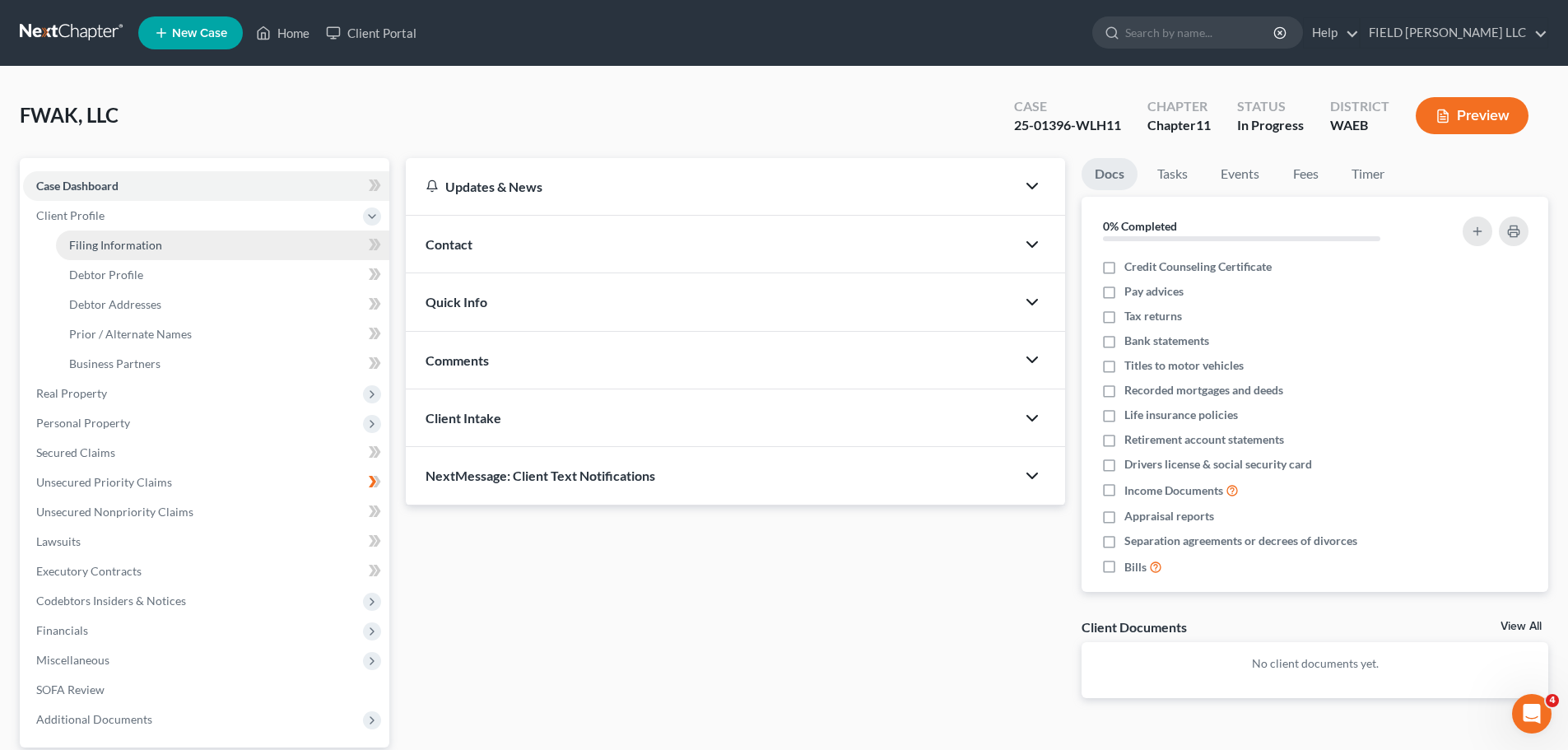
select select "0"
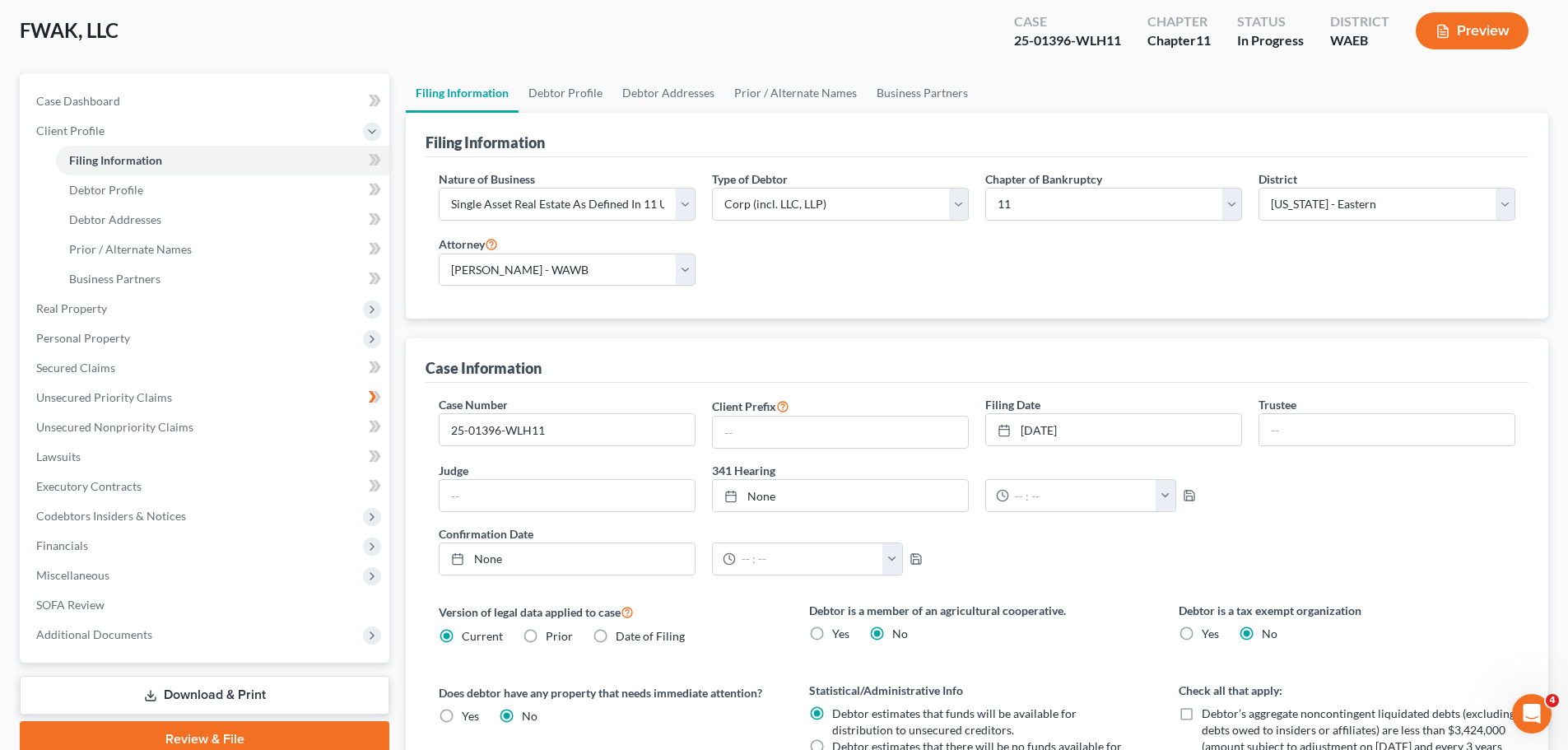
scroll to position [95, 0]
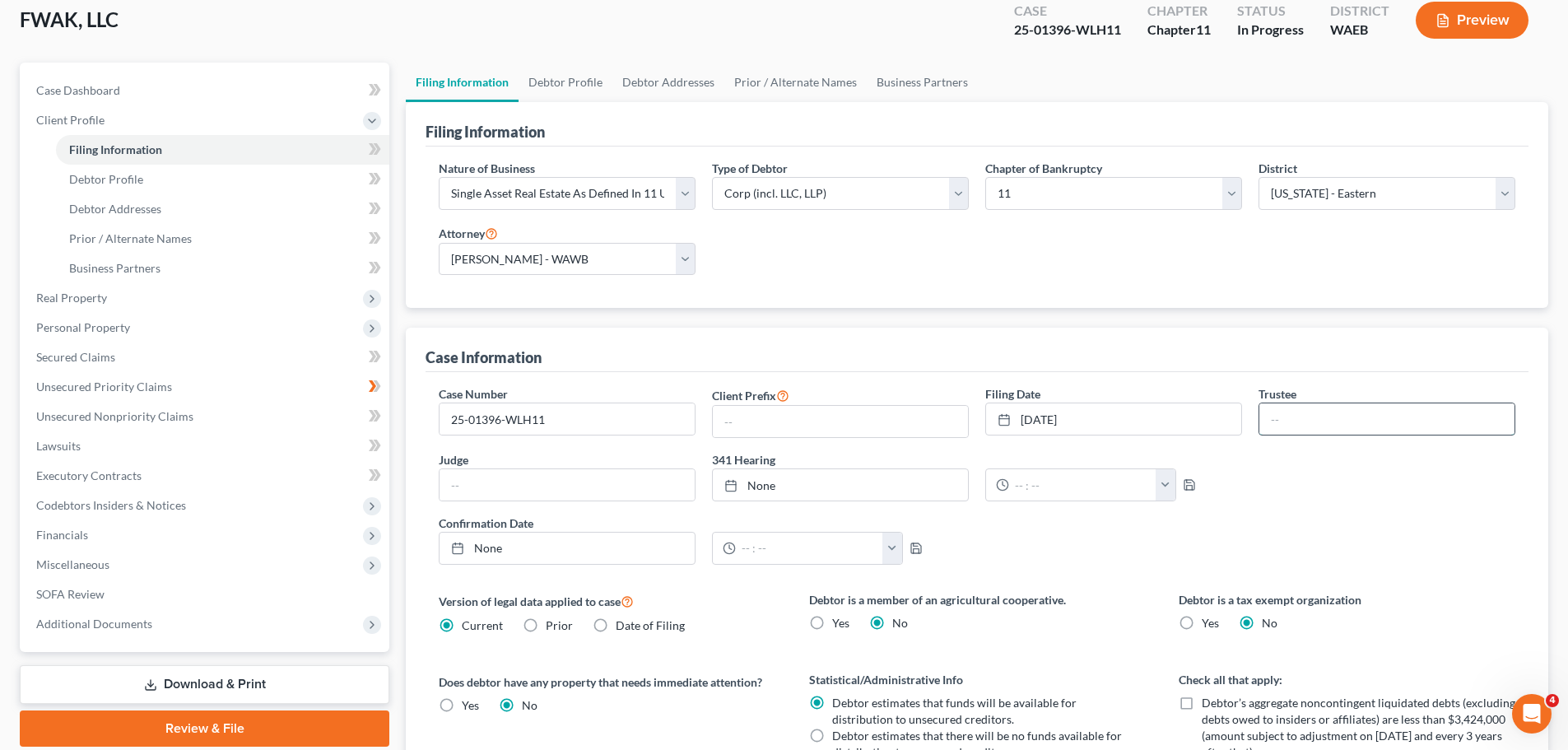
click at [1185, 404] on input "text" at bounding box center [1387, 419] width 256 height 31
paste input "Amy L Lambdin"
type input "Amy L Lambdin"
click at [458, 469] on input "text" at bounding box center [567, 485] width 256 height 31
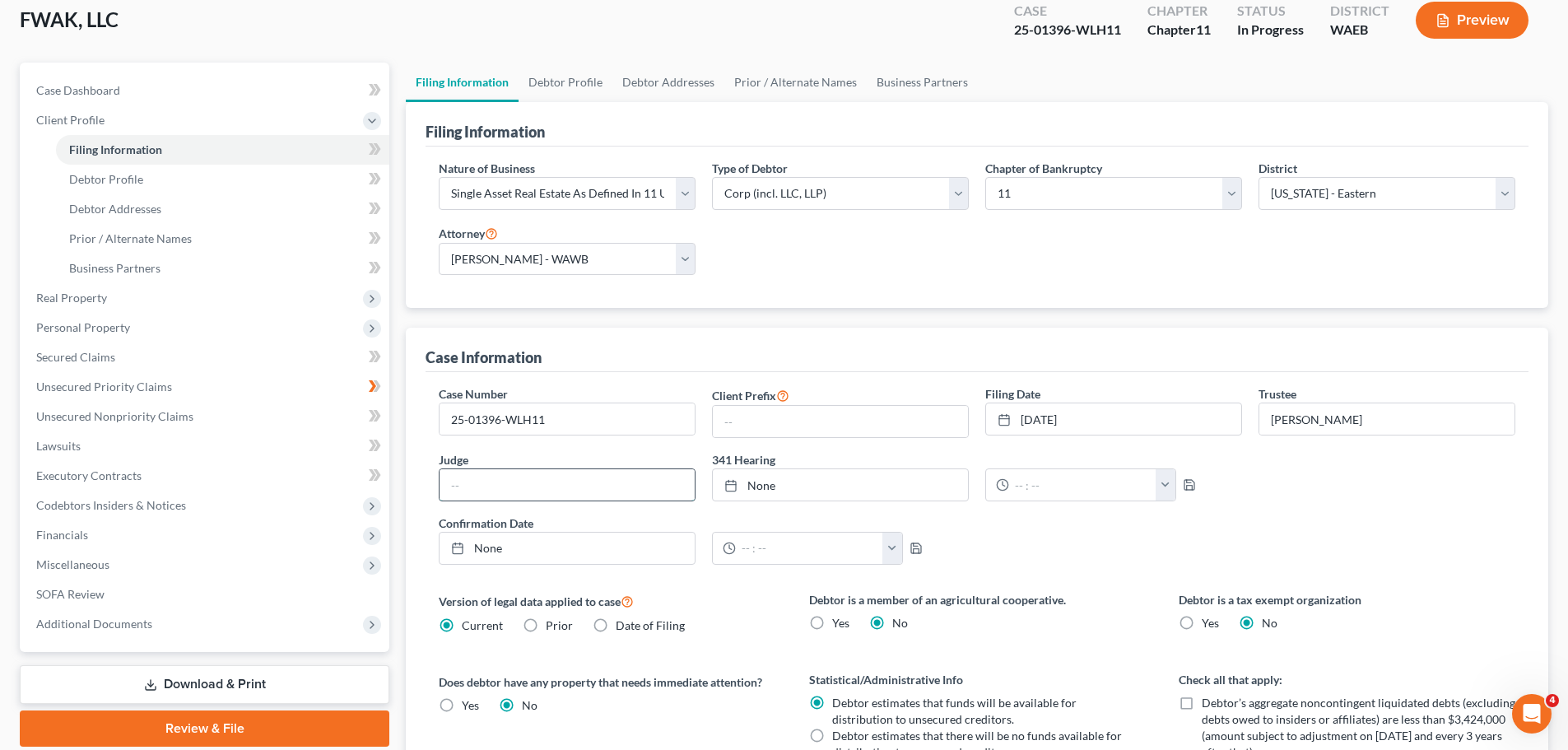
paste input "Whitman L Holt"
type input "Whitman L Holt"
click at [1156, 469] on button "button" at bounding box center [1166, 485] width 20 height 31
click at [1010, 469] on input "text" at bounding box center [1083, 485] width 147 height 31
type input "8/14/2025"
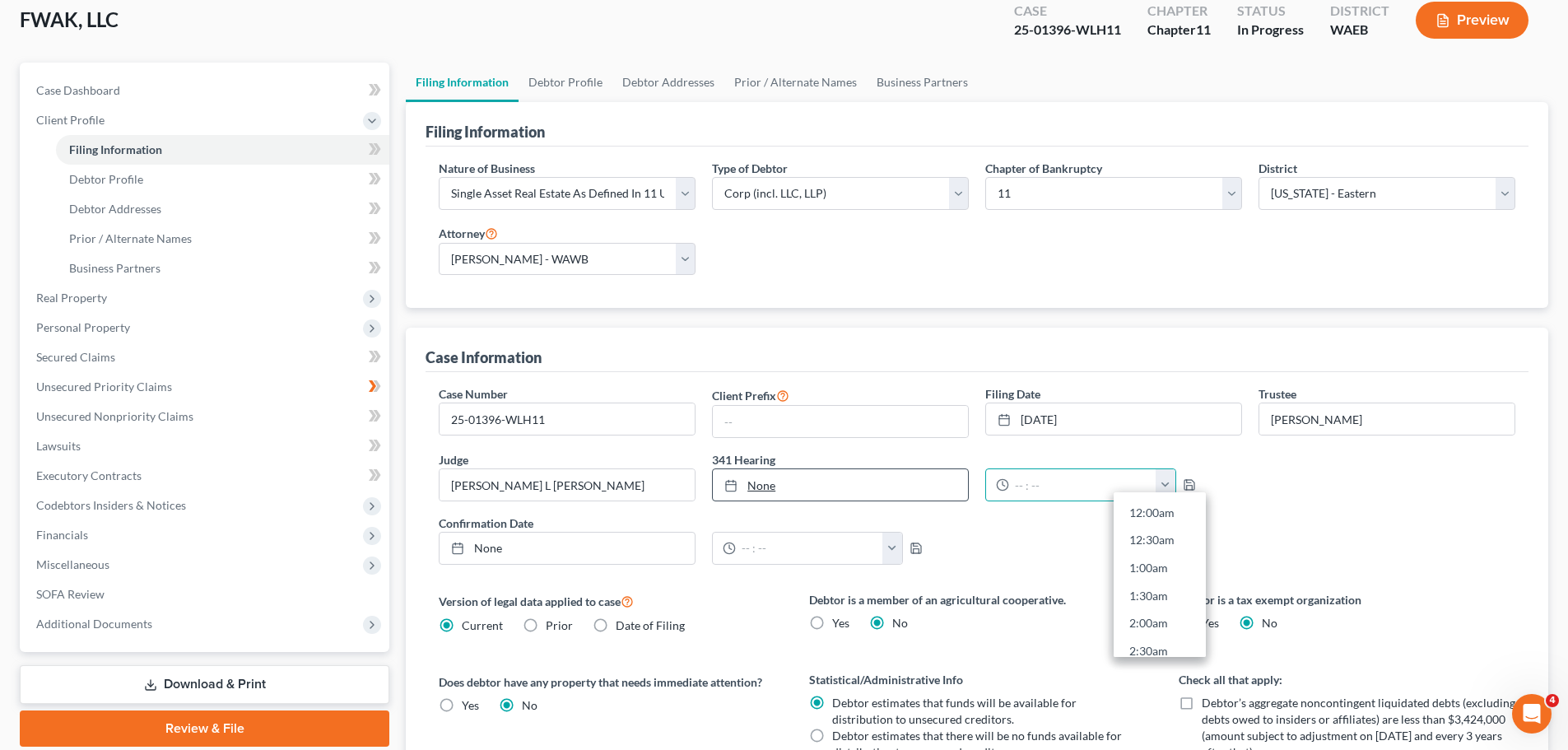
click at [750, 469] on link "None" at bounding box center [840, 485] width 256 height 31
click at [1011, 469] on input "text" at bounding box center [1083, 485] width 147 height 31
type input "1100"
drag, startPoint x: 1025, startPoint y: 350, endPoint x: 1100, endPoint y: 322, distance: 80.1
click at [1028, 469] on input "1100" at bounding box center [1083, 485] width 147 height 31
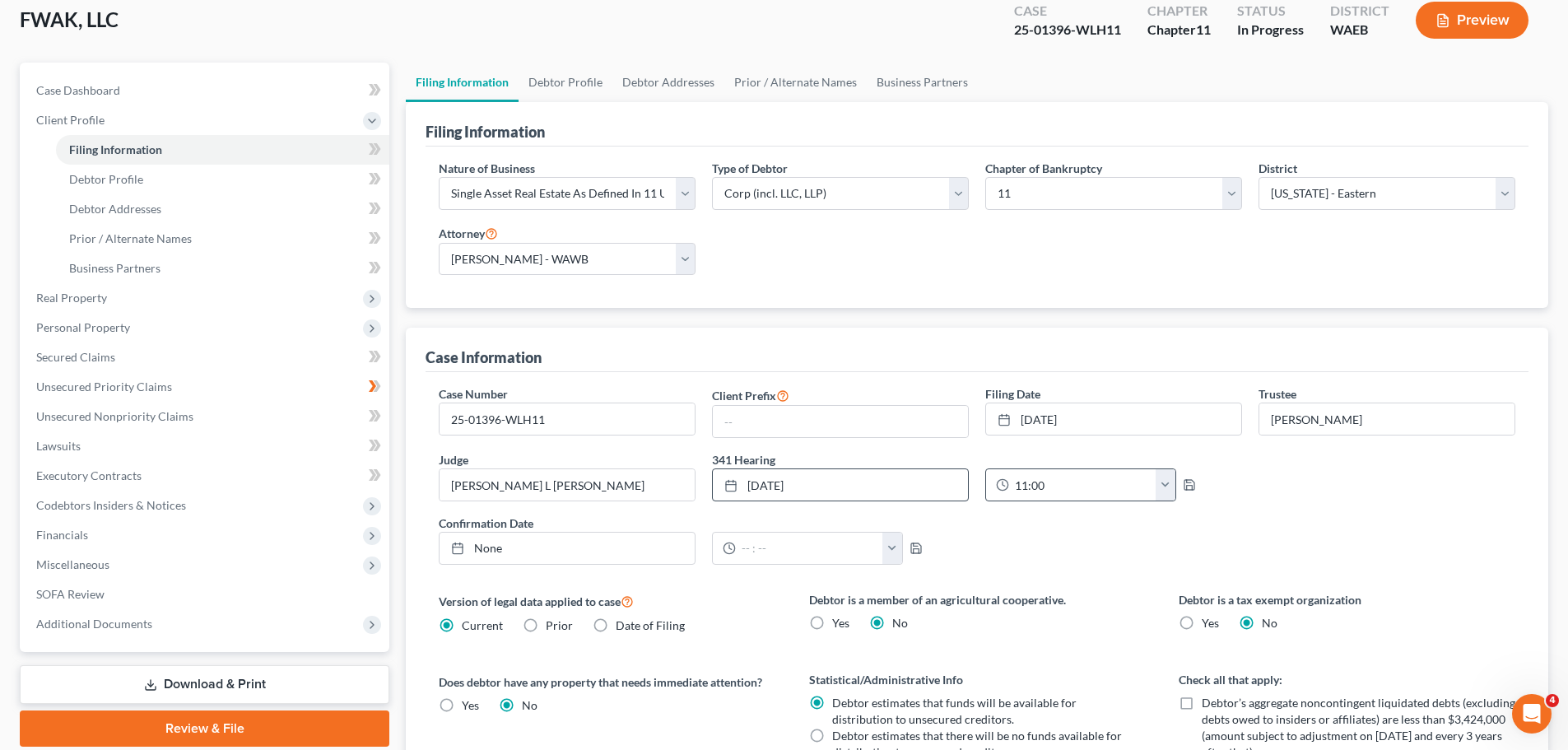
click at [1156, 469] on button "button" at bounding box center [1166, 485] width 20 height 31
click at [1152, 601] on link "11:00am" at bounding box center [1160, 740] width 93 height 28
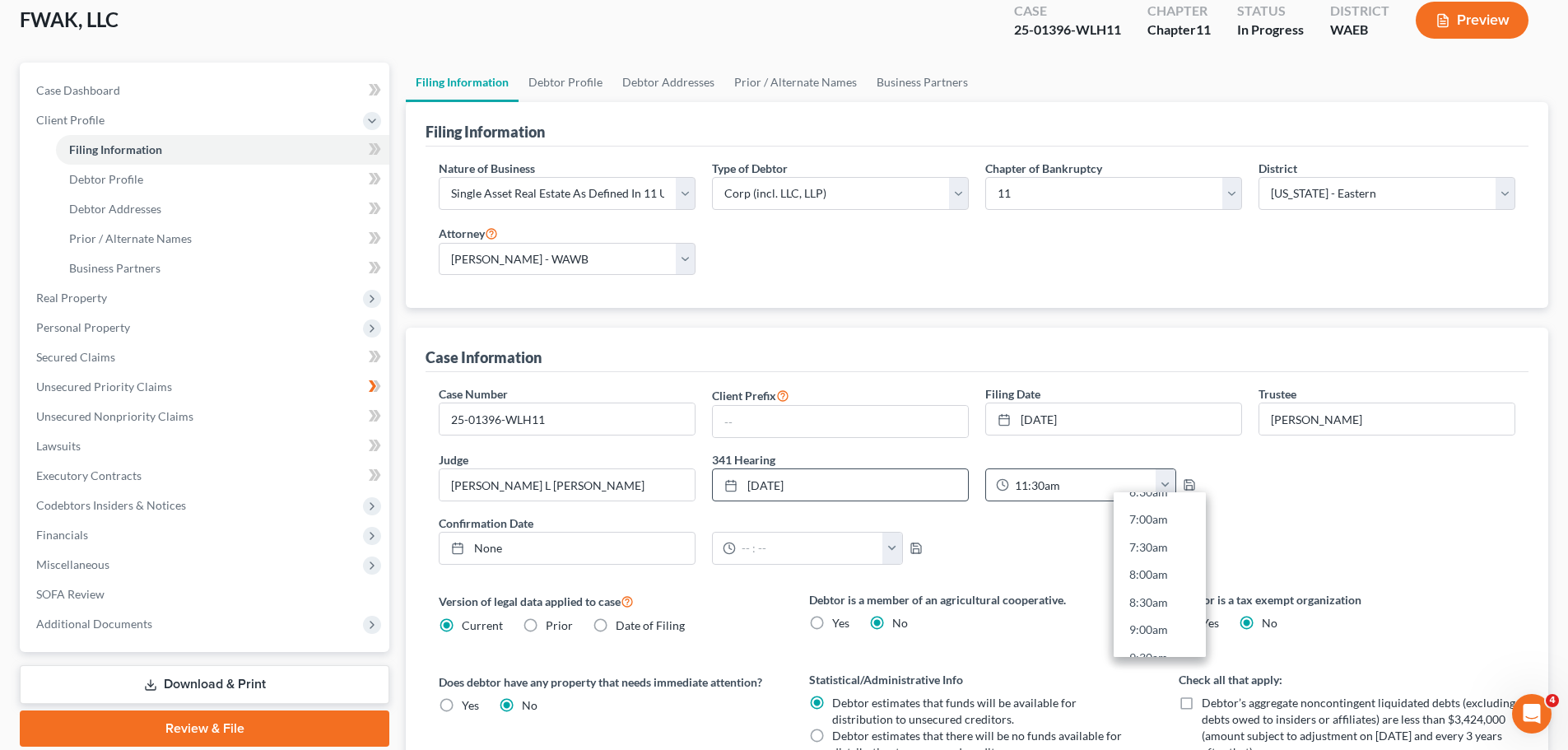
type input "11:00am"
click at [1183, 478] on icon "button" at bounding box center [1189, 485] width 13 height 13
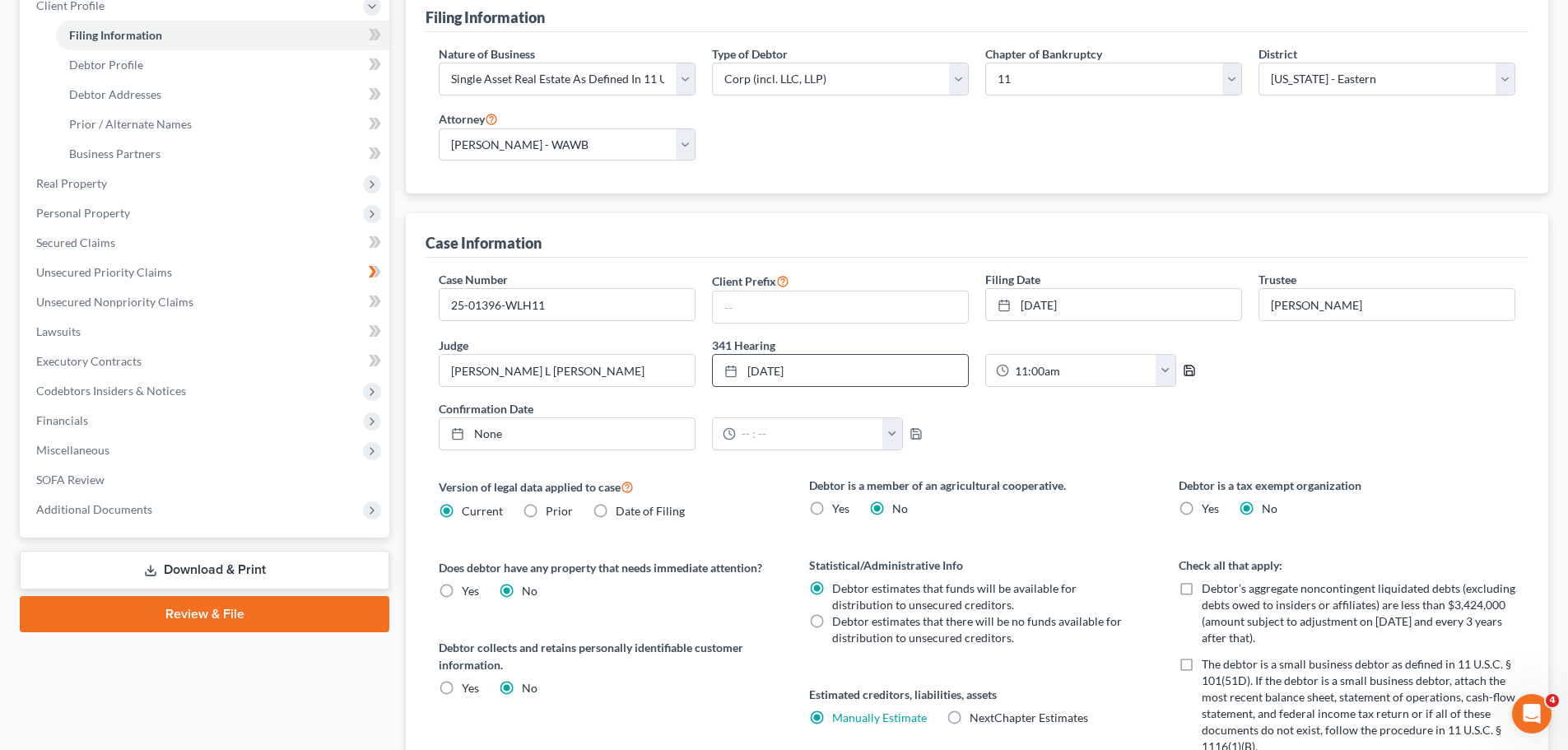
scroll to position [230, 0]
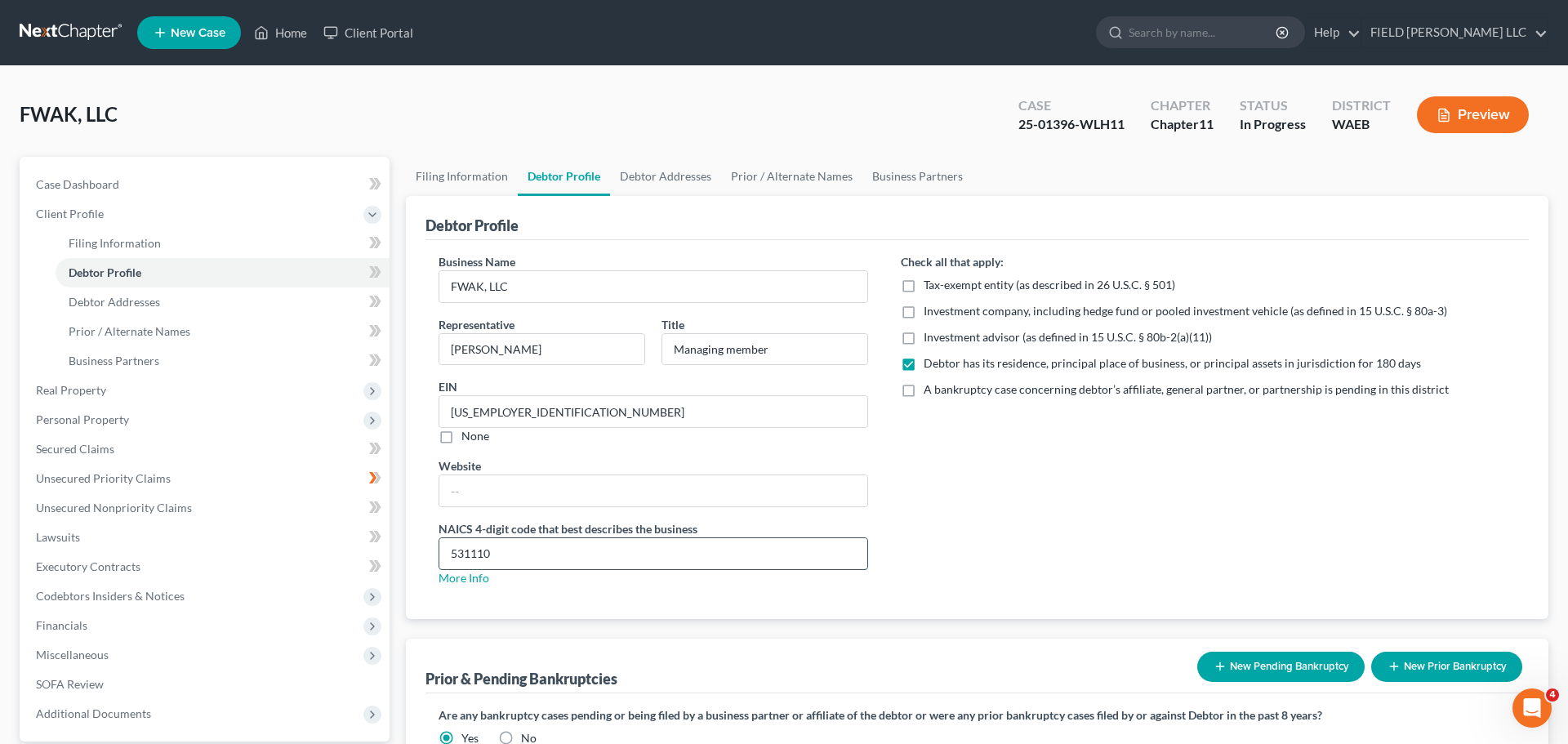
click at [584, 539] on input "531110" at bounding box center [653, 554] width 428 height 31
type input "53111"
click at [1021, 434] on div "Check all that apply: Tax-exempt entity (as described in 26 U.S.C. § 501) Inves…" at bounding box center [1208, 427] width 647 height 346
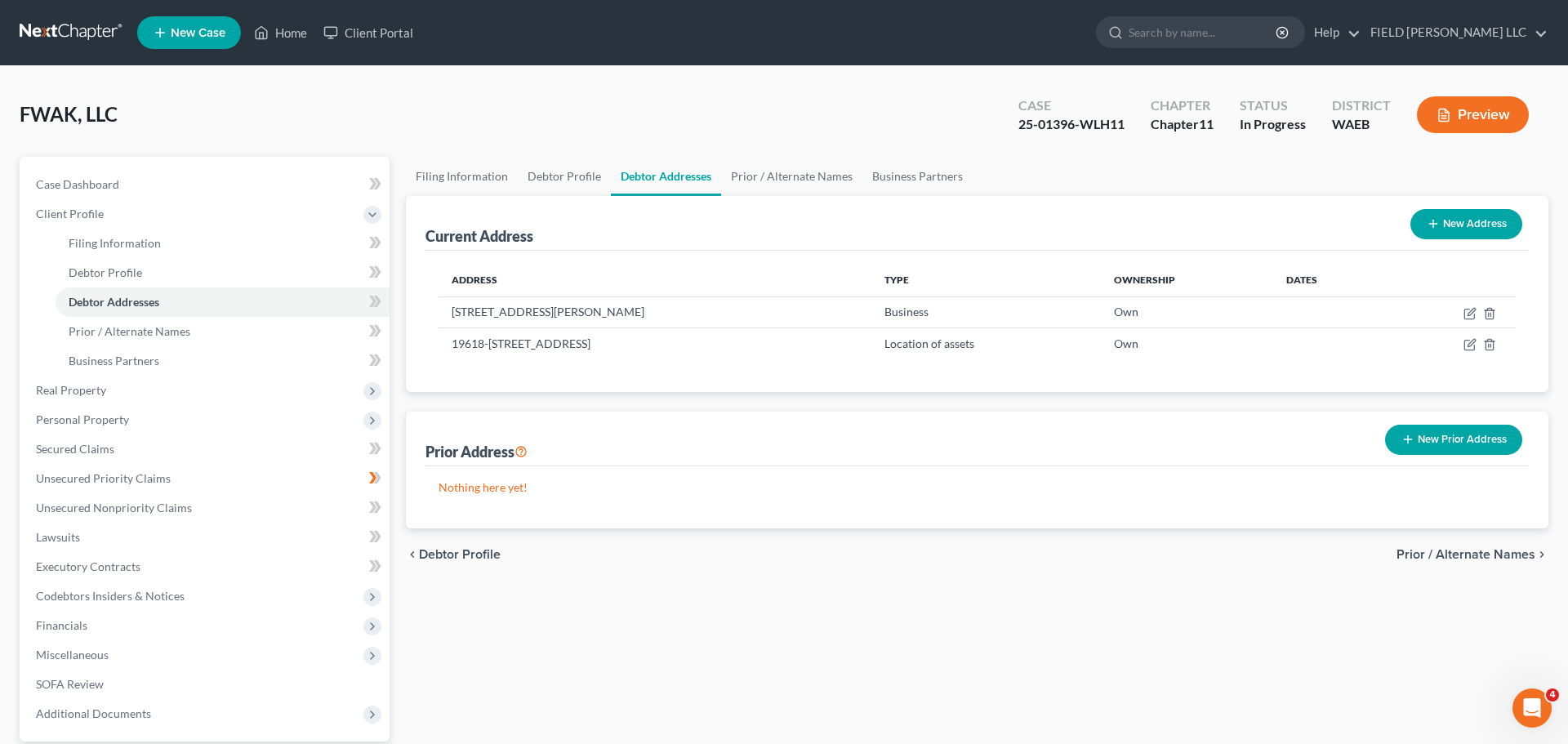
click at [1175, 548] on span "Prior / Alternate Names" at bounding box center [1466, 555] width 139 height 13
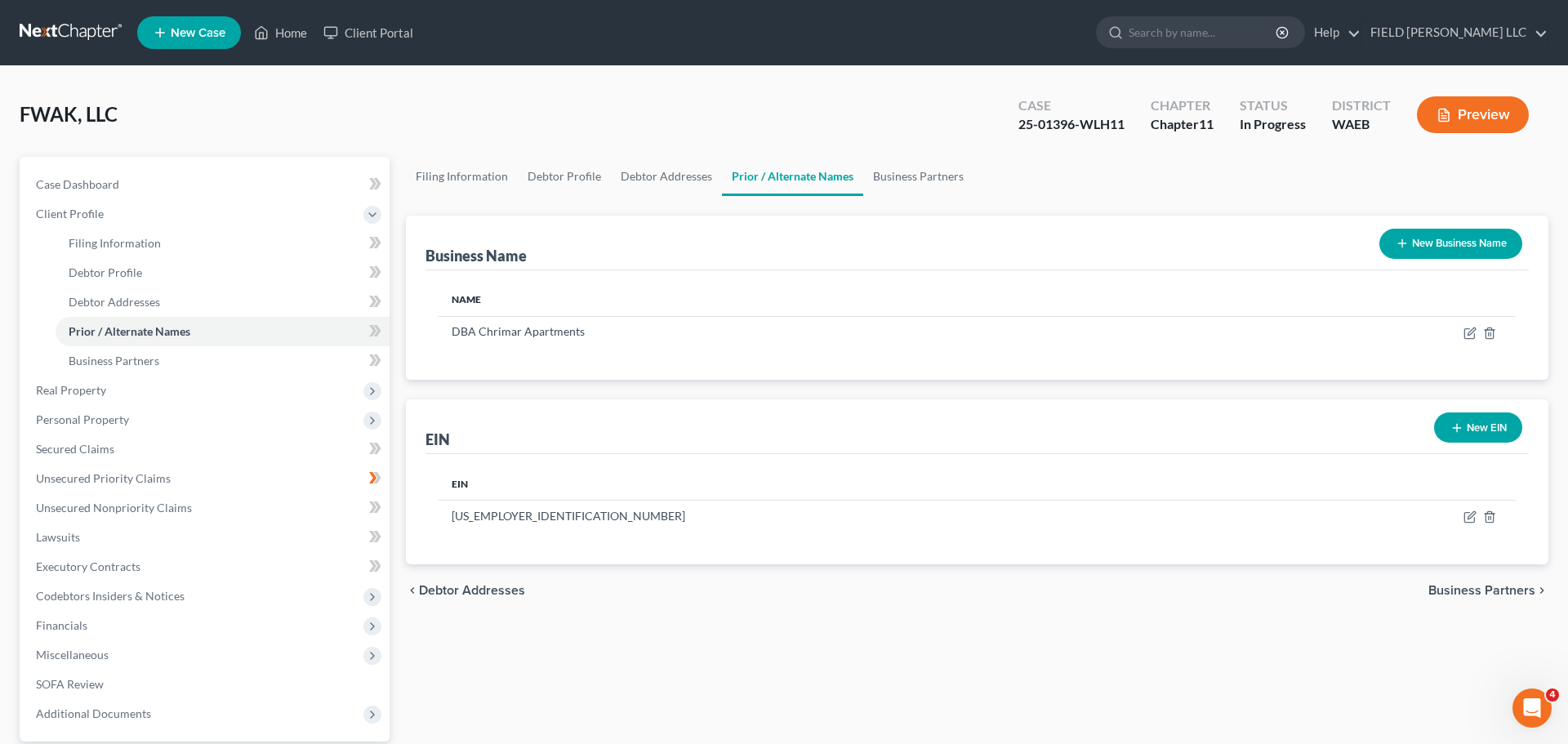
click at [1175, 584] on span "Business Partners" at bounding box center [1481, 591] width 107 height 13
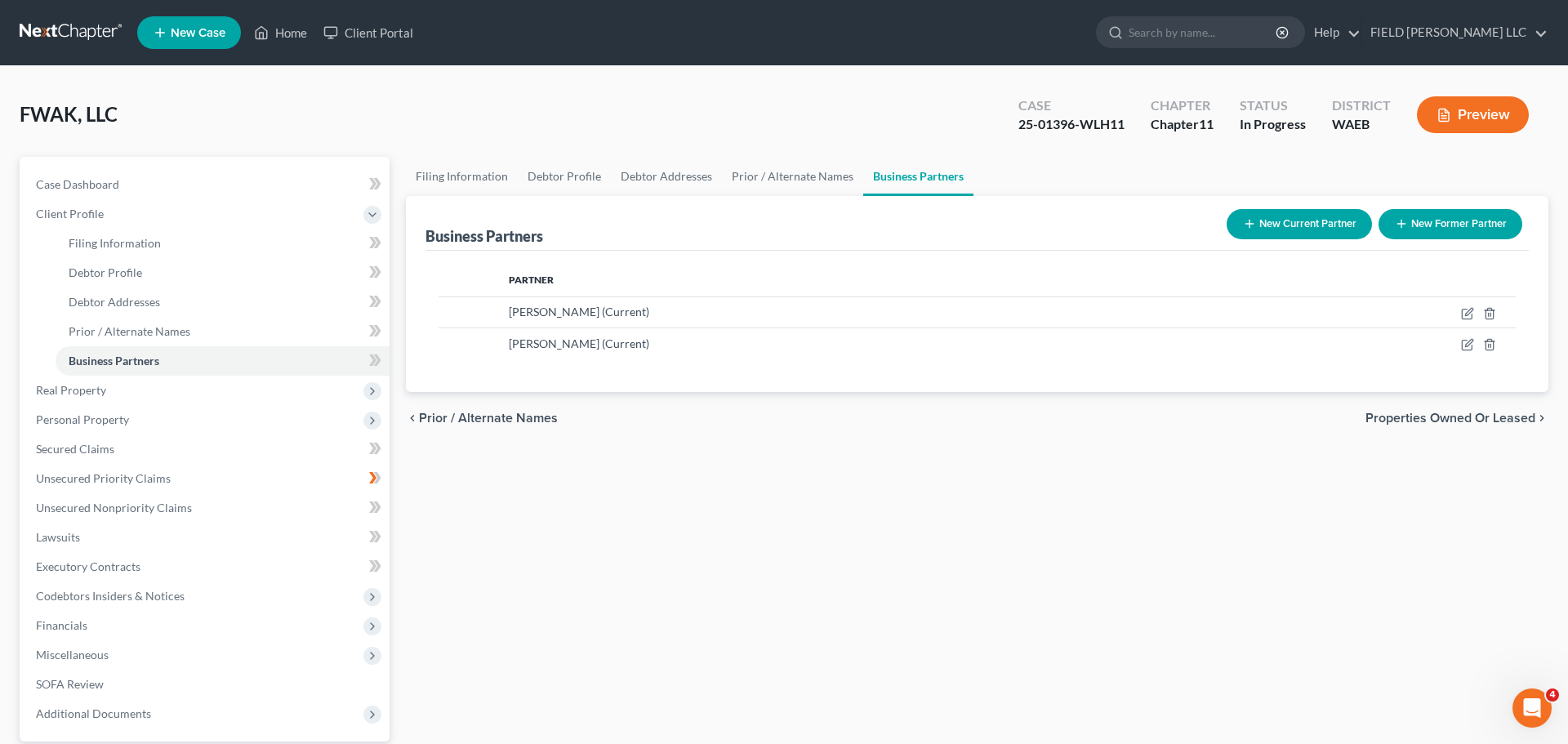
click at [1175, 412] on span "Properties Owned or Leased" at bounding box center [1450, 418] width 169 height 13
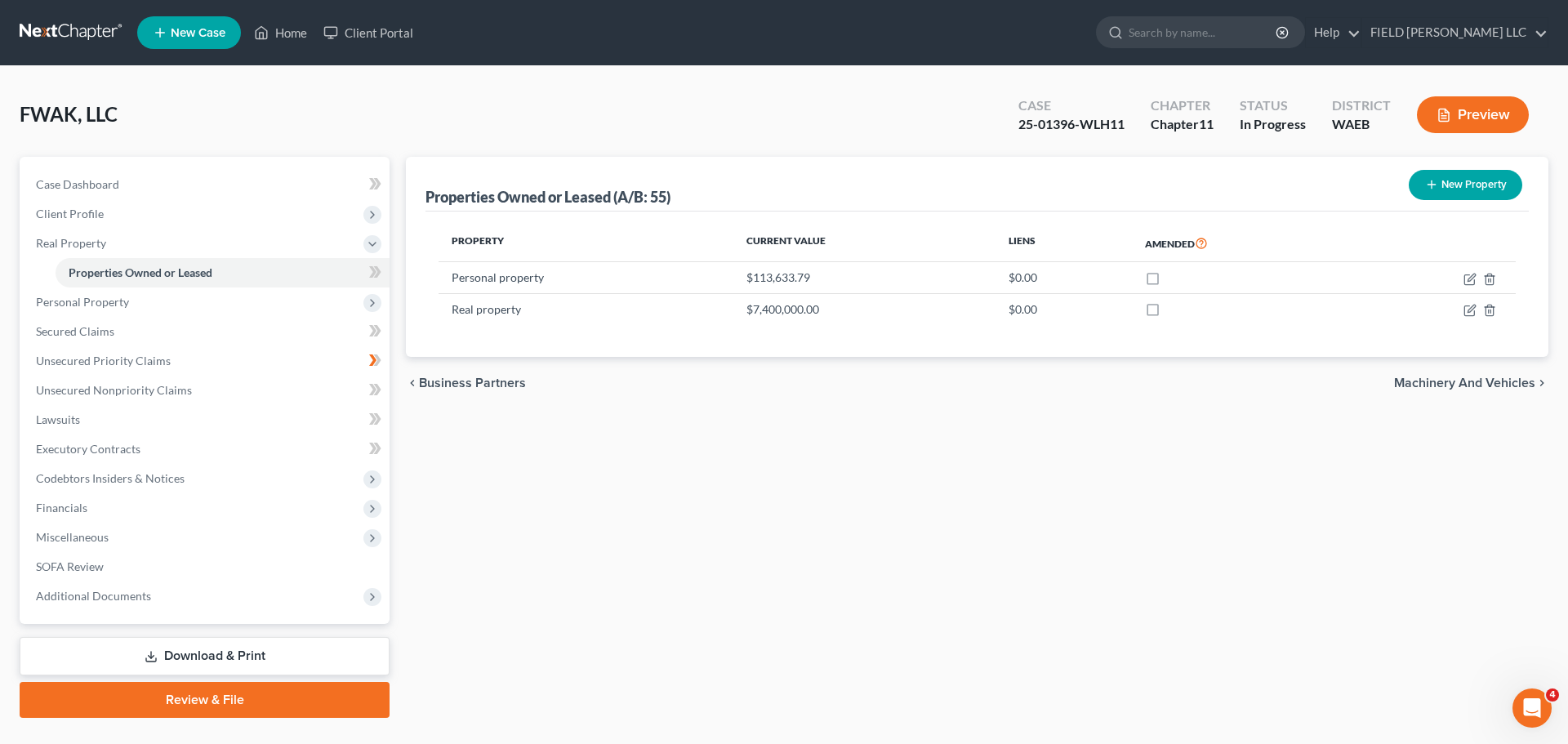
click at [236, 596] on link "Download & Print" at bounding box center [204, 656] width 370 height 39
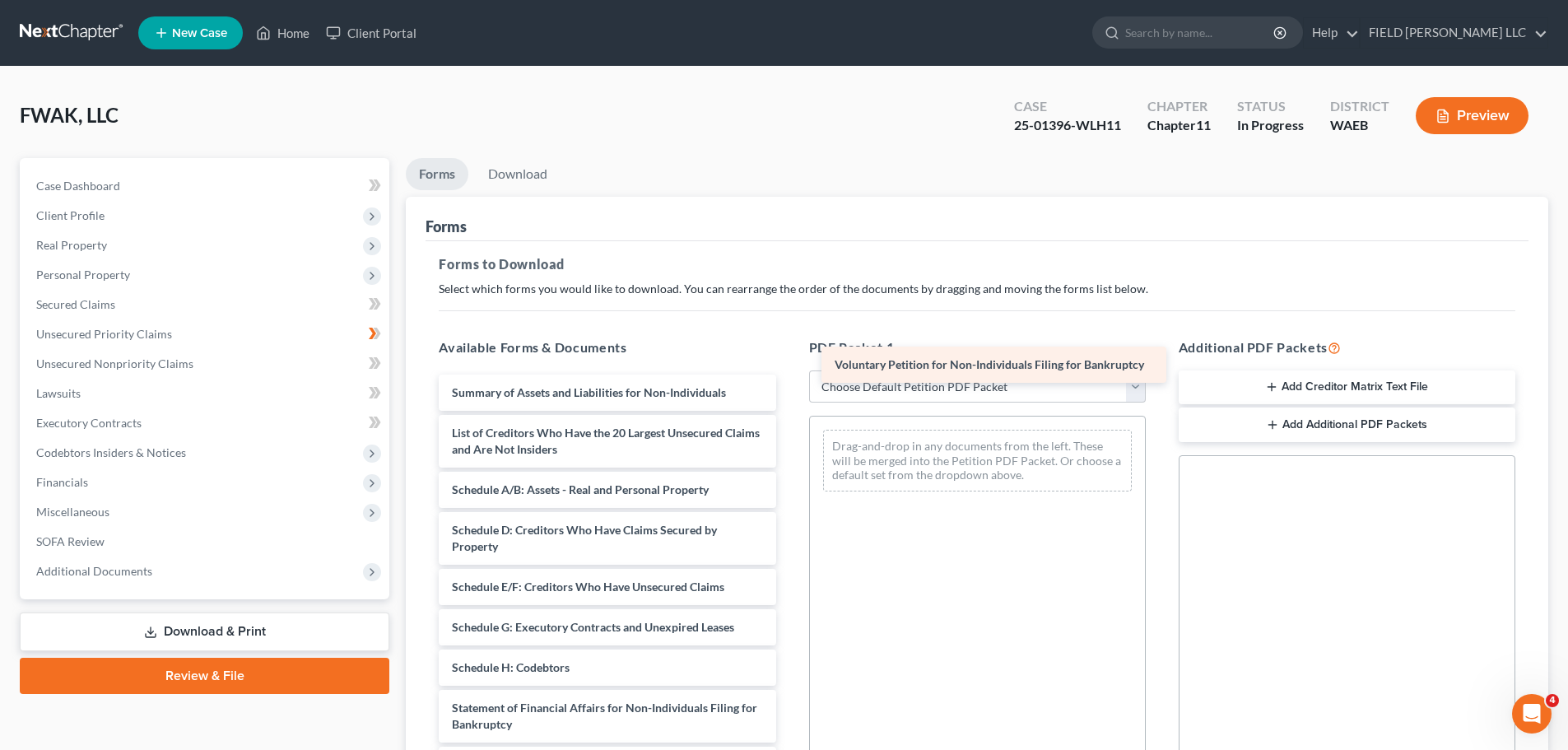
drag, startPoint x: 608, startPoint y: 302, endPoint x: 1001, endPoint y: 358, distance: 397.0
click at [789, 375] on div "Voluntary Petition for Non-Individuals Filing for Bankruptcy Voluntary Petition…" at bounding box center [607, 668] width 363 height 586
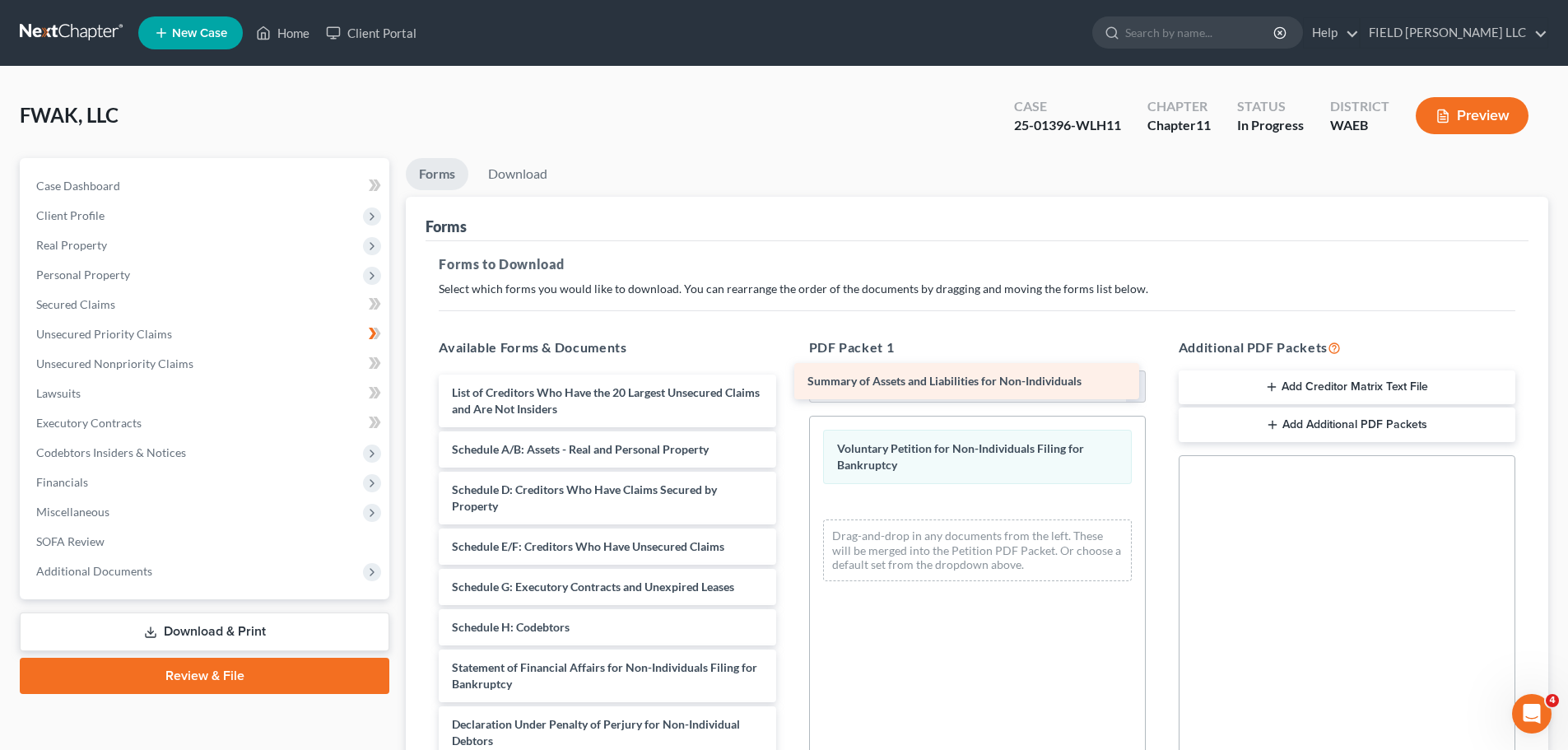
drag, startPoint x: 634, startPoint y: 302, endPoint x: 1001, endPoint y: 374, distance: 374.0
click at [789, 375] on div "Summary of Assets and Liabilities for Non-Individuals Summary of Assets and Lia…" at bounding box center [607, 648] width 363 height 546
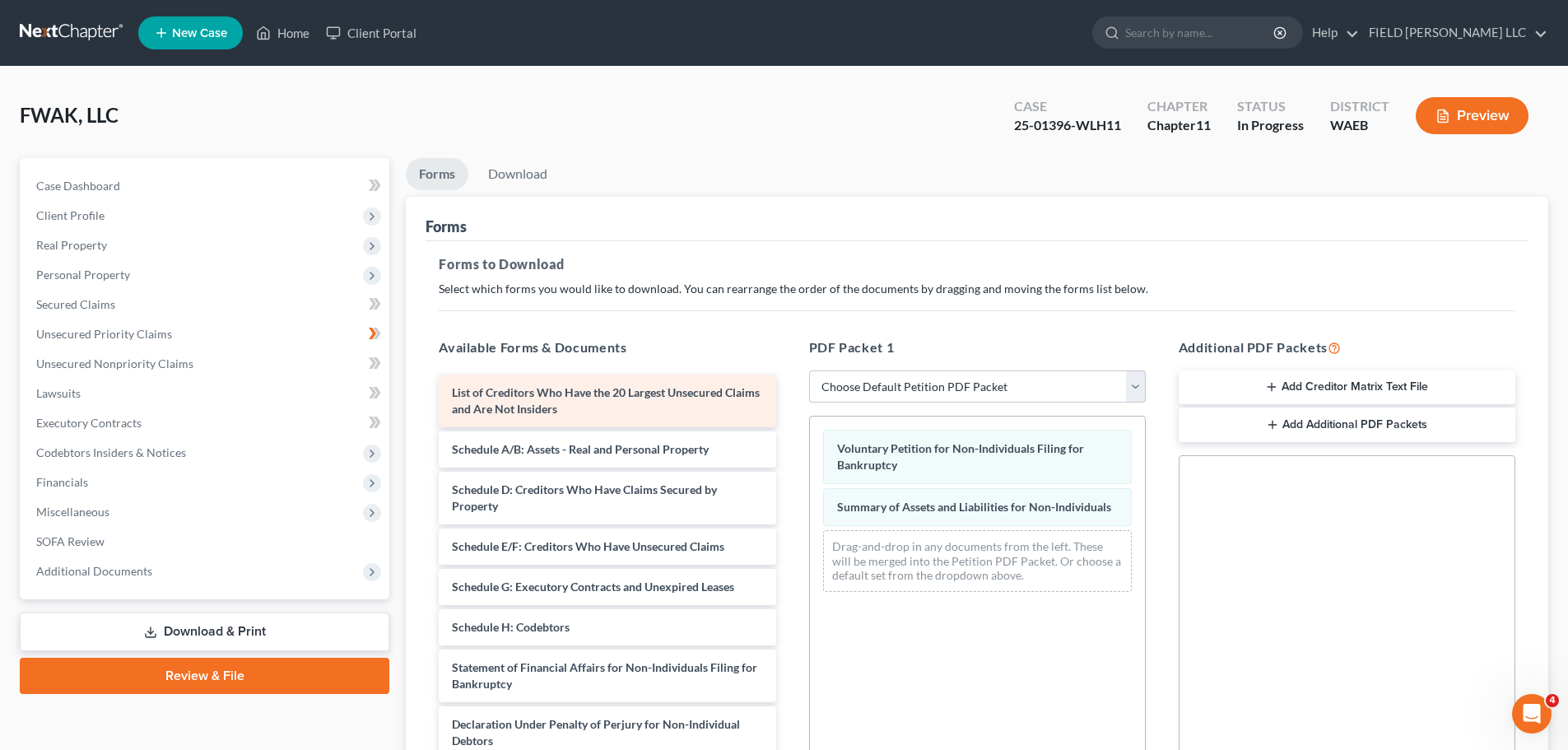
click at [622, 385] on span "List of Creditors Who Have the 20 Largest Unsecured Claims and Are Not Insiders" at bounding box center [606, 401] width 308 height 31
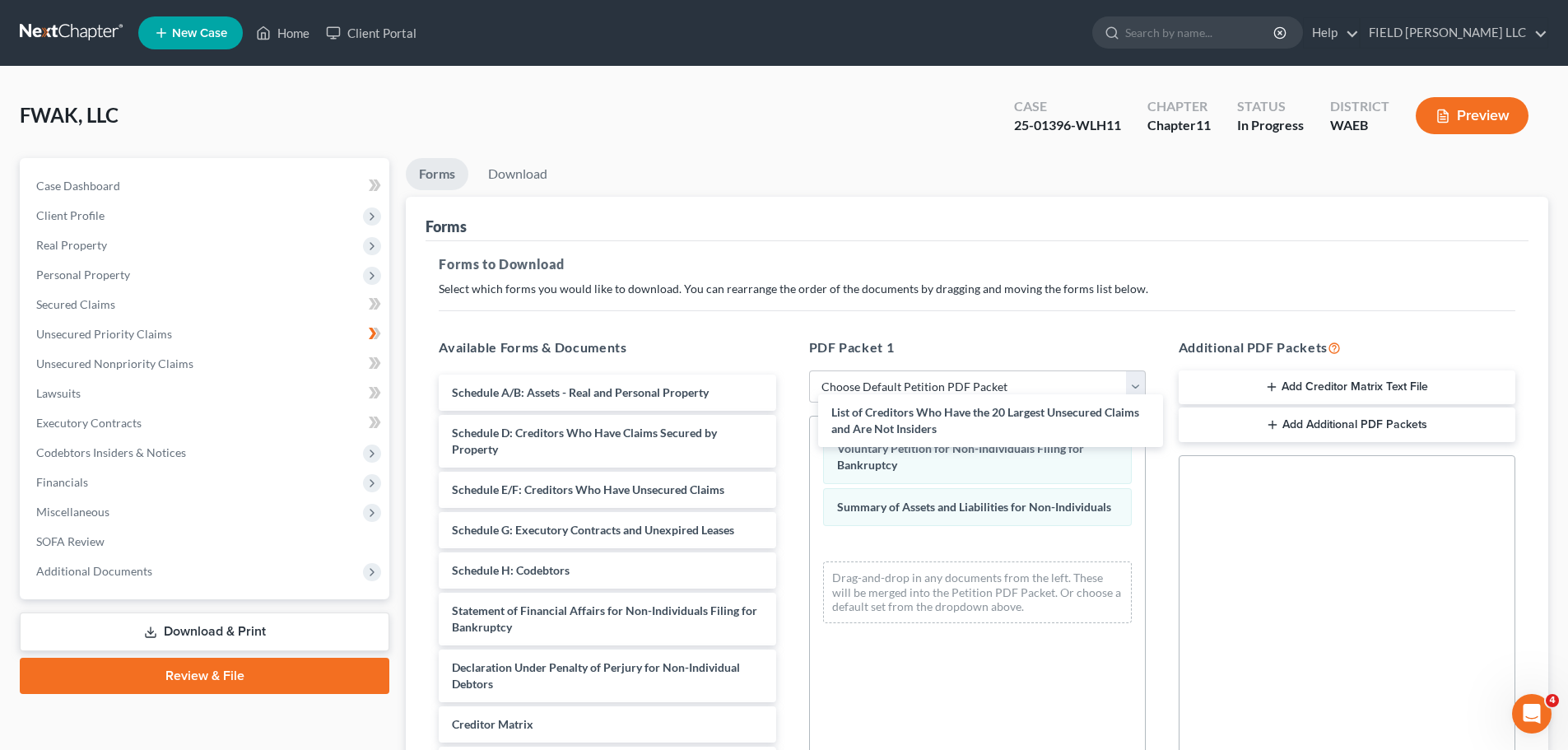
drag, startPoint x: 589, startPoint y: 300, endPoint x: 809, endPoint y: 375, distance: 232.4
click at [789, 405] on div "List of Creditors Who Have the 20 Largest Unsecured Claims and Are Not Insiders…" at bounding box center [607, 619] width 363 height 490
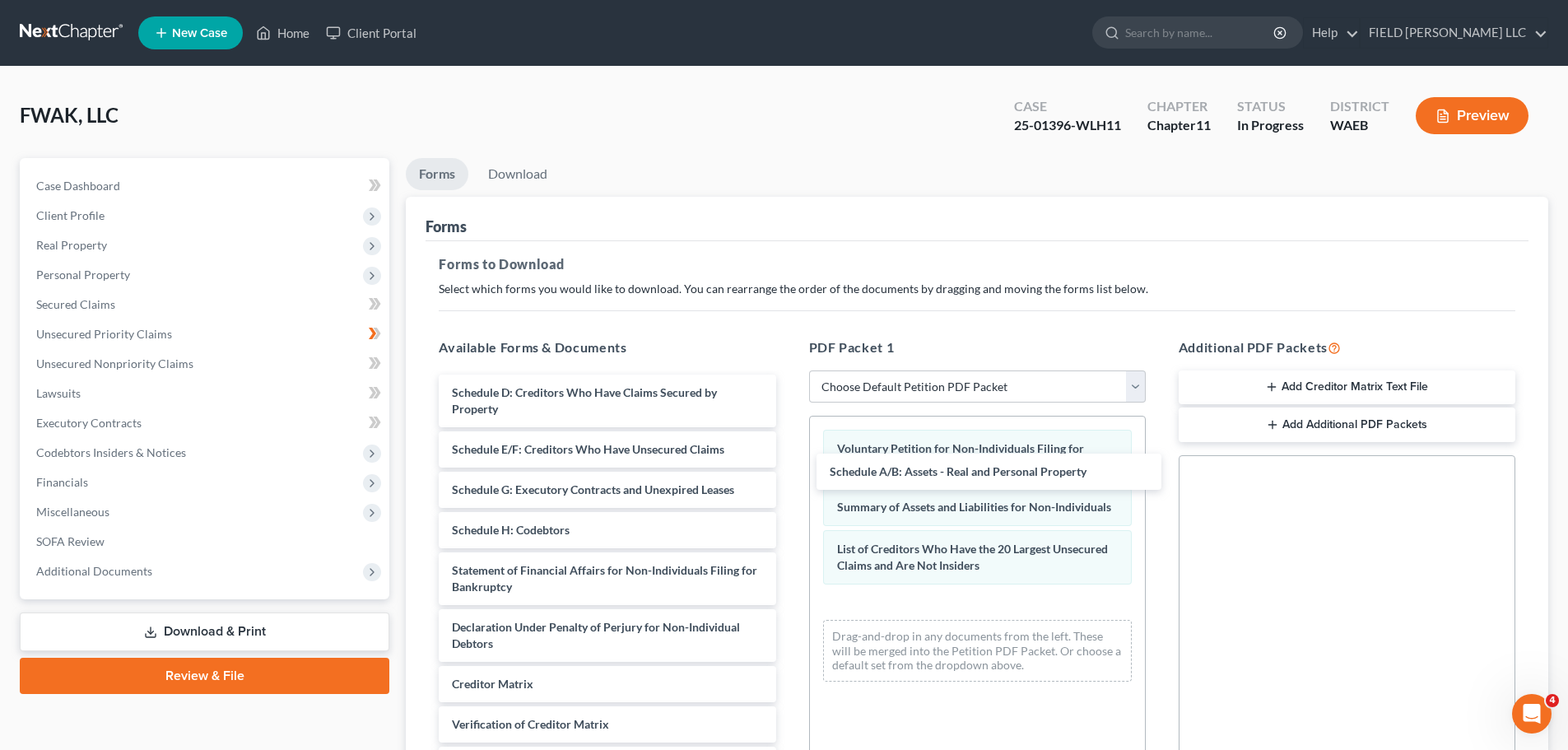
drag, startPoint x: 571, startPoint y: 303, endPoint x: 775, endPoint y: 382, distance: 218.8
click at [789, 466] on div "Schedule A/B: Assets - Real and Personal Property Schedule A/B: Assets - Real a…" at bounding box center [607, 599] width 363 height 448
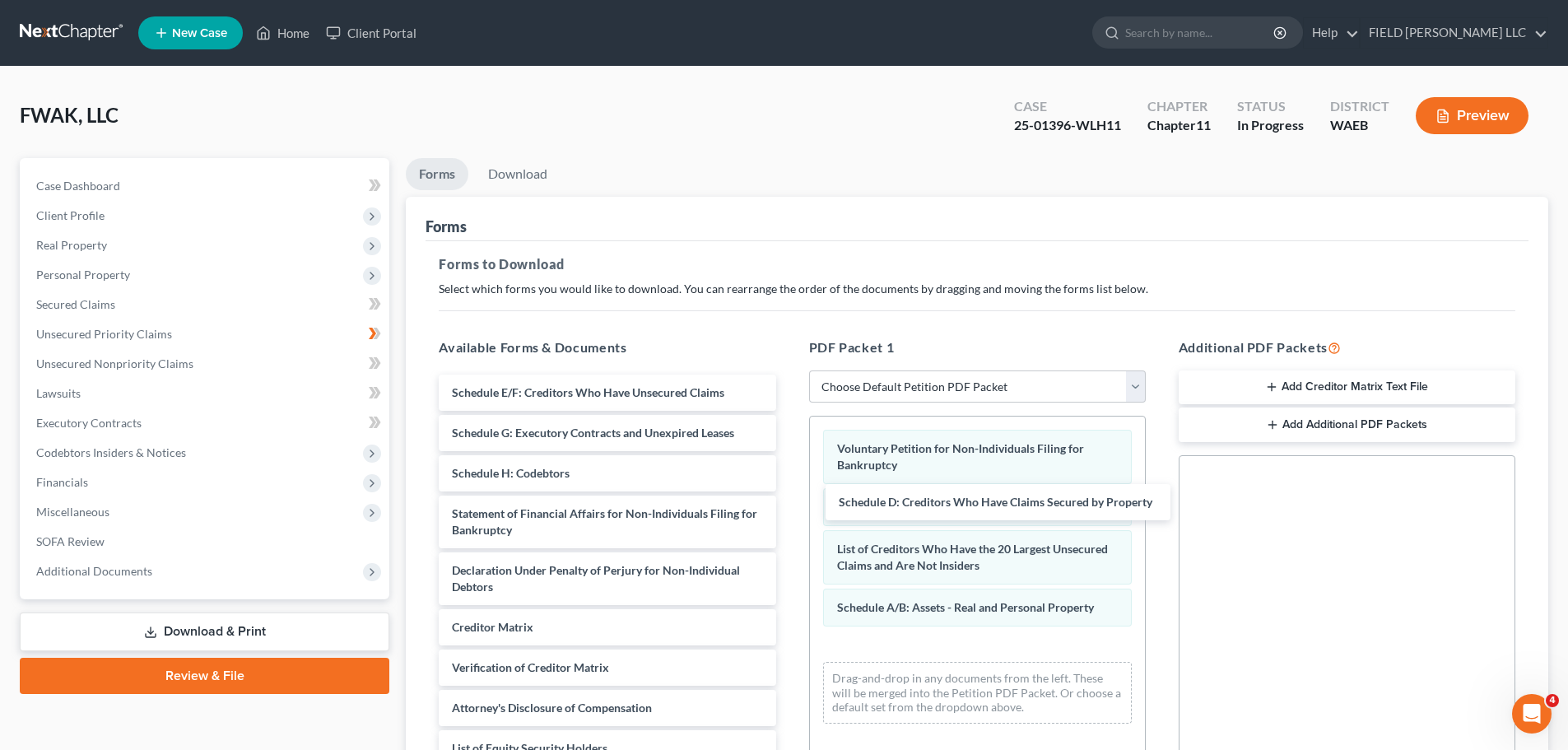
drag, startPoint x: 532, startPoint y: 298, endPoint x: 801, endPoint y: 432, distance: 300.5
click at [789, 490] on div "Schedule D: Creditors Who Have Claims Secured by Property Schedule D: Creditors…" at bounding box center [607, 571] width 363 height 392
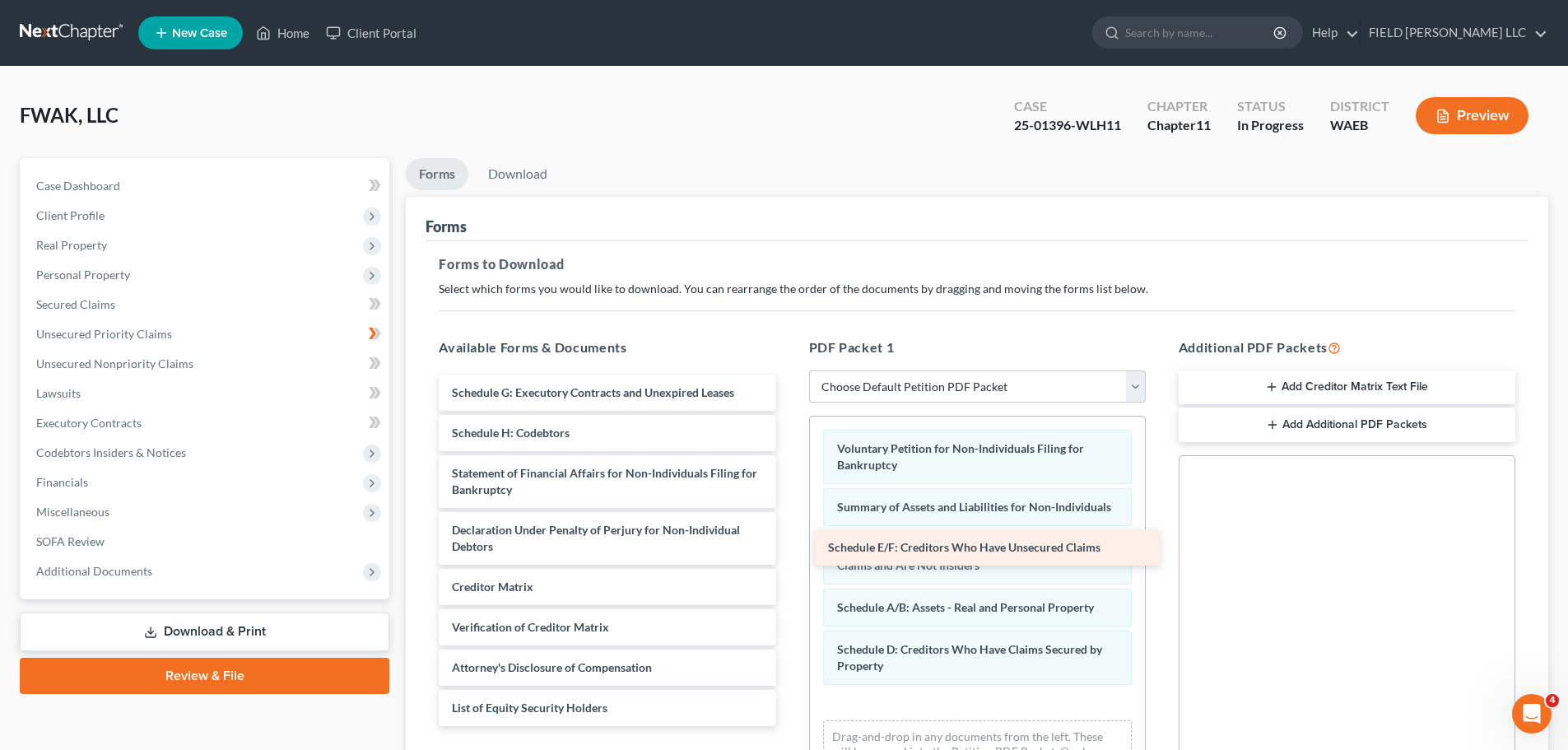
drag, startPoint x: 563, startPoint y: 301, endPoint x: 950, endPoint y: 539, distance: 454.3
click at [789, 539] on div "Schedule E/F: Creditors Who Have Unsecured Claims Schedule E/F: Creditors Who H…" at bounding box center [607, 551] width 363 height 351
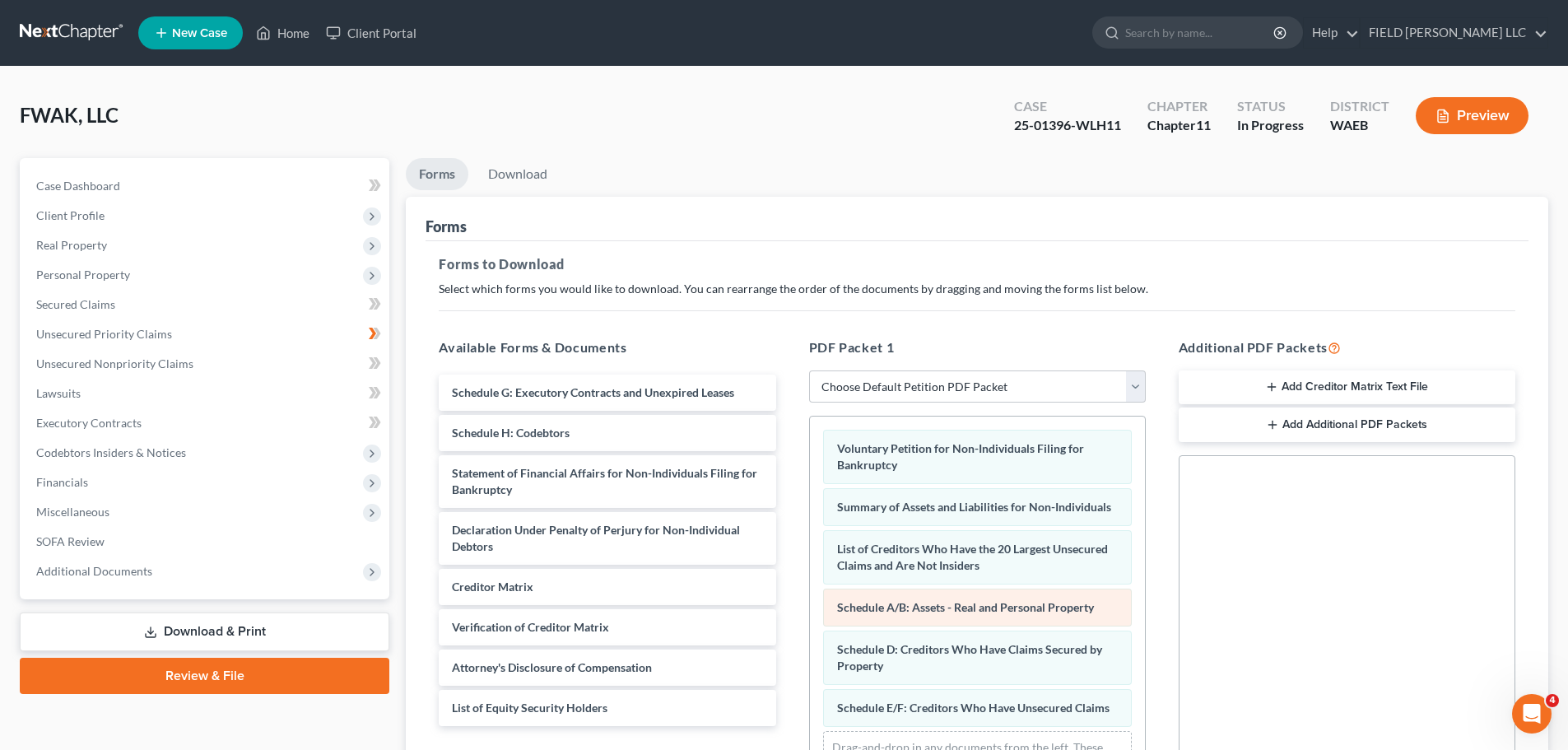
click at [993, 600] on span "Schedule A/B: Assets - Real and Personal Property" at bounding box center [965, 607] width 257 height 14
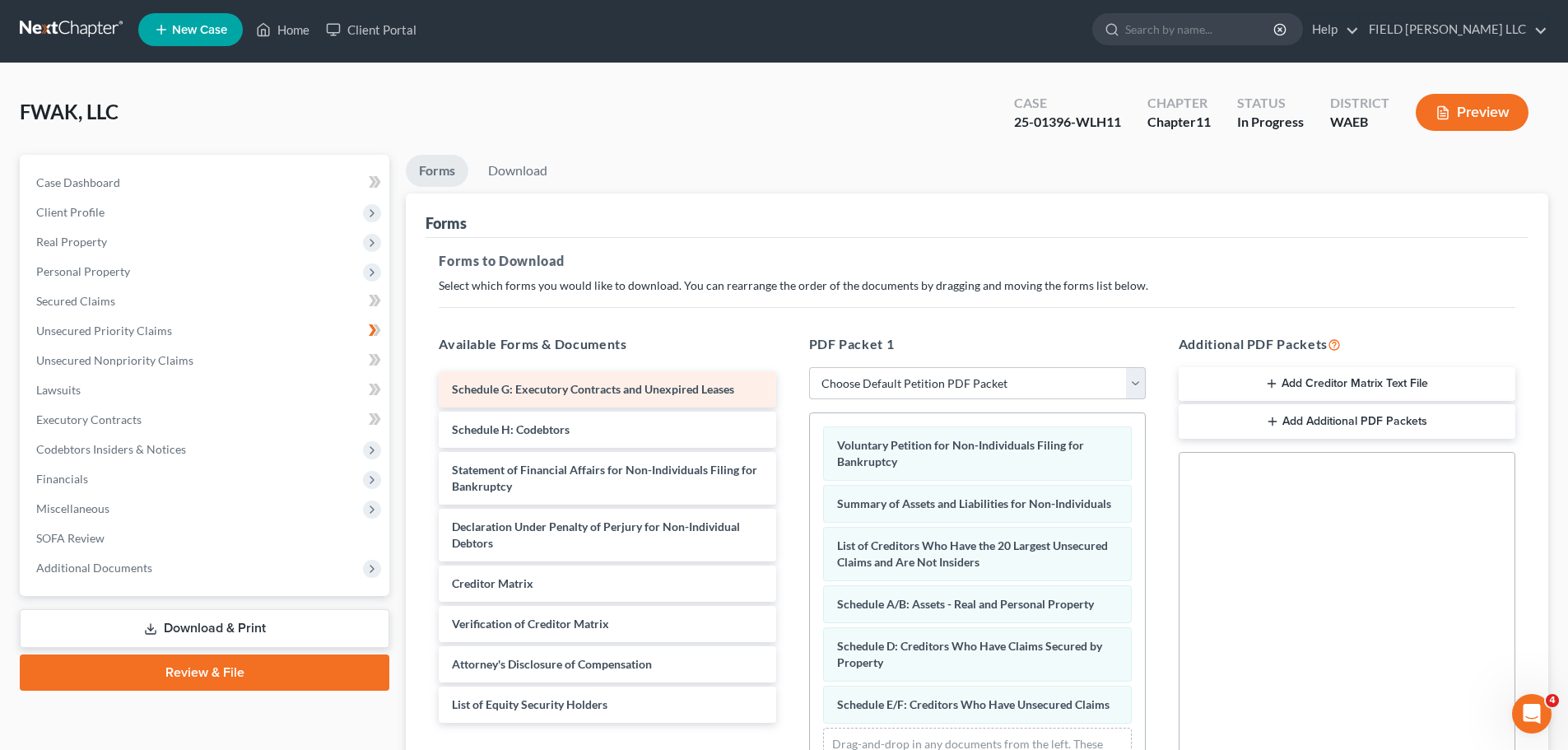
scroll to position [2, 0]
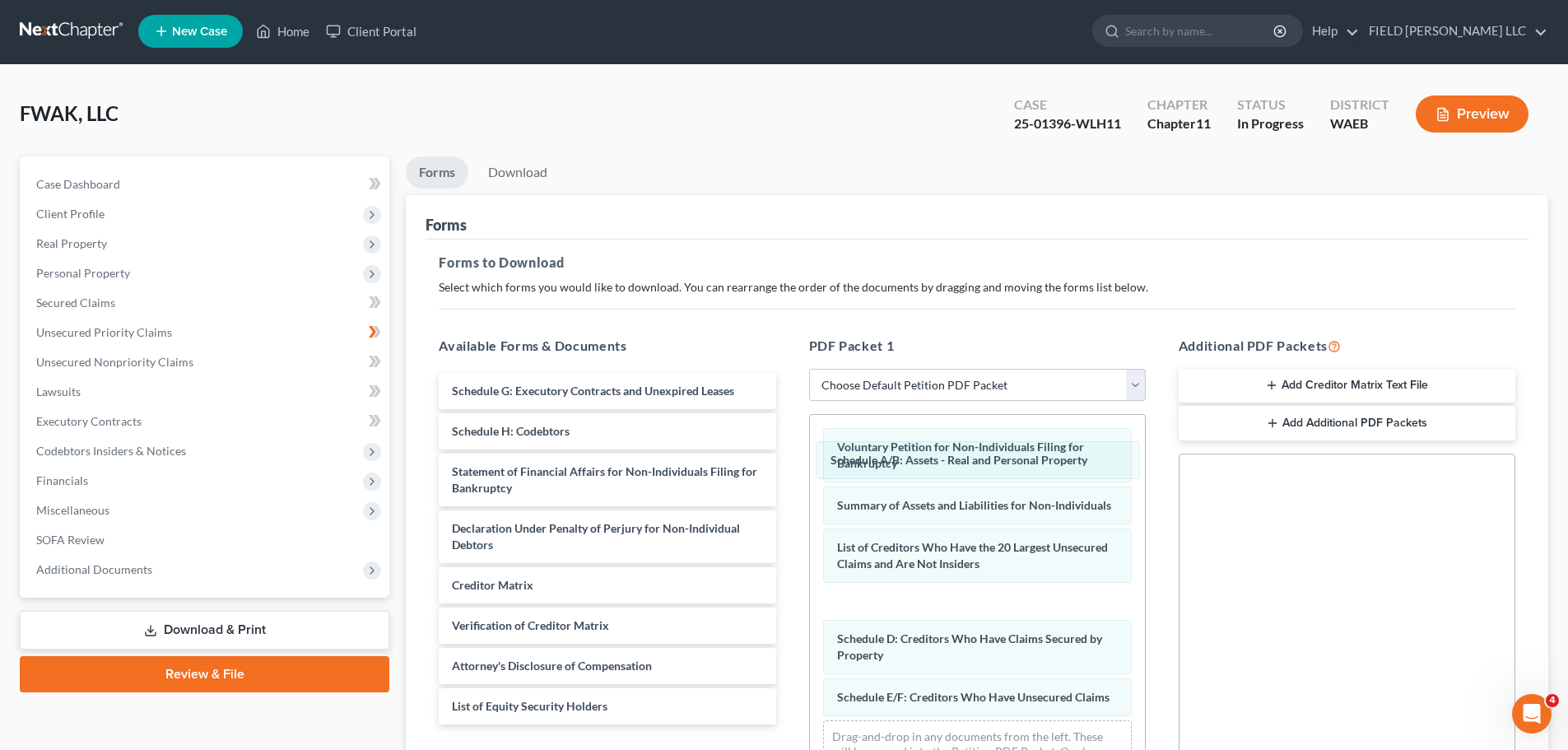
click at [888, 453] on div "Schedule A/B: Assets - Real and Personal Property Voluntary Petition for Non-In…" at bounding box center [977, 605] width 335 height 381
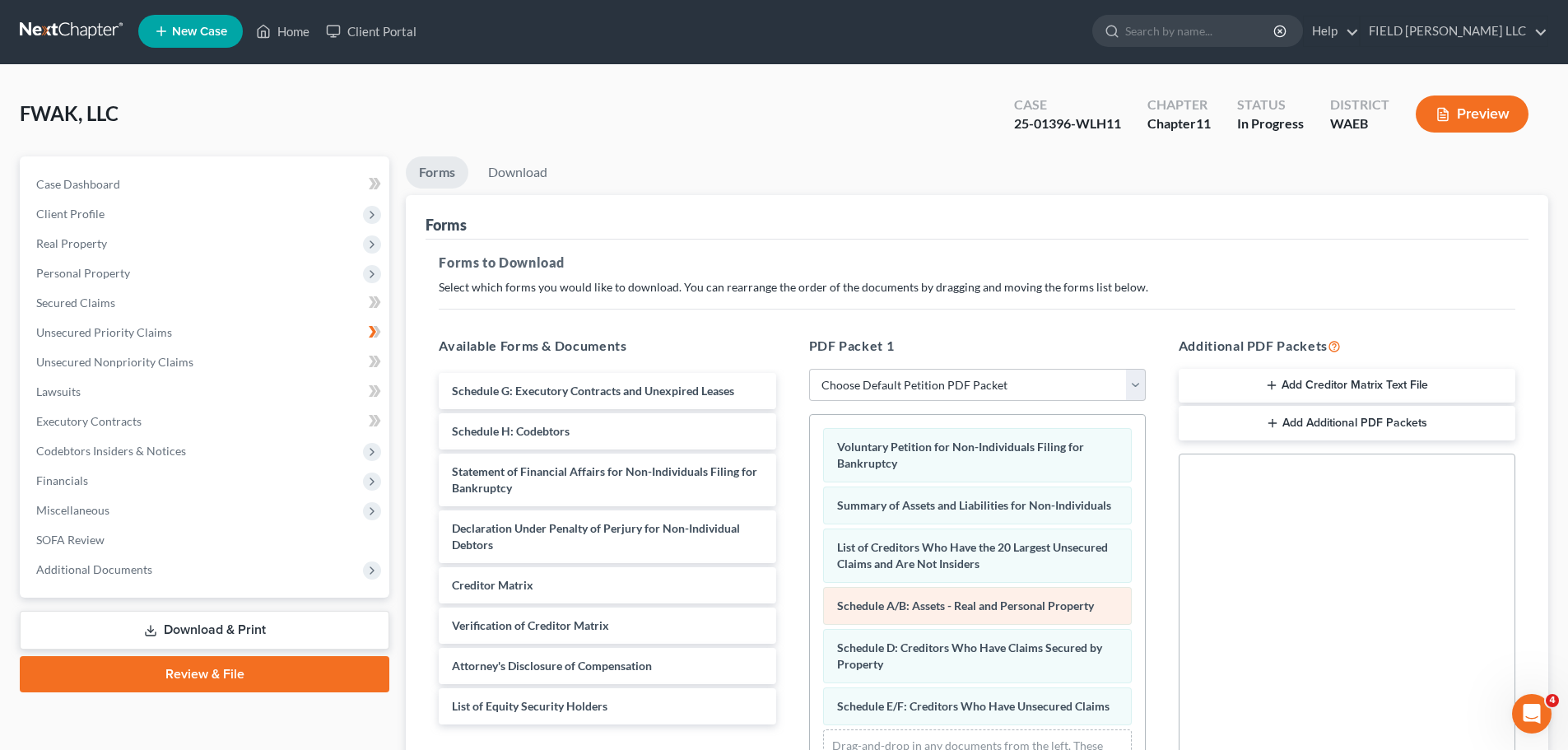
click at [888, 598] on span "Schedule A/B: Assets - Real and Personal Property" at bounding box center [965, 605] width 257 height 14
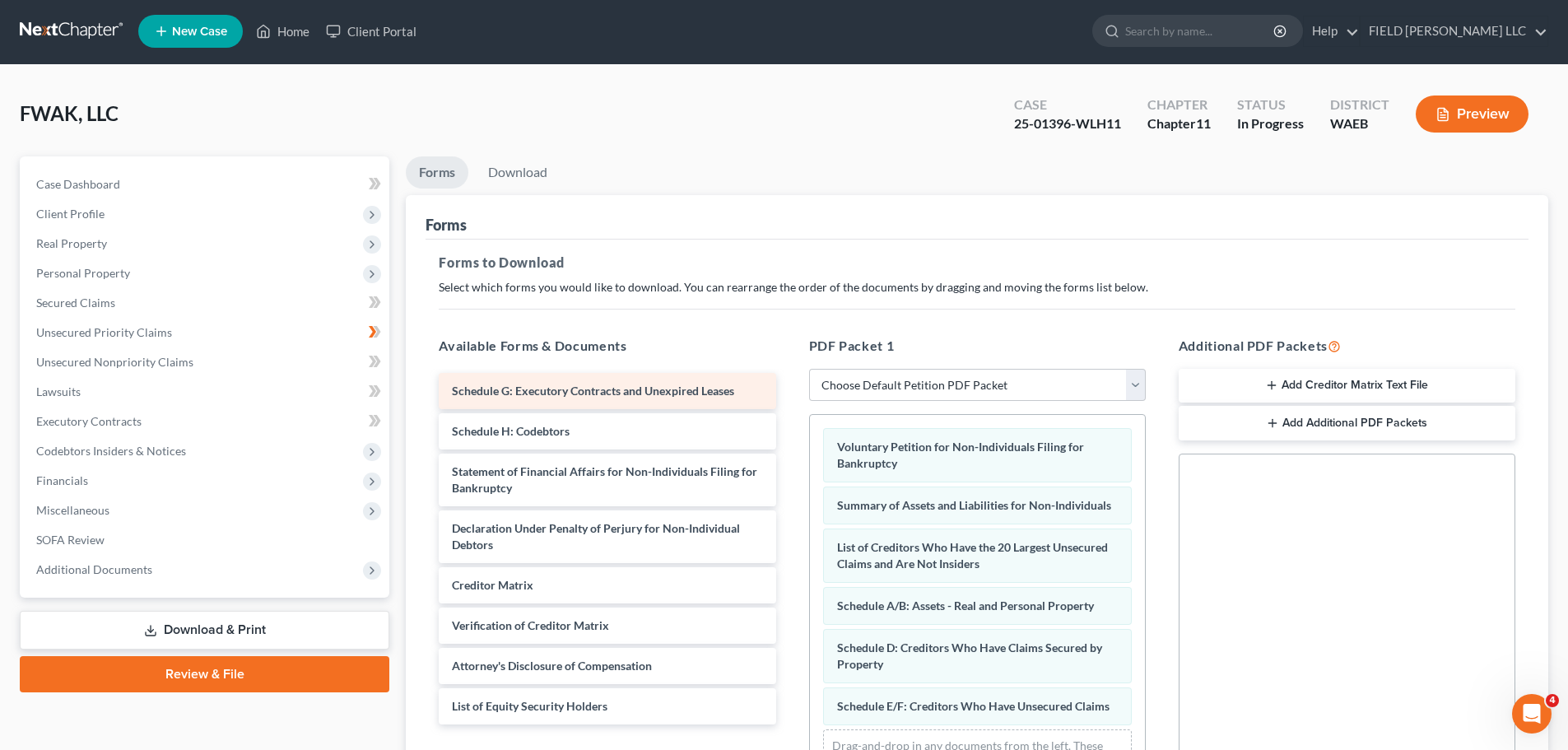
click at [567, 384] on span "Schedule G: Executory Contracts and Unexpired Leases" at bounding box center [593, 390] width 282 height 14
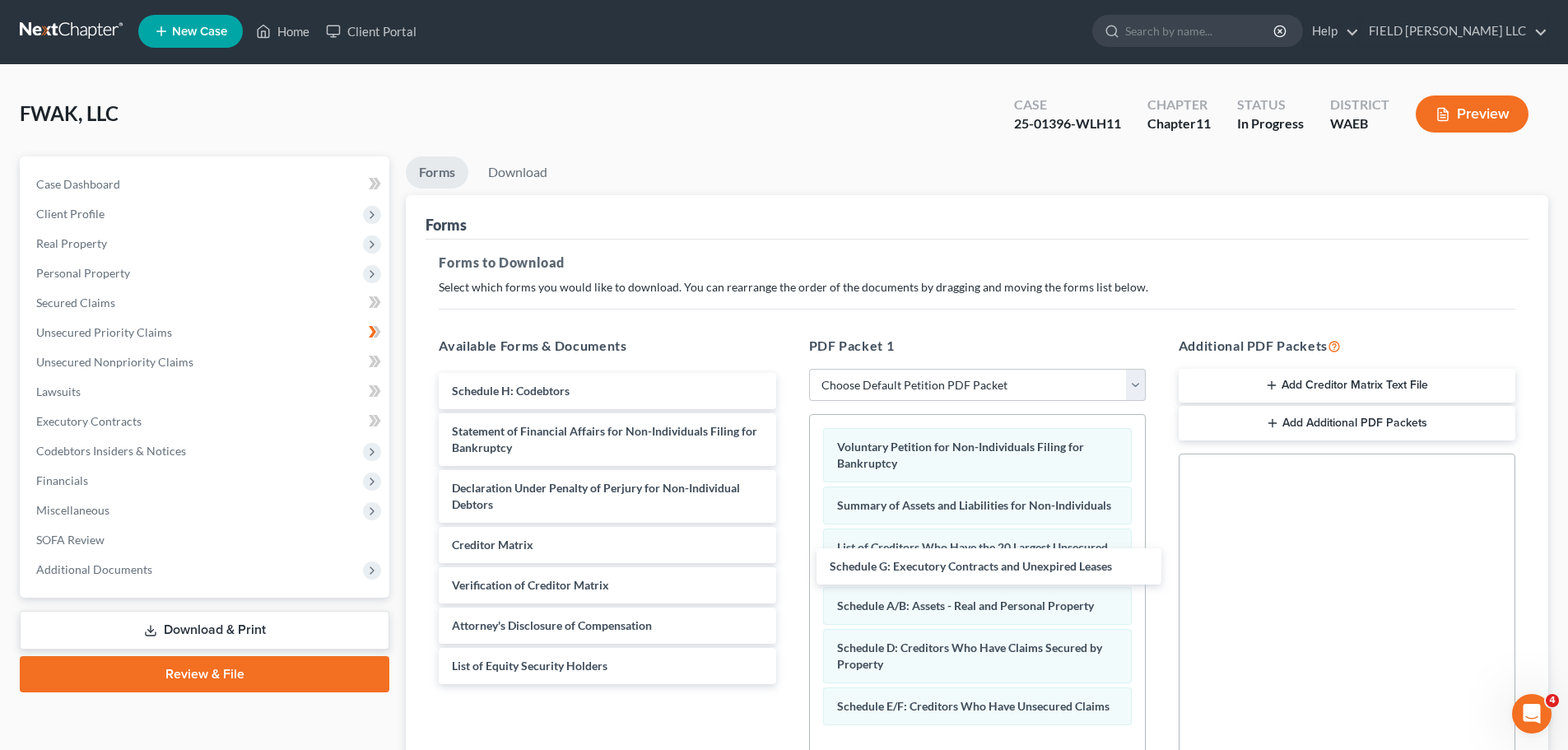
drag, startPoint x: 546, startPoint y: 296, endPoint x: 818, endPoint y: 504, distance: 342.4
click at [789, 555] on div "Schedule G: Executory Contracts and Unexpired Leases Schedule G: Executory Cont…" at bounding box center [607, 529] width 363 height 311
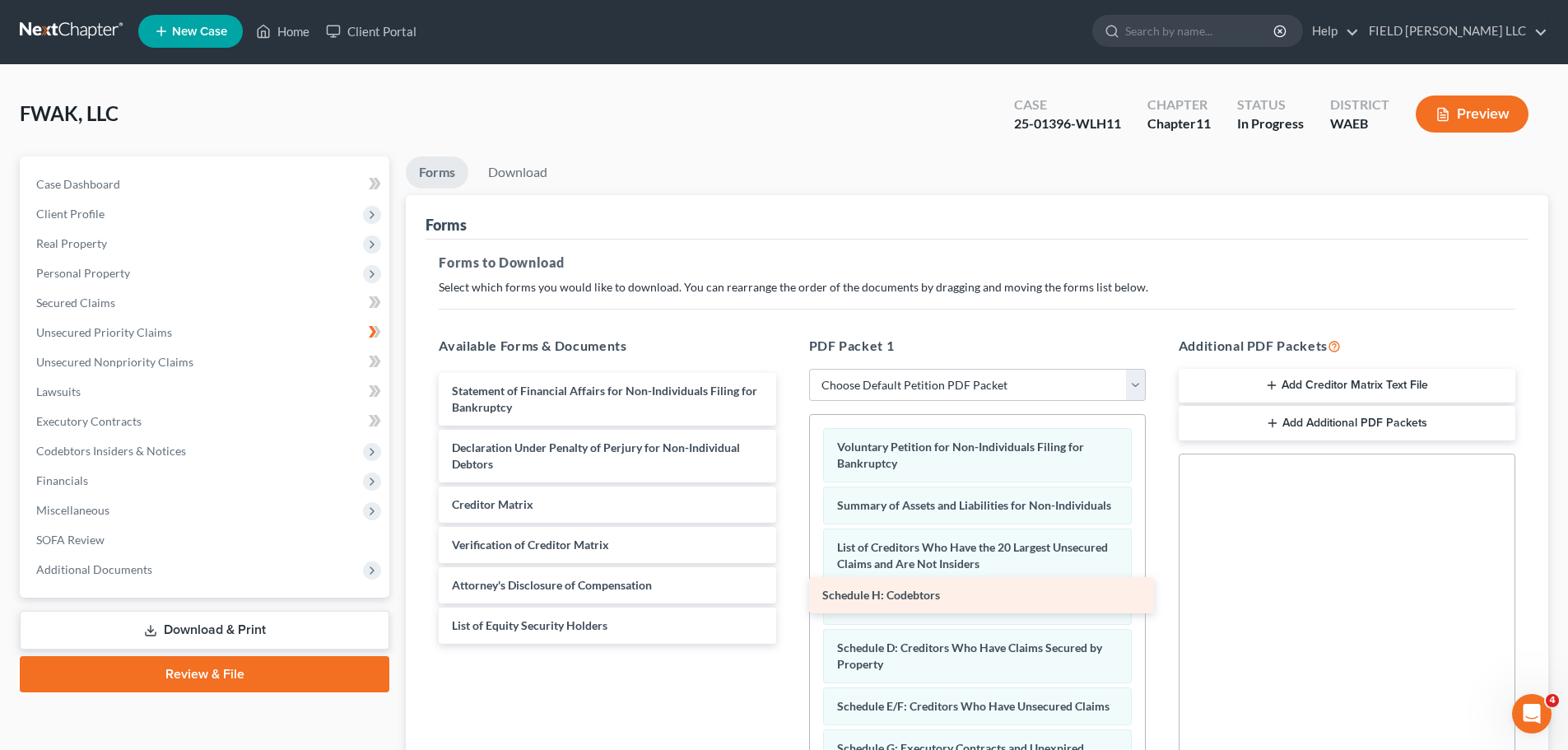
drag, startPoint x: 544, startPoint y: 303, endPoint x: 924, endPoint y: 592, distance: 477.4
click at [789, 592] on div "Schedule H: Codebtors Schedule H: Codebtors Statement of Financial Affairs for …" at bounding box center [607, 509] width 363 height 271
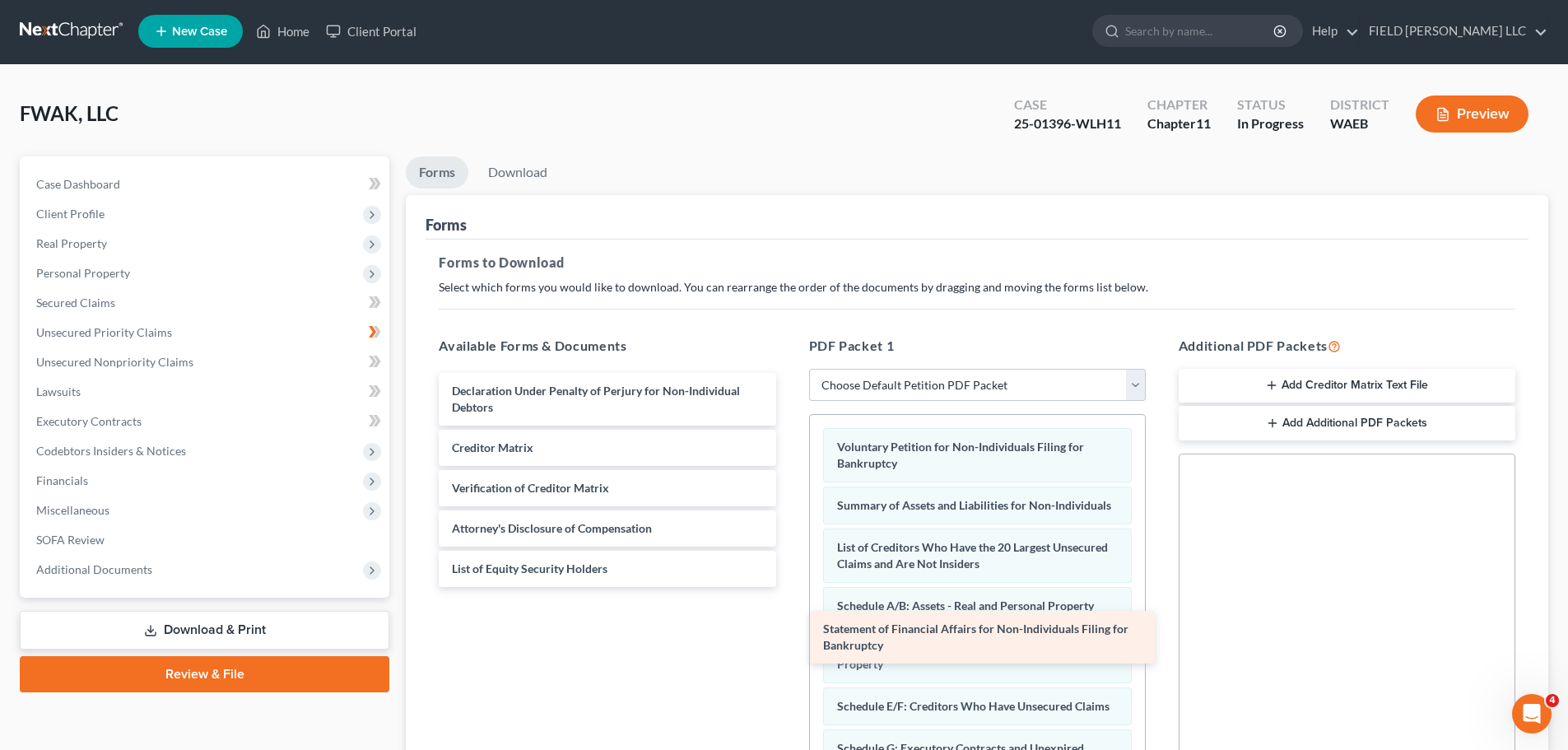
drag, startPoint x: 510, startPoint y: 299, endPoint x: 892, endPoint y: 621, distance: 499.6
click at [789, 587] on div "Statement of Financial Affairs for Non-Individuals Filing for Bankruptcy Statem…" at bounding box center [607, 480] width 363 height 214
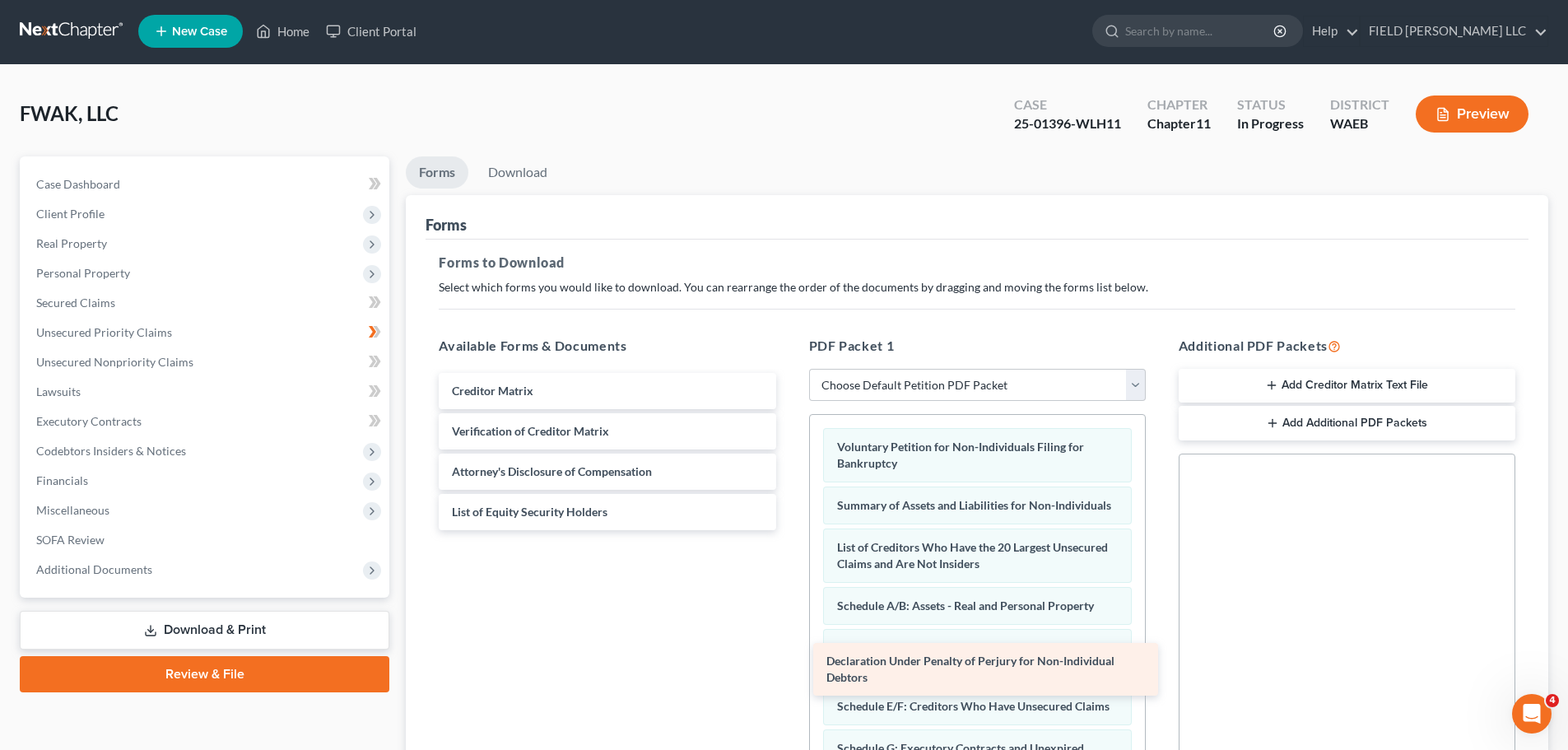
drag, startPoint x: 548, startPoint y: 303, endPoint x: 934, endPoint y: 657, distance: 523.7
click at [789, 531] on div "Declaration Under Penalty of Perjury for Non-Individual Debtors Declaration Und…" at bounding box center [607, 451] width 363 height 157
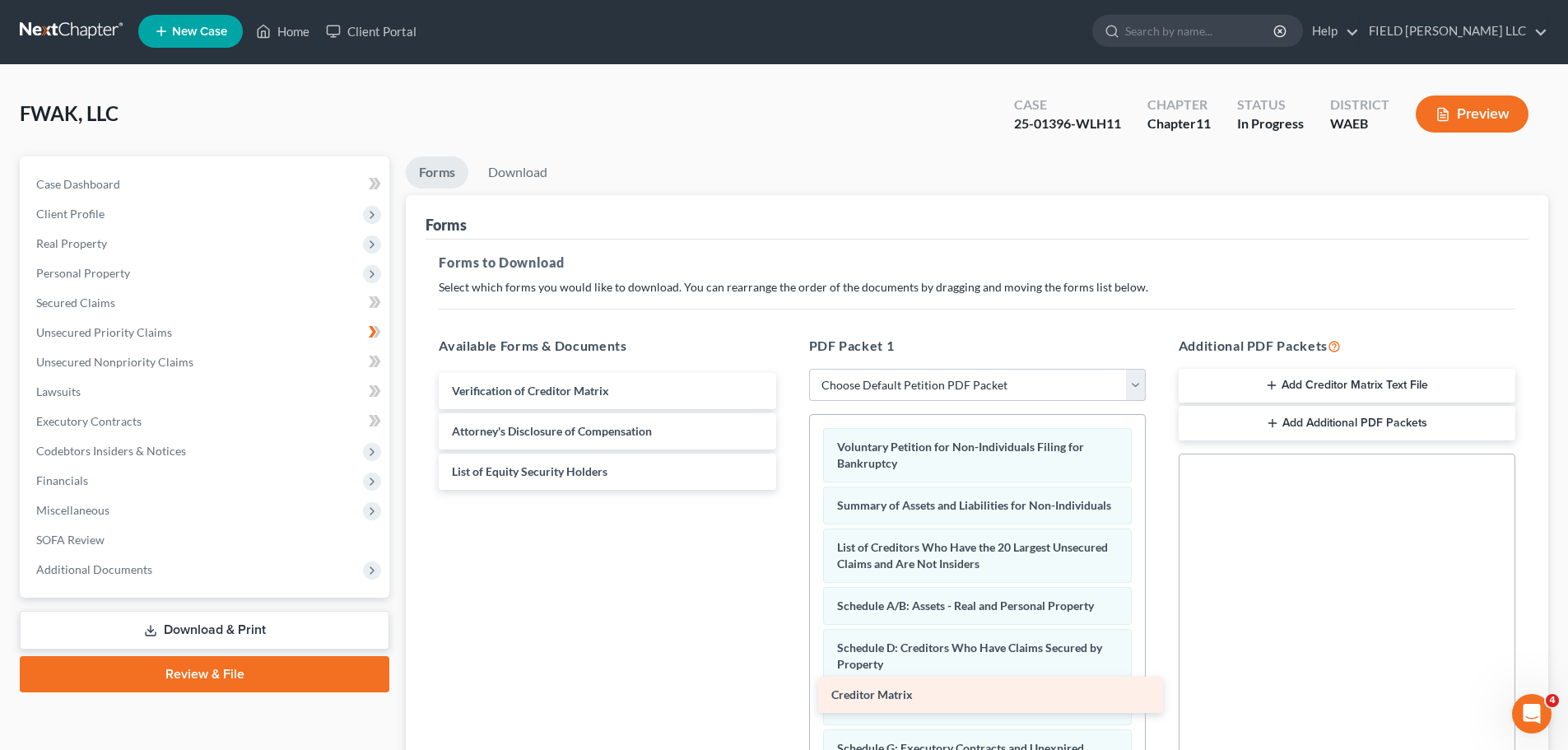
drag, startPoint x: 520, startPoint y: 303, endPoint x: 910, endPoint y: 692, distance: 550.8
click at [789, 490] on div "Creditor Matrix Creditor Matrix Verification of Creditor Matrix Attorney's Disc…" at bounding box center [607, 431] width 363 height 117
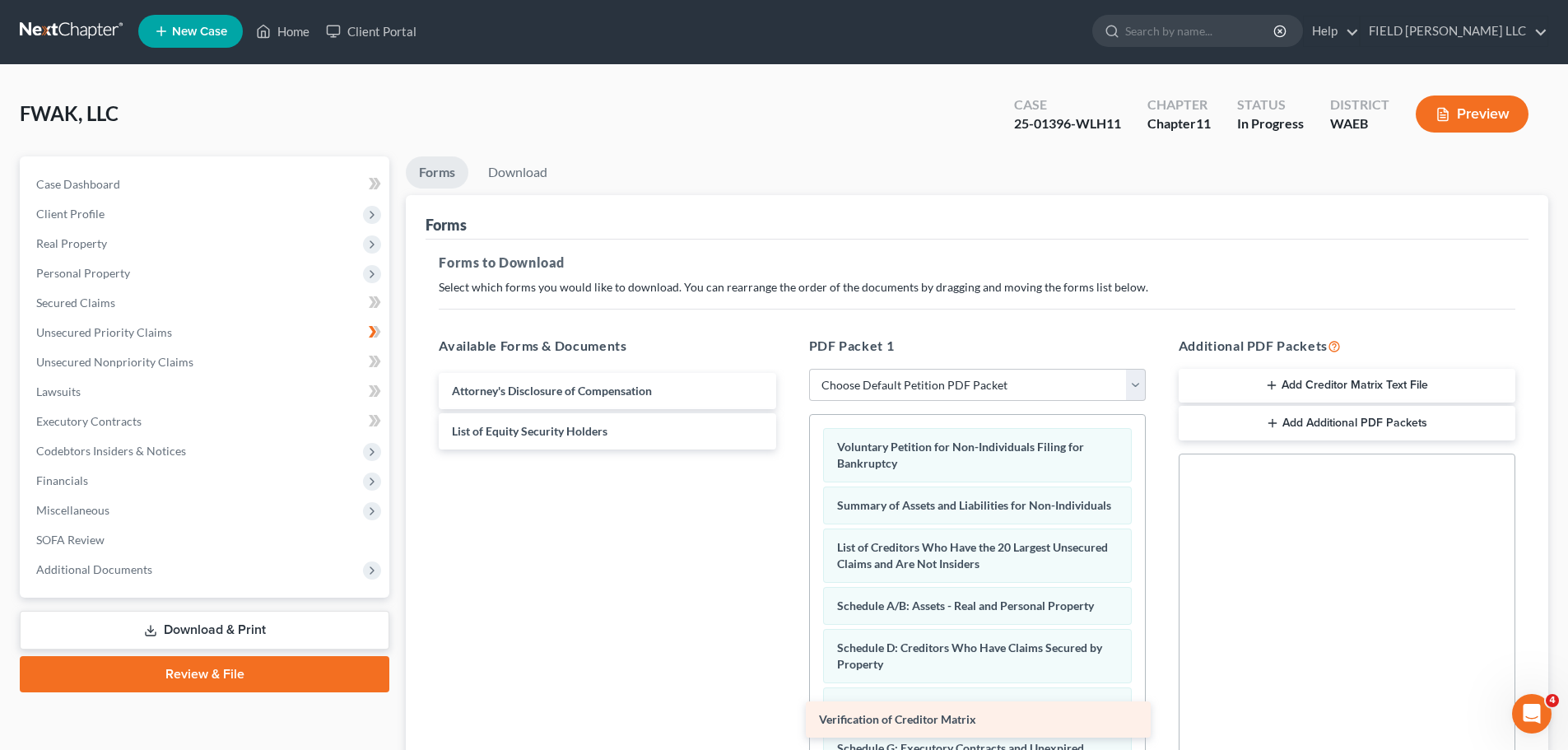
drag, startPoint x: 588, startPoint y: 302, endPoint x: 966, endPoint y: 715, distance: 559.9
click at [789, 449] on div "Verification of Creditor Matrix Verification of Creditor Matrix Attorney's Disc…" at bounding box center [607, 411] width 363 height 76
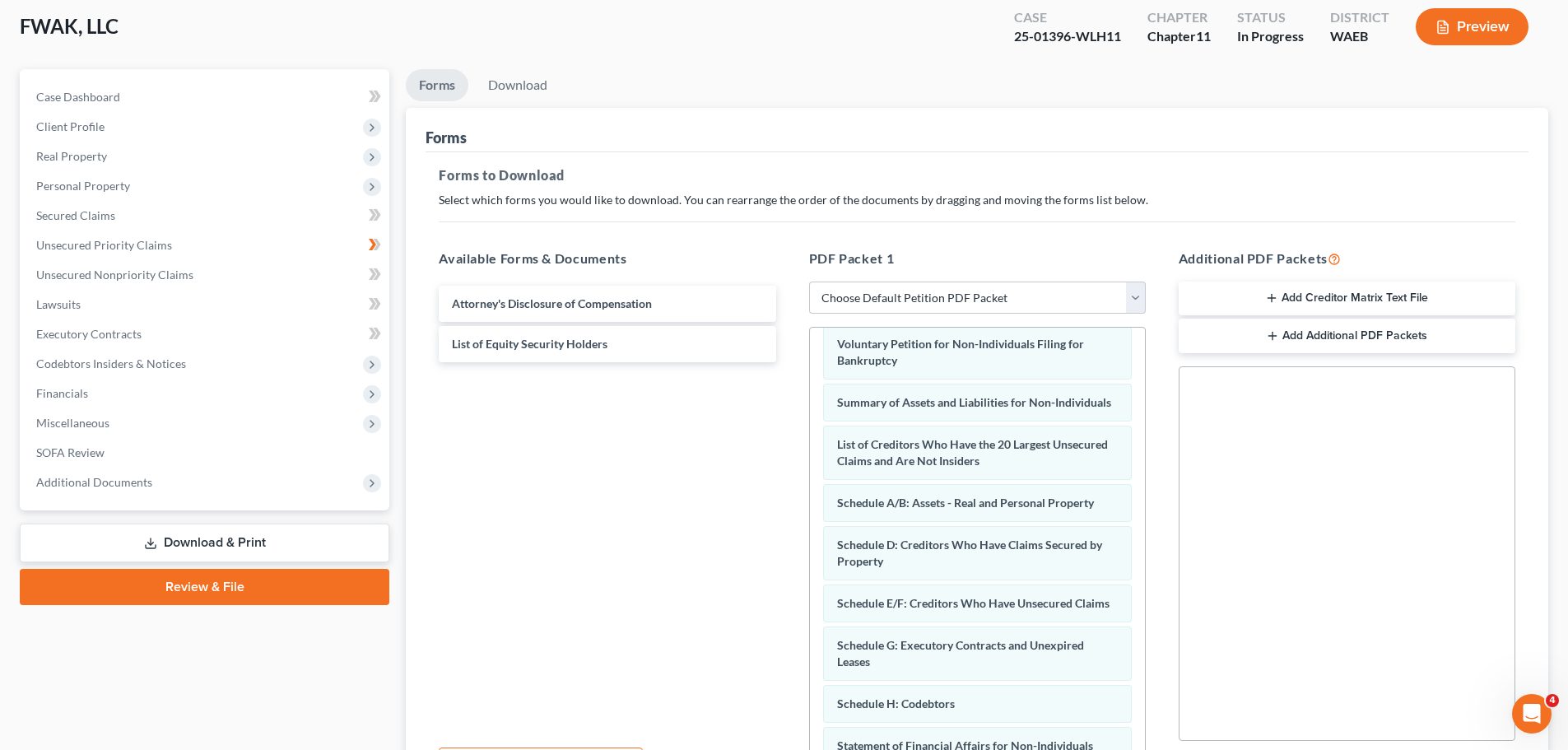
scroll to position [91, 0]
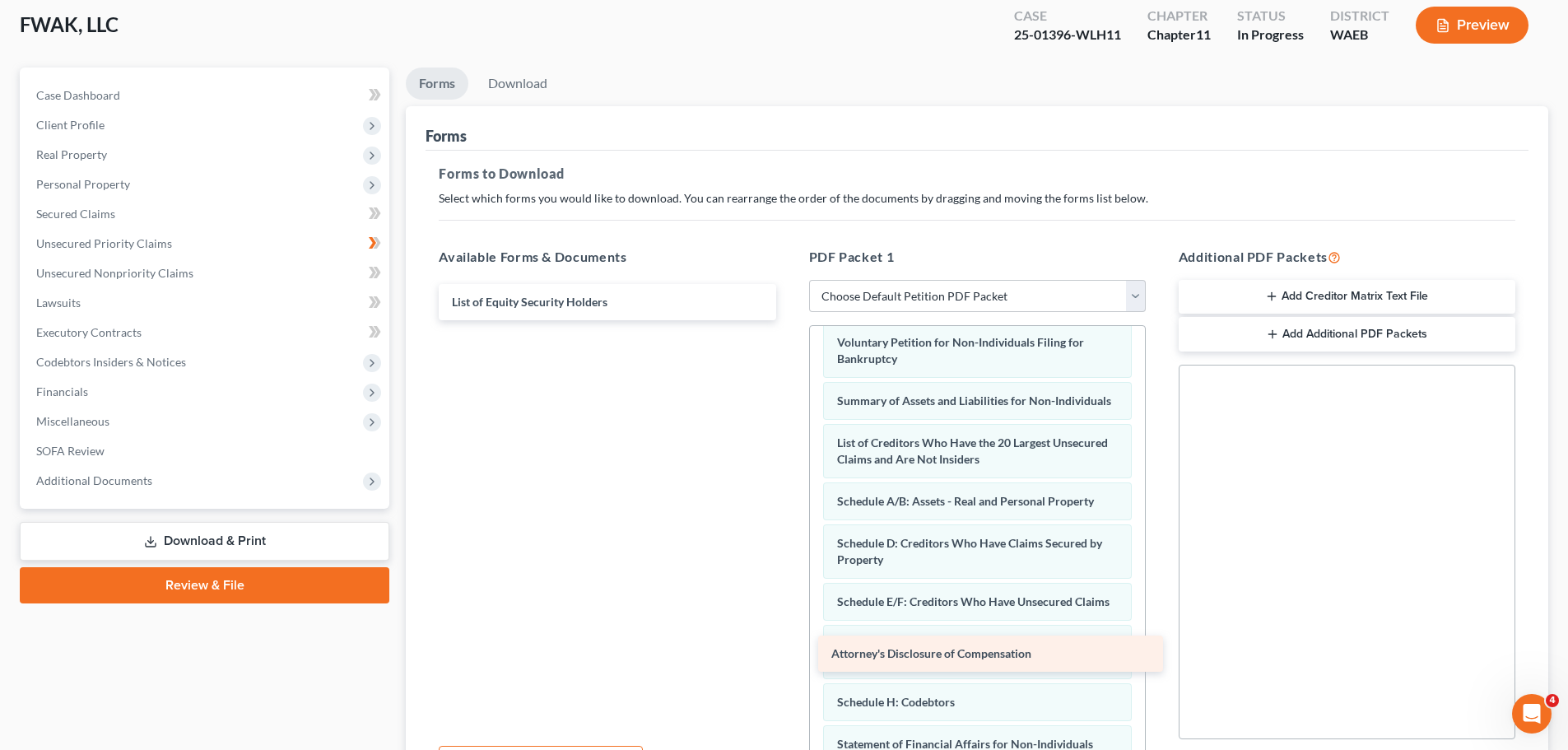
drag, startPoint x: 616, startPoint y: 219, endPoint x: 1006, endPoint y: 656, distance: 585.7
click at [789, 321] on div "Attorney's Disclosure of Compensation Attorney's Disclosure of Compensation Lis…" at bounding box center [607, 302] width 363 height 36
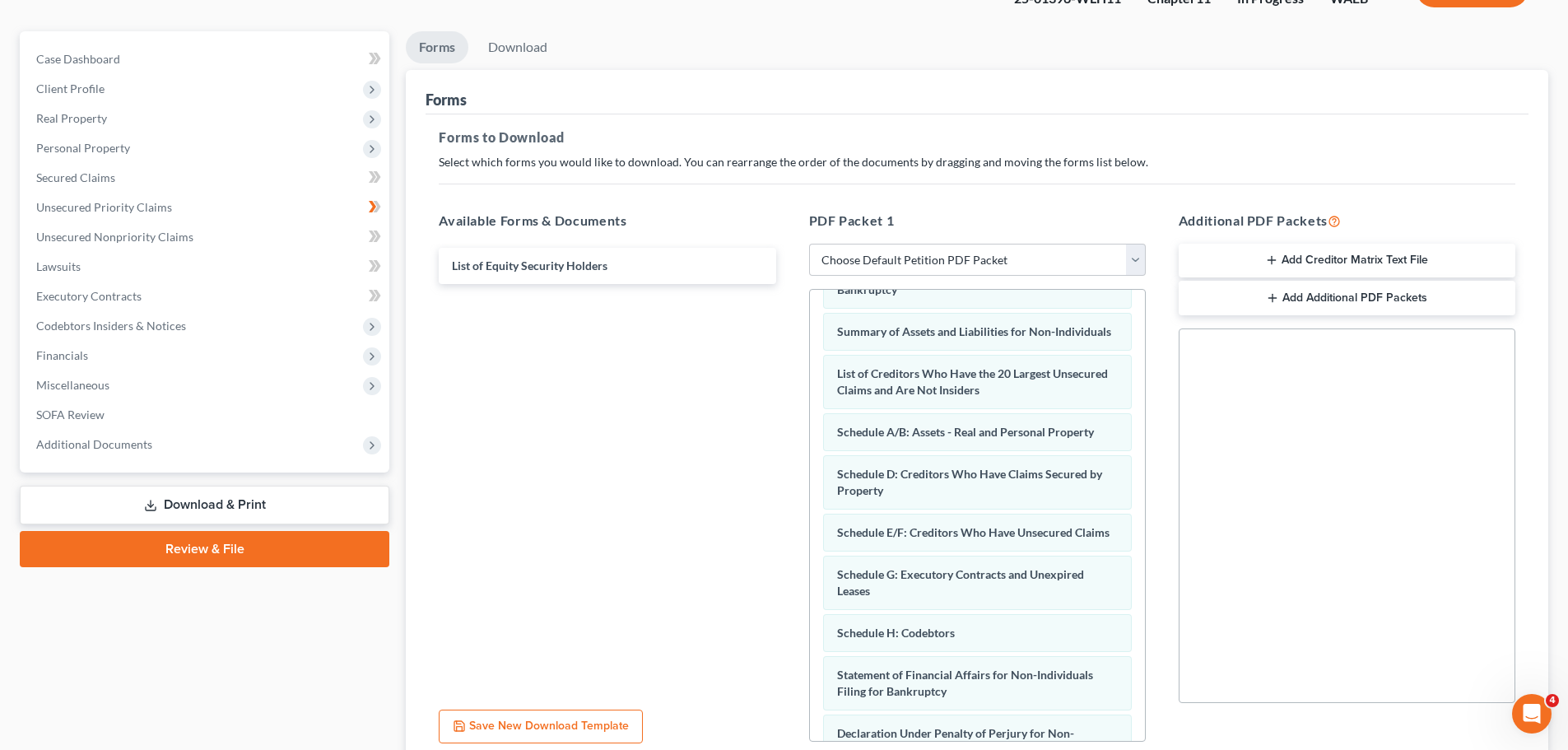
scroll to position [129, 0]
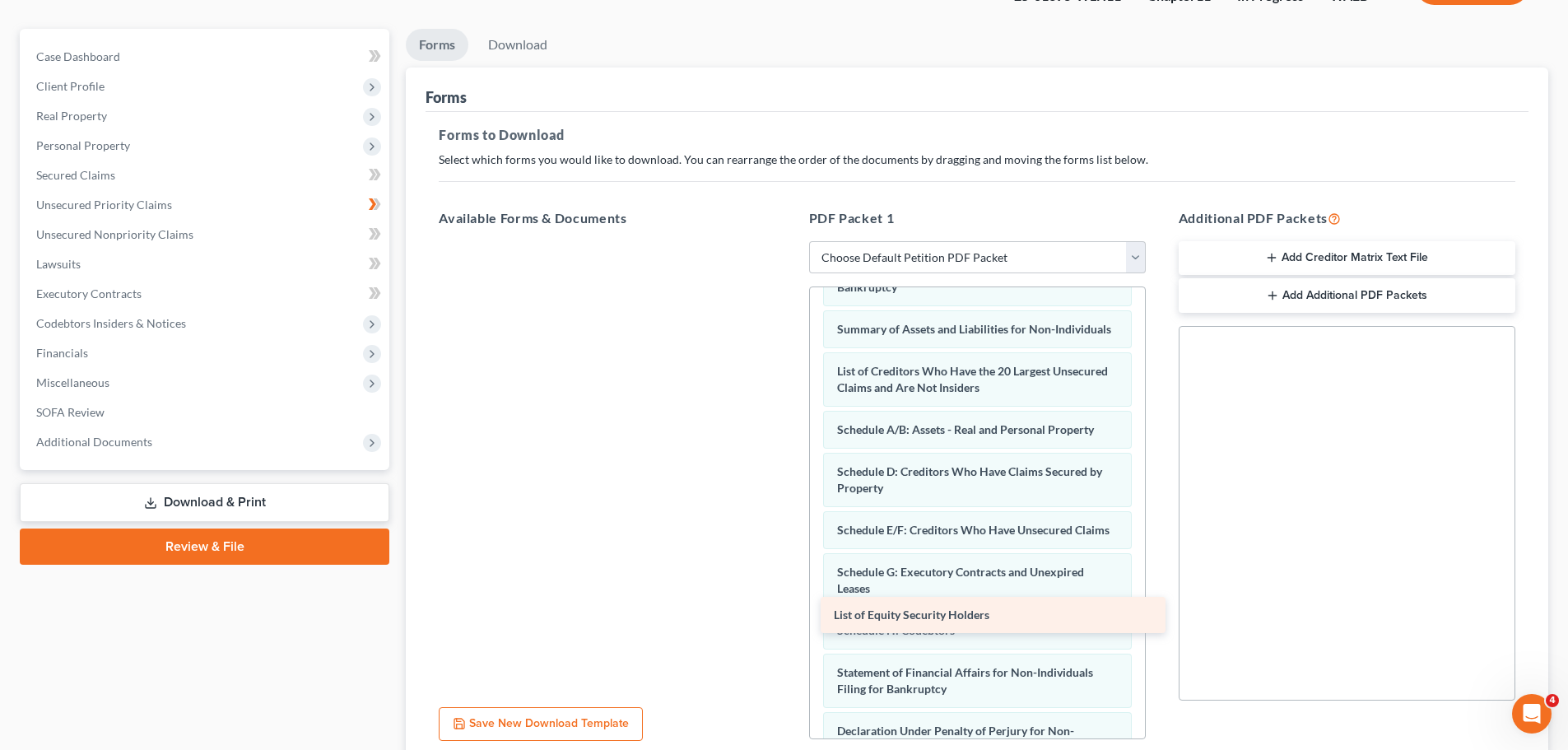
drag, startPoint x: 520, startPoint y: 171, endPoint x: 898, endPoint y: 601, distance: 572.5
click at [789, 241] on div "List of Equity Security Holders List of Equity Security Holders" at bounding box center [607, 241] width 363 height 0
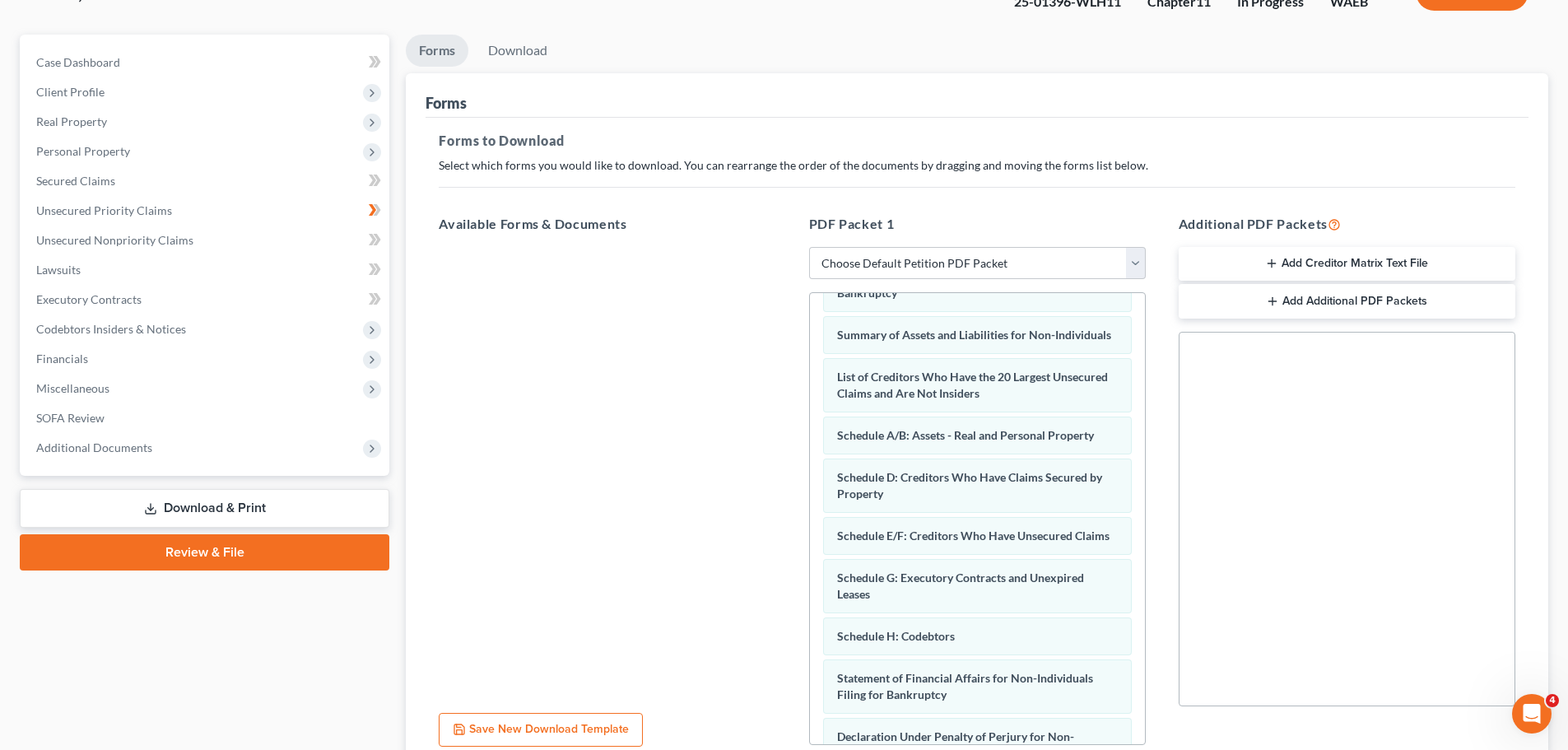
click at [249, 490] on link "Download & Print" at bounding box center [204, 509] width 369 height 39
click at [243, 490] on link "Download & Print" at bounding box center [204, 509] width 369 height 39
click at [540, 601] on button "Save New Download Template" at bounding box center [541, 728] width 204 height 34
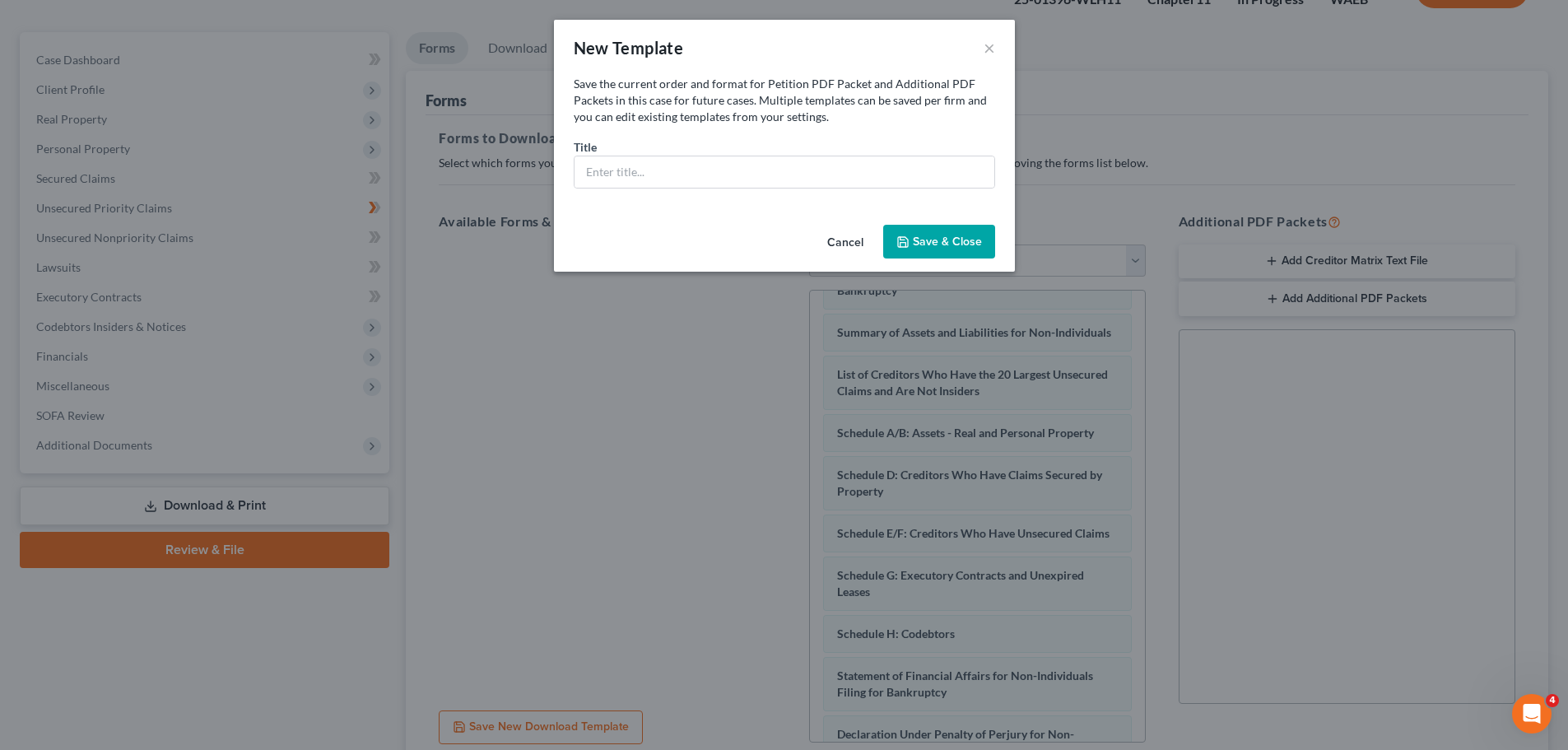
scroll to position [115, 0]
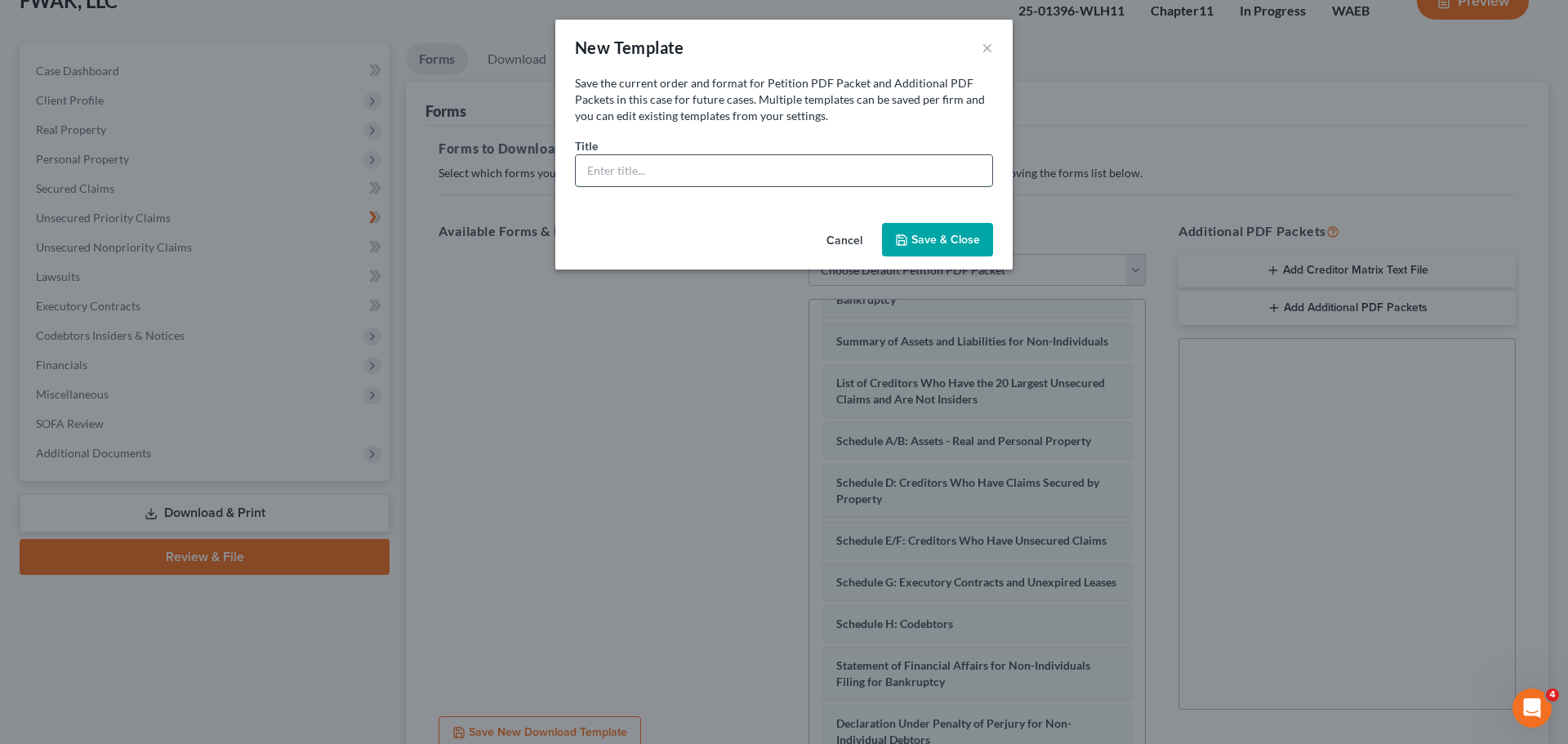
click at [725, 155] on input "text" at bounding box center [784, 170] width 416 height 31
type input "IDK"
click at [896, 223] on button "Save & Close" at bounding box center [937, 240] width 111 height 34
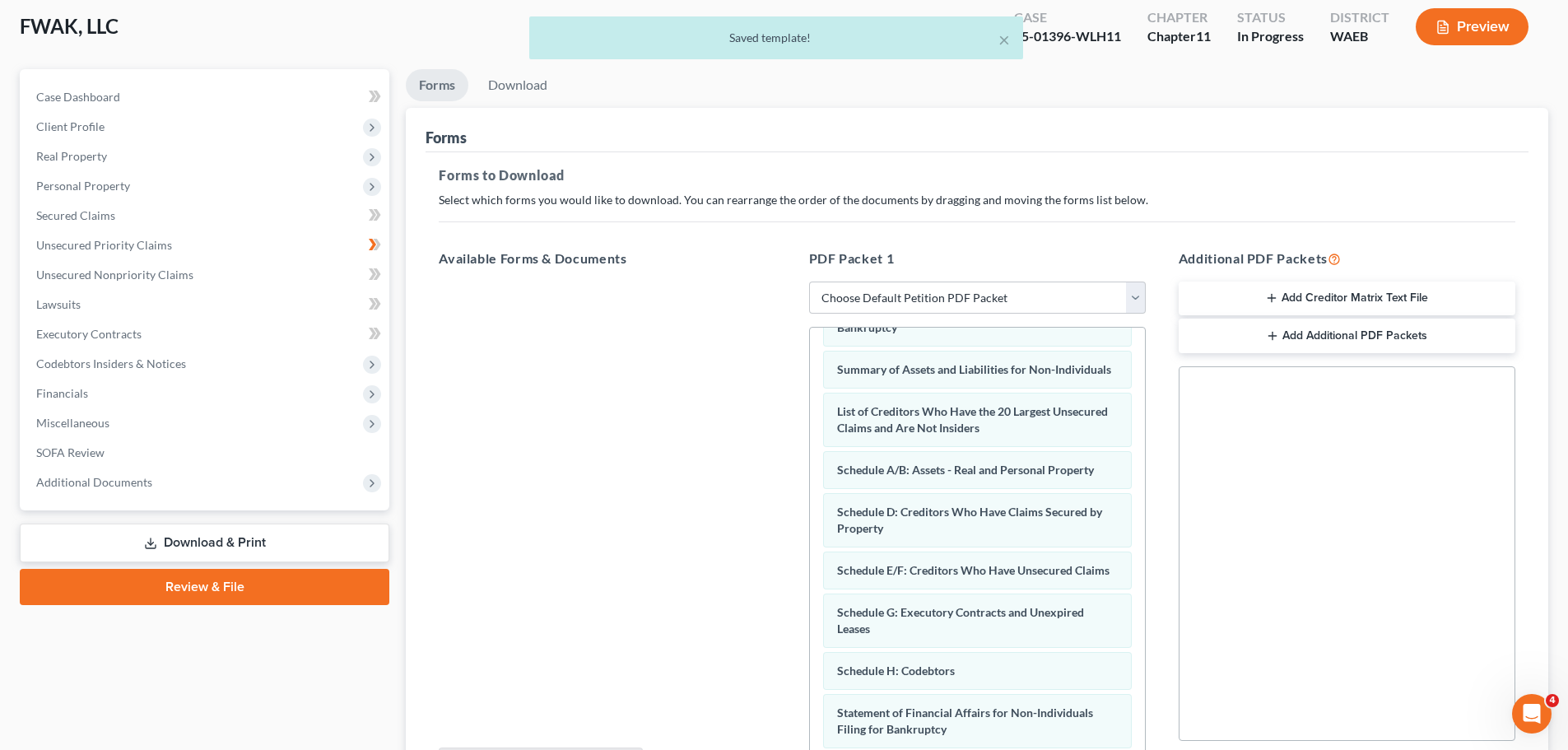
scroll to position [84, 0]
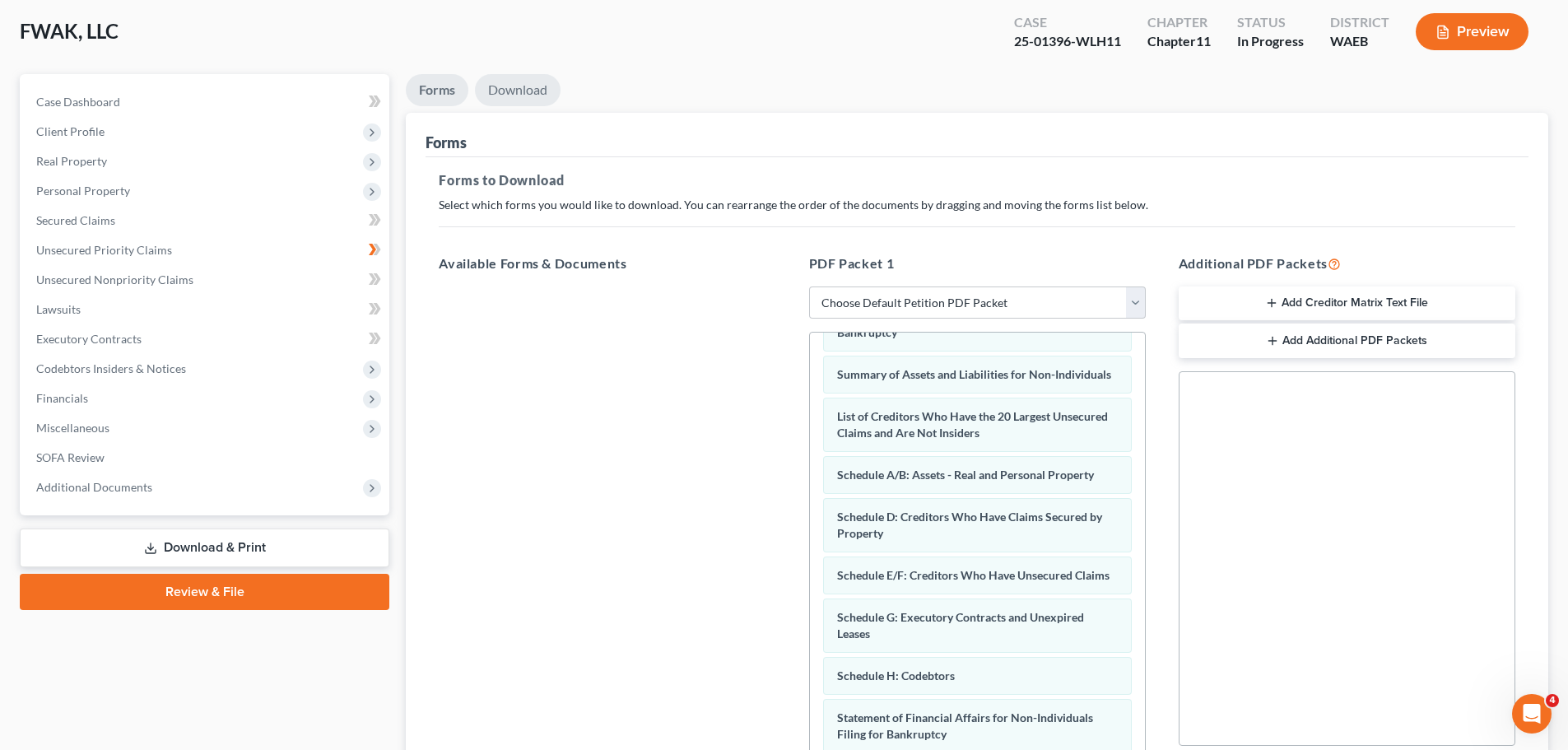
click at [502, 74] on link "Download" at bounding box center [518, 91] width 86 height 32
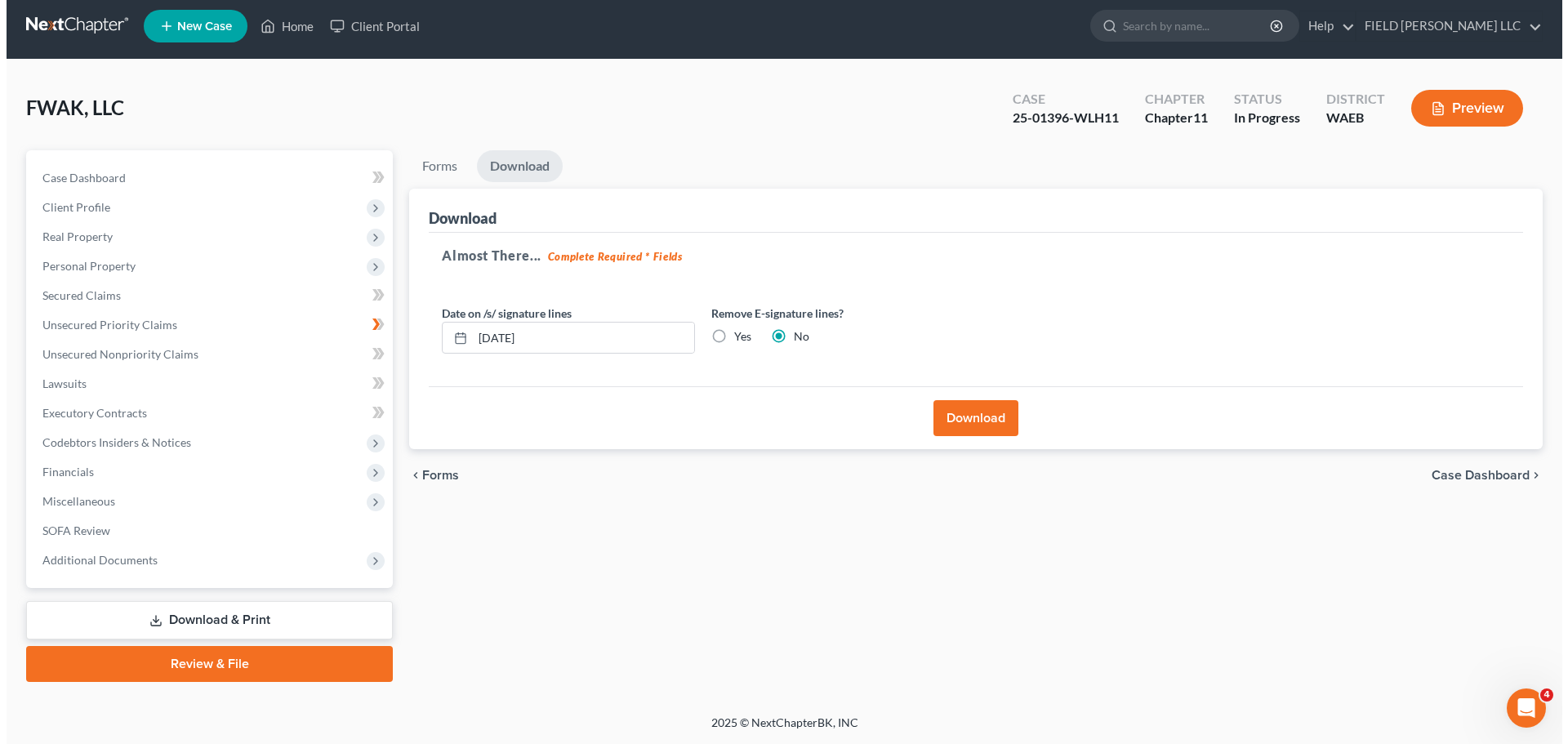
scroll to position [0, 0]
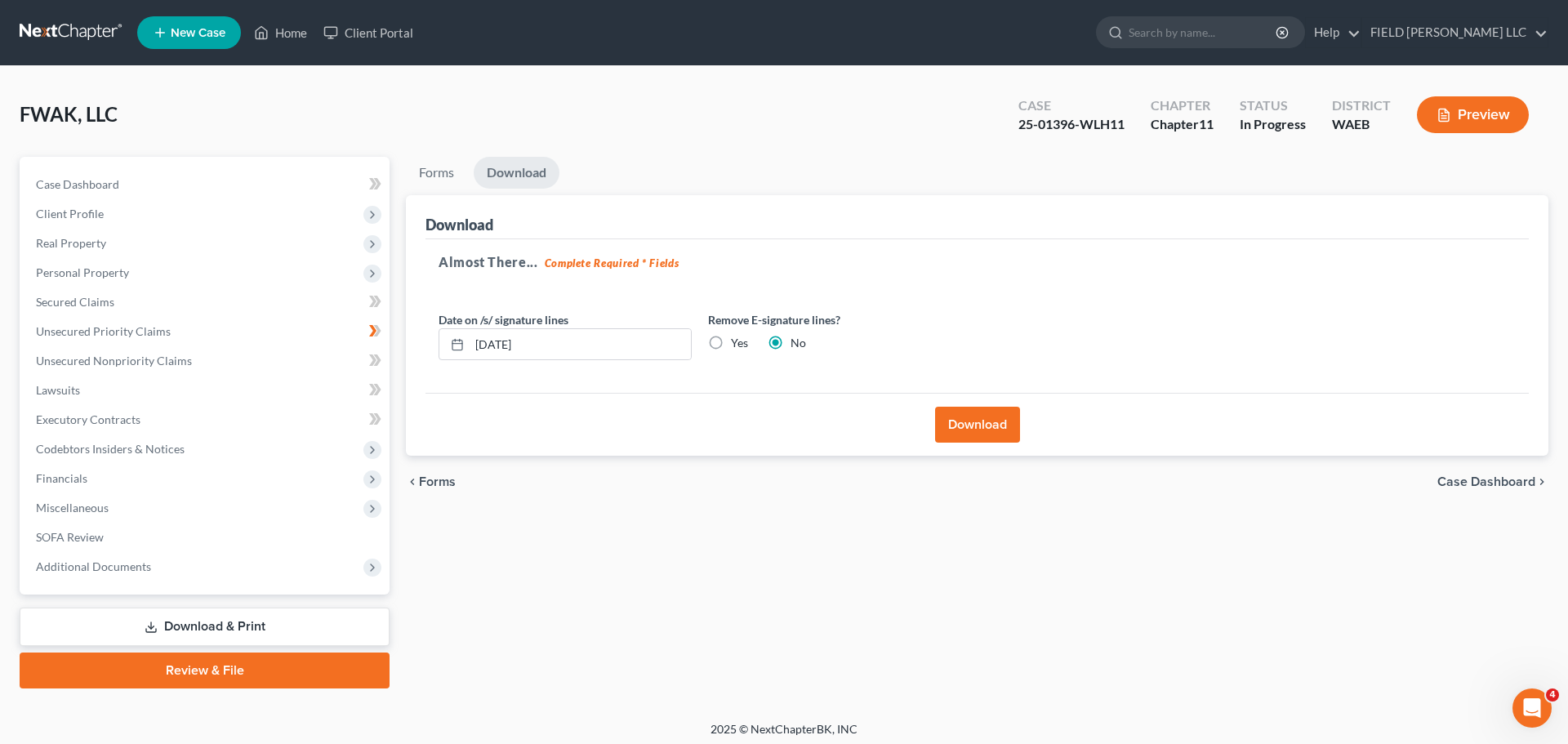
click at [731, 335] on label "Yes" at bounding box center [739, 343] width 17 height 16
click at [737, 335] on input "Yes" at bounding box center [742, 340] width 10 height 10
radio input "true"
radio input "false"
click at [968, 407] on button "Download" at bounding box center [978, 425] width 85 height 36
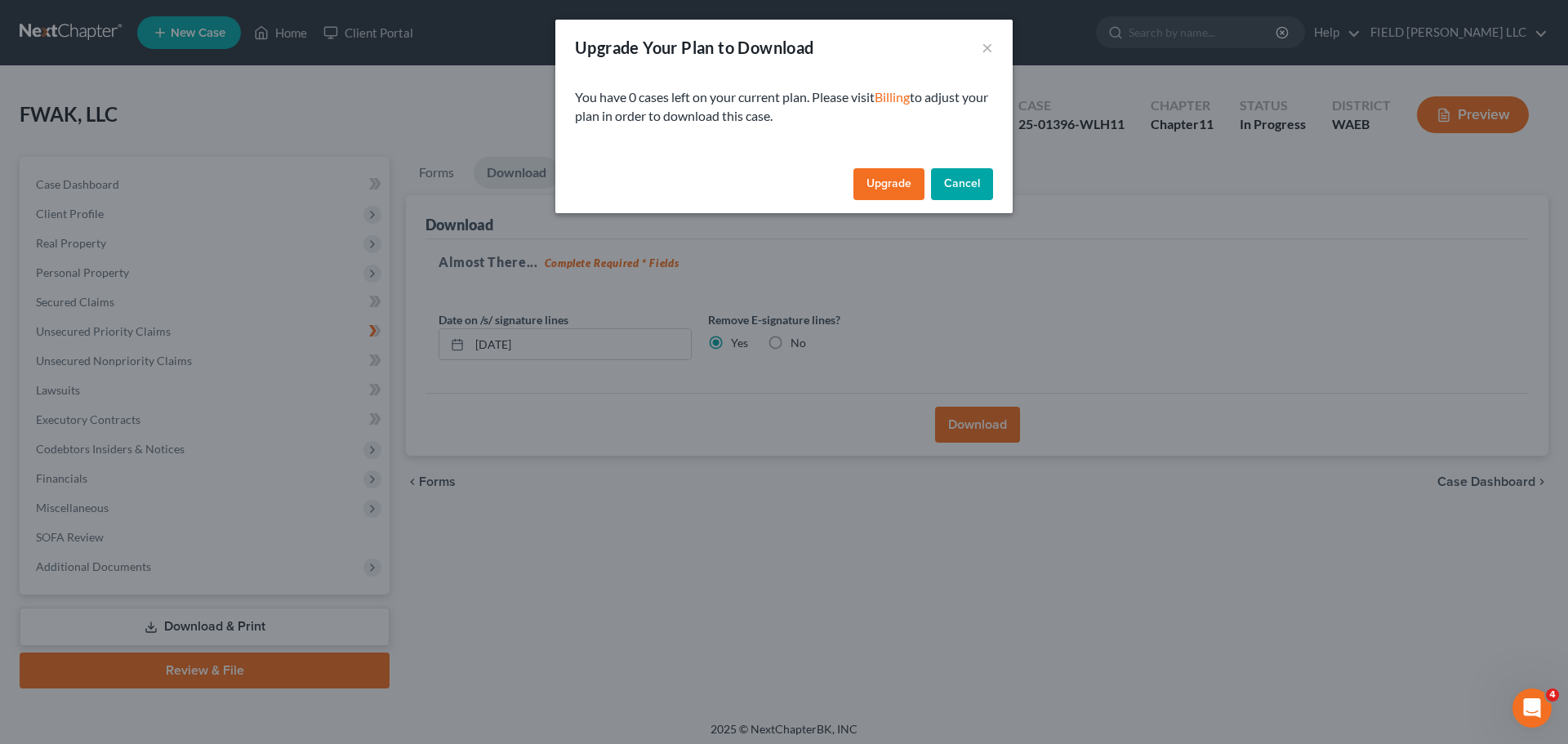
click at [931, 168] on button "Cancel" at bounding box center [962, 185] width 62 height 33
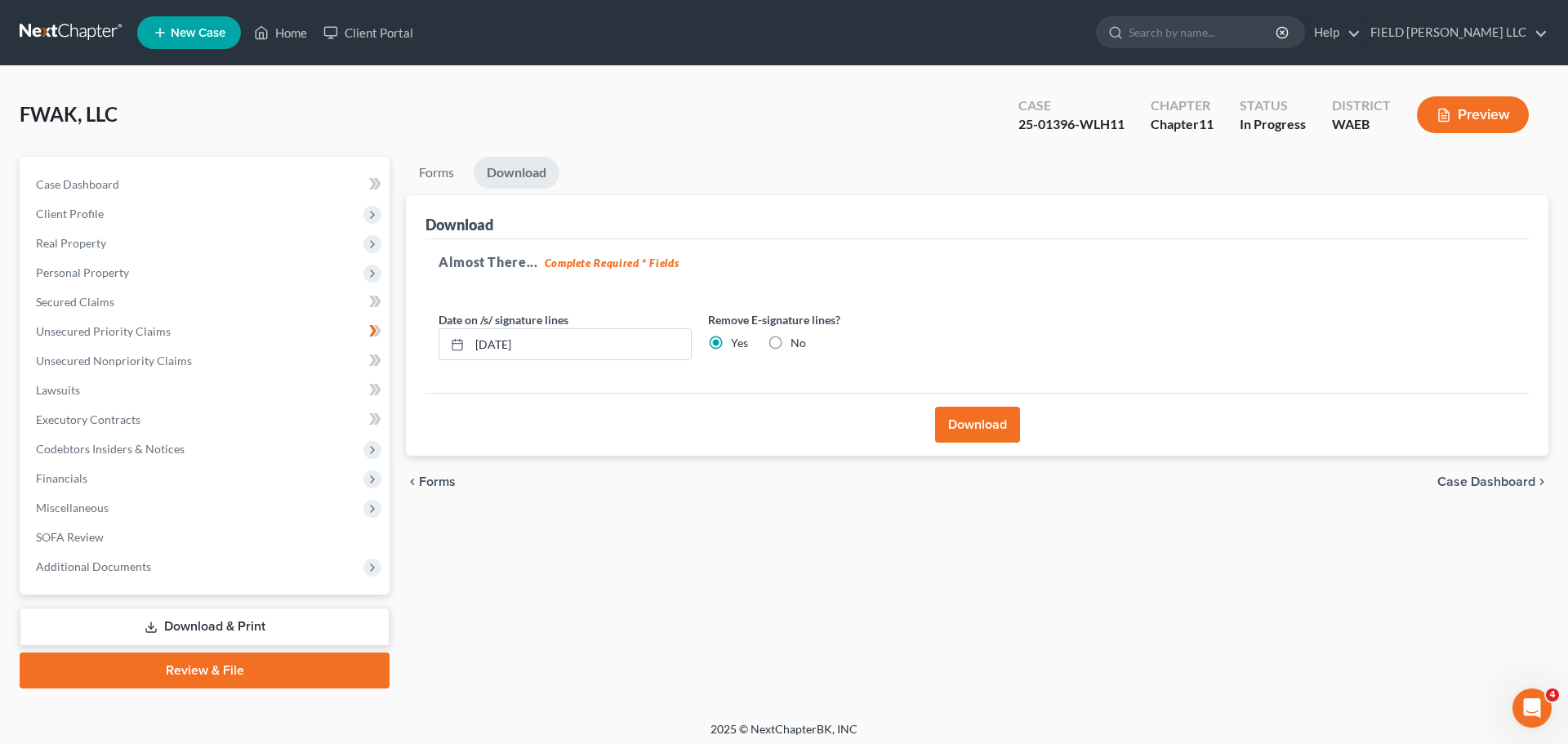
click at [255, 596] on link "Download & Print" at bounding box center [204, 627] width 370 height 39
click at [980, 407] on button "Download" at bounding box center [978, 425] width 85 height 36
